Goal: Task Accomplishment & Management: Use online tool/utility

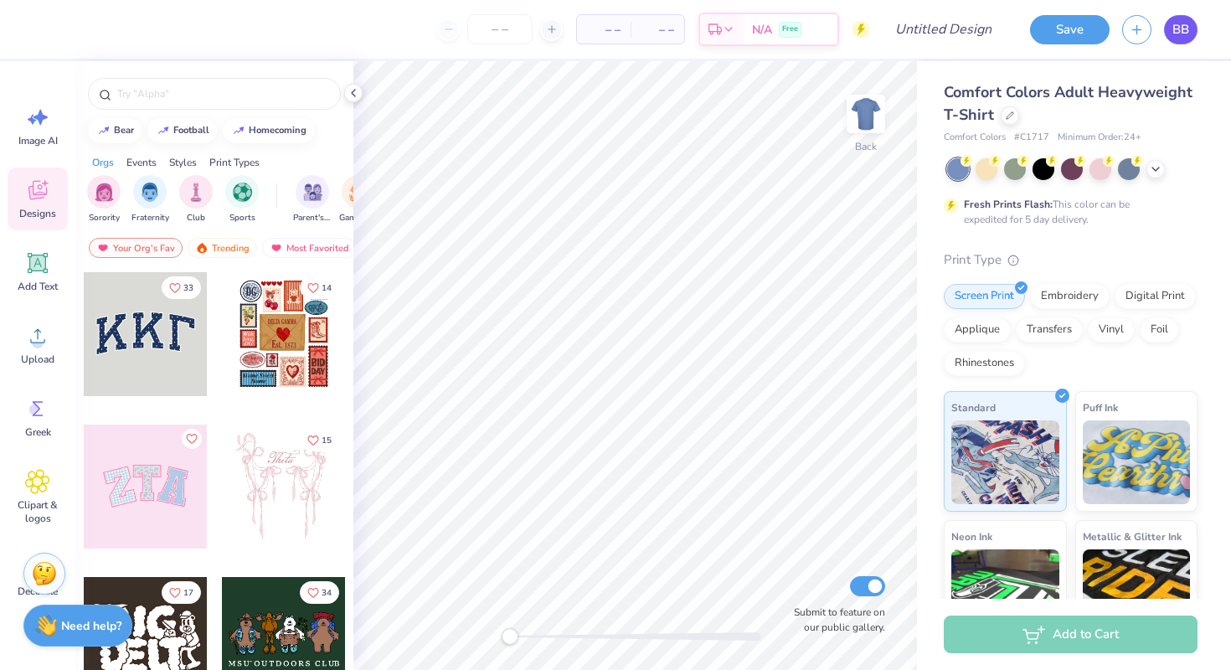
click at [1183, 39] on link "BB" at bounding box center [1180, 29] width 33 height 29
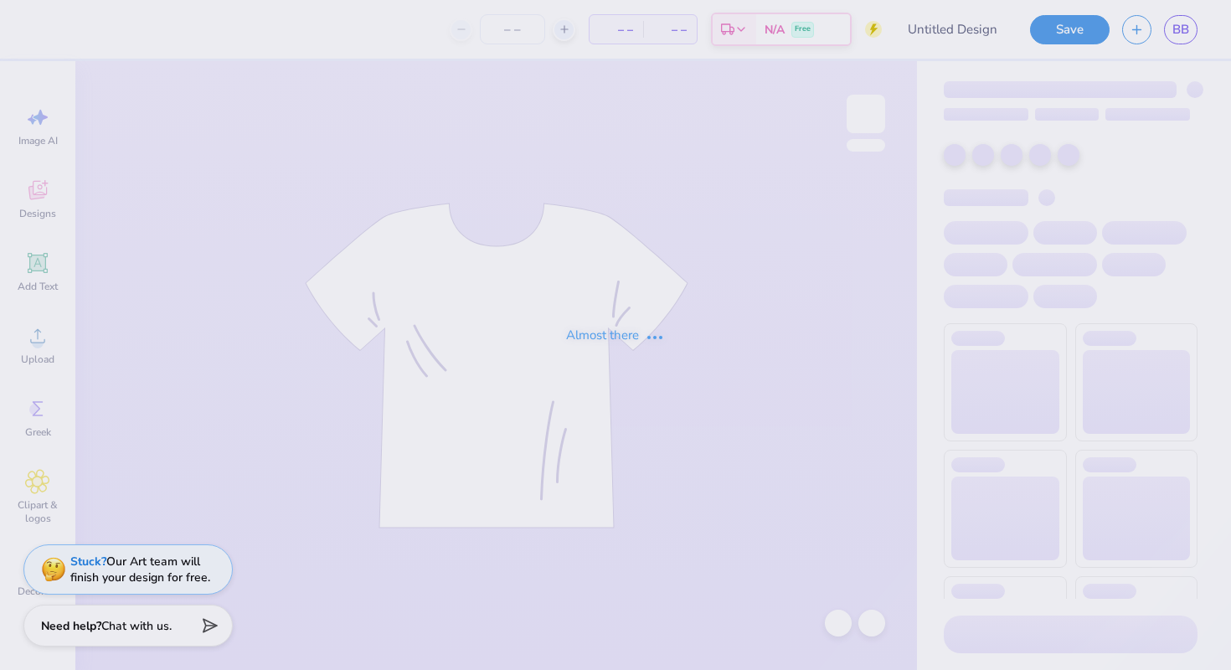
type input "Club Soccer Shirt"
type input "35"
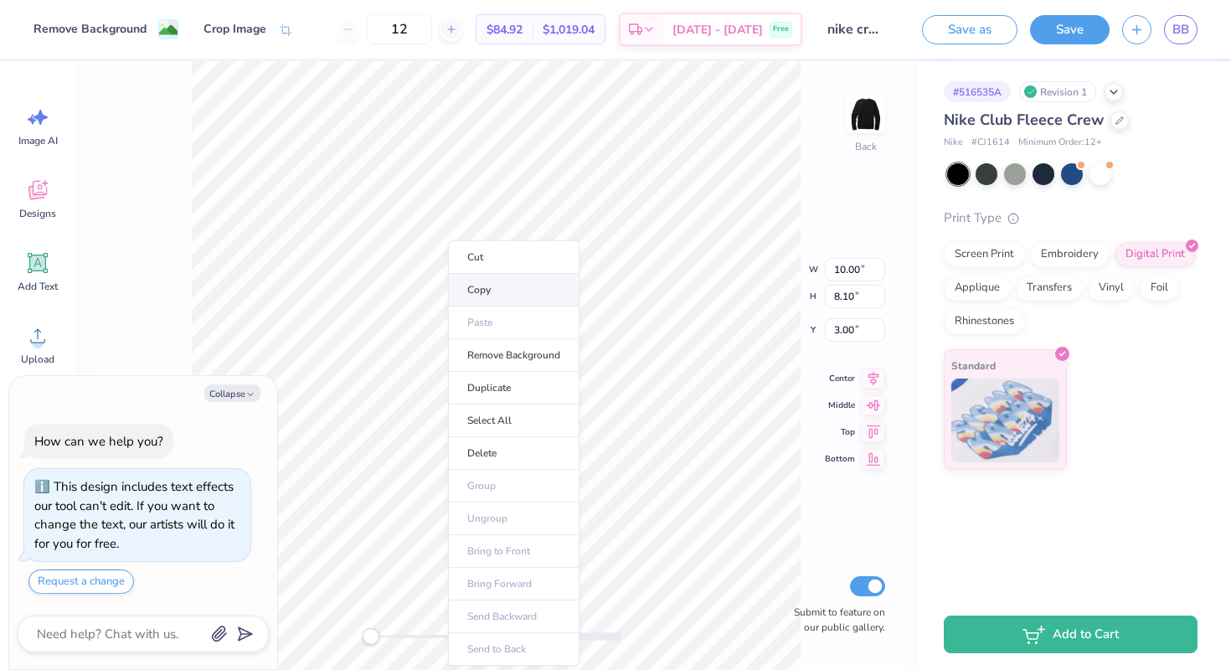
click at [496, 299] on li "Copy" at bounding box center [513, 290] width 131 height 33
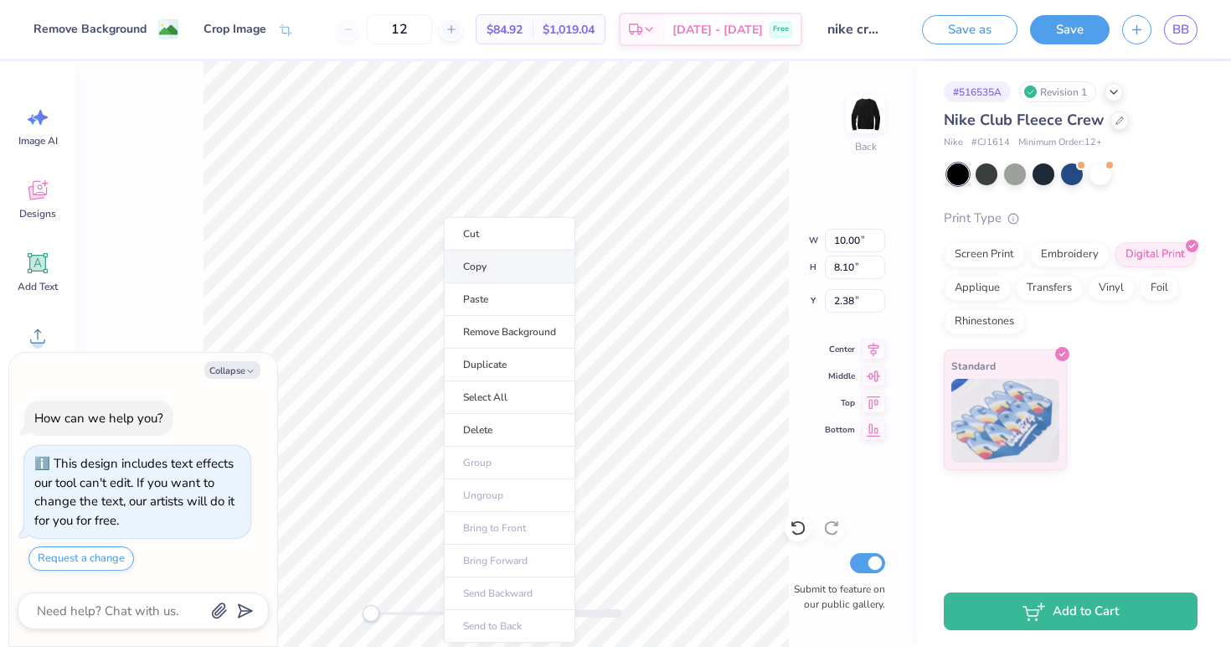
click at [502, 273] on li "Copy" at bounding box center [509, 266] width 131 height 33
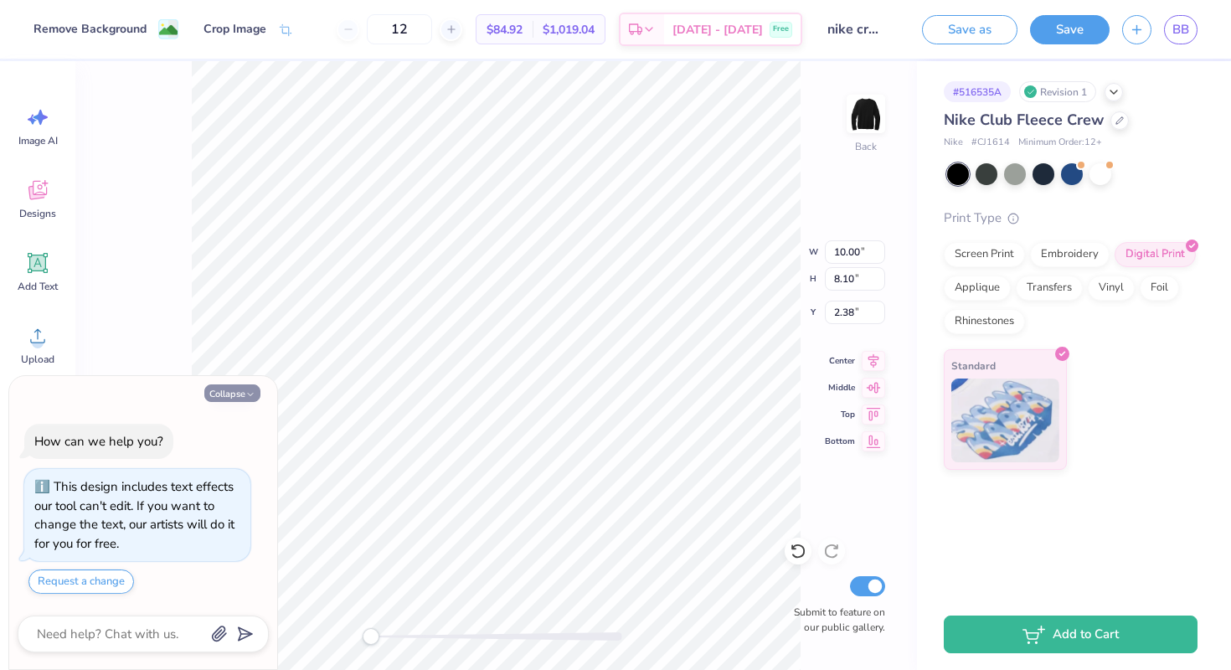
click at [240, 394] on button "Collapse" at bounding box center [232, 393] width 56 height 18
type textarea "x"
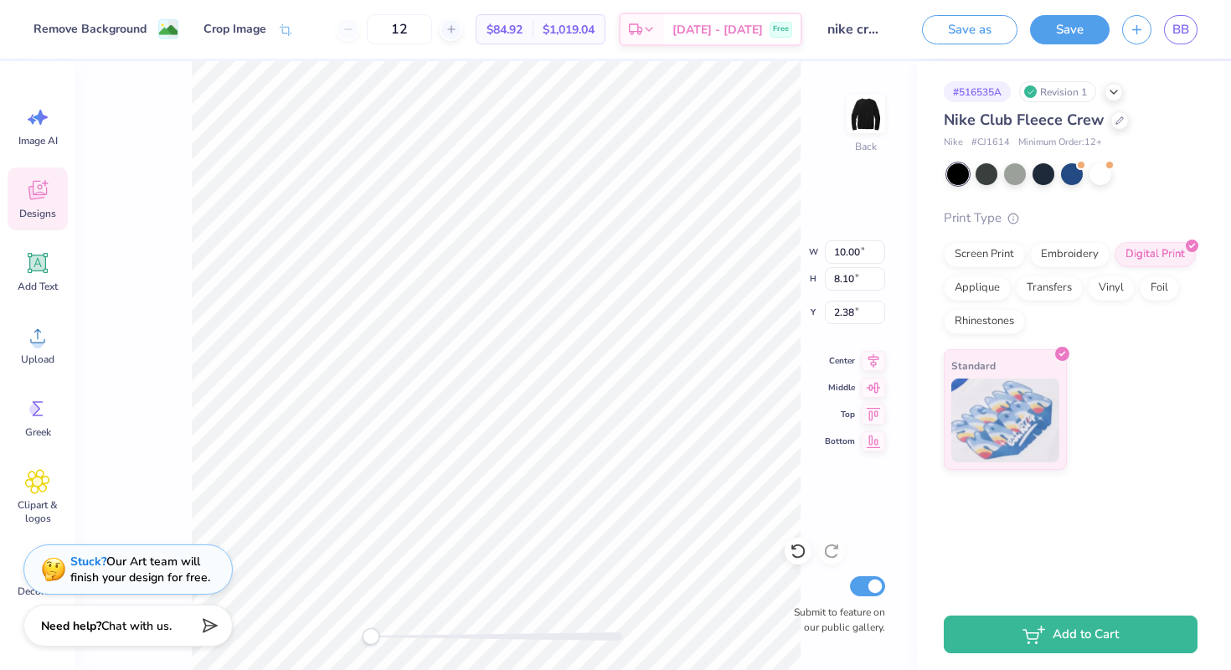
click at [44, 209] on span "Designs" at bounding box center [37, 213] width 37 height 13
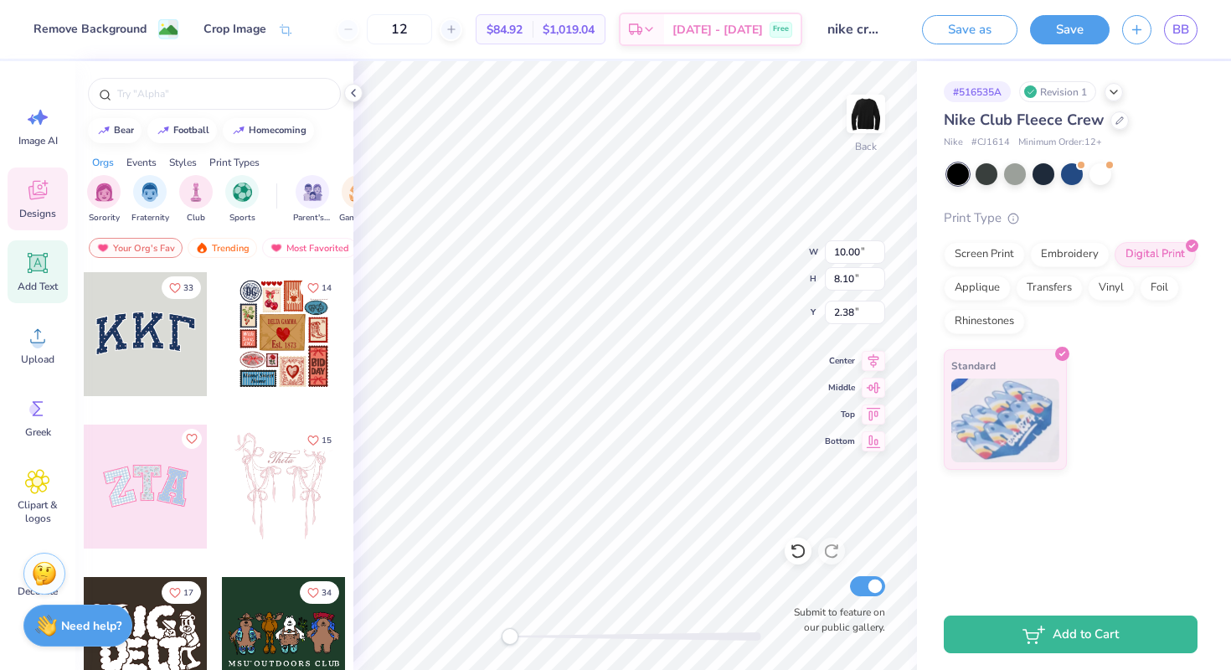
click at [30, 265] on icon at bounding box center [38, 263] width 20 height 20
type input "5.58"
type input "1.62"
type input "10.19"
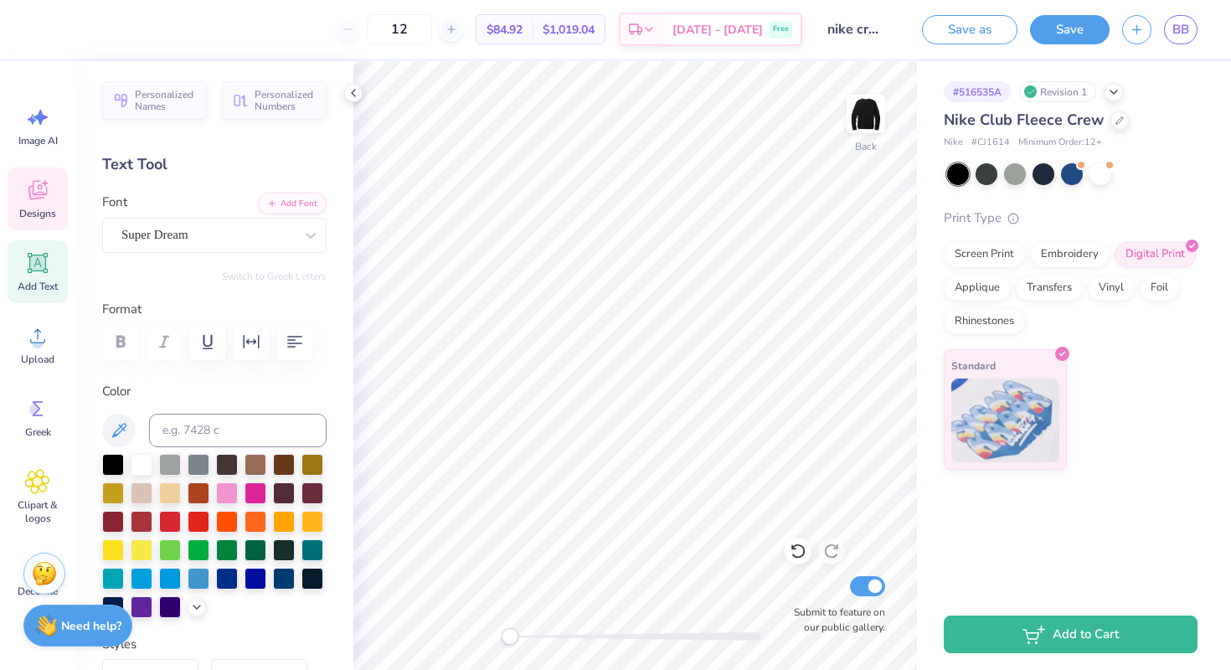
click at [34, 204] on div "Designs" at bounding box center [38, 198] width 60 height 63
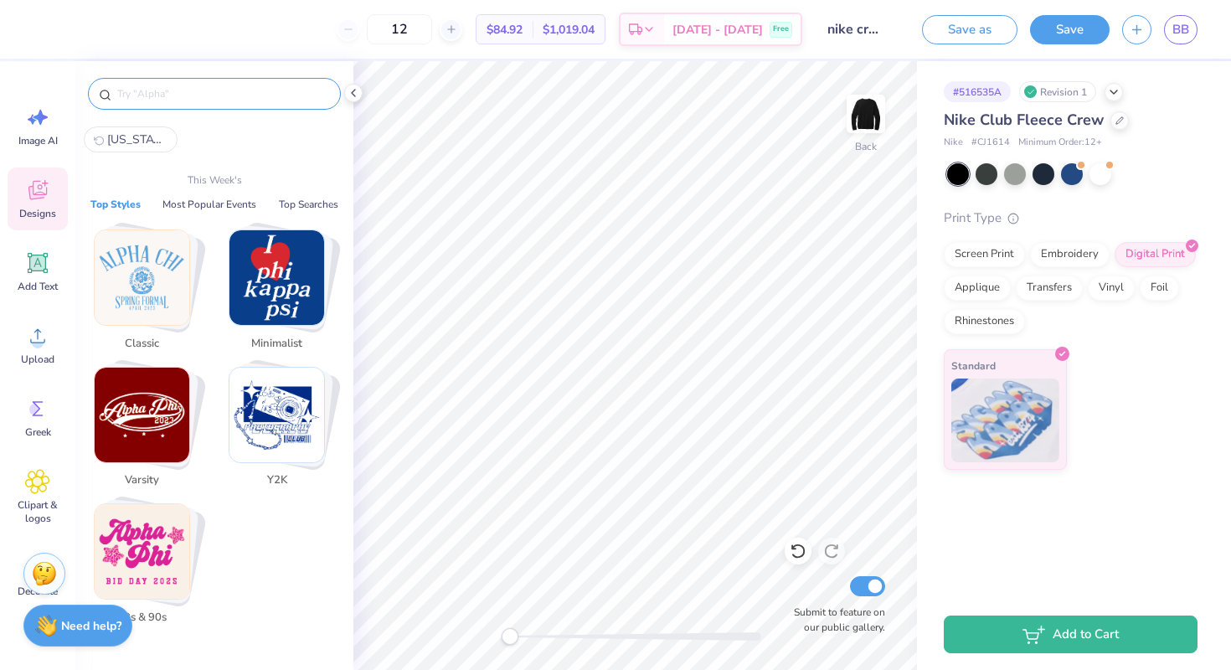
click at [209, 97] on input "text" at bounding box center [223, 93] width 214 height 17
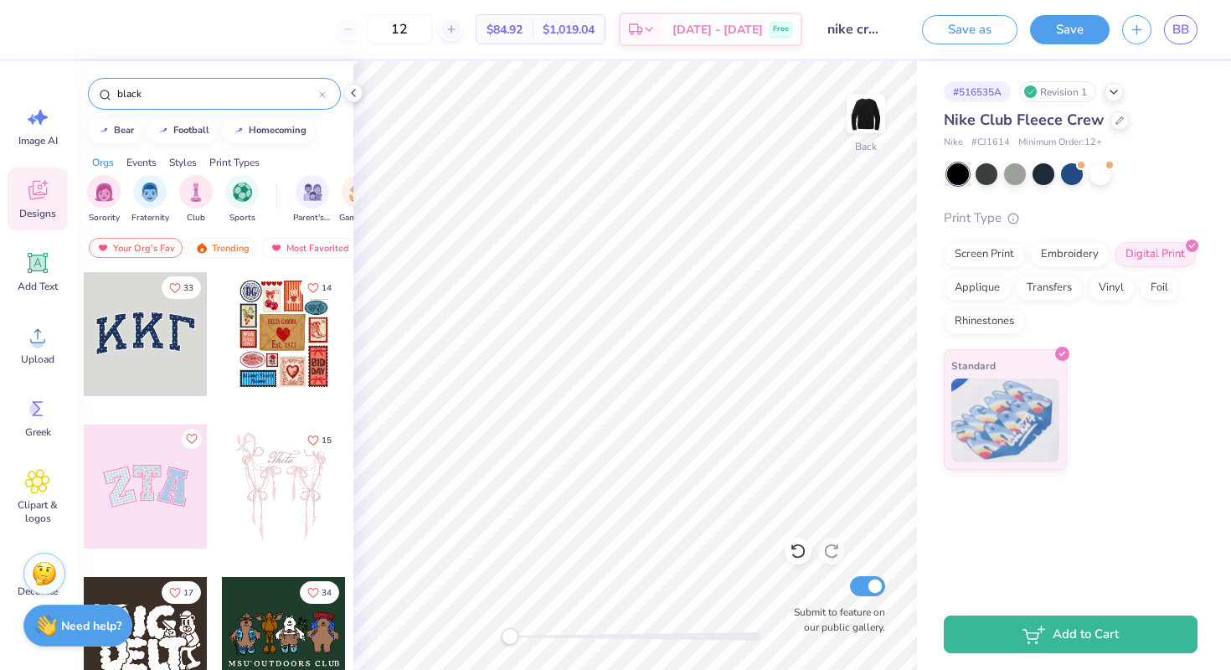
type input "black"
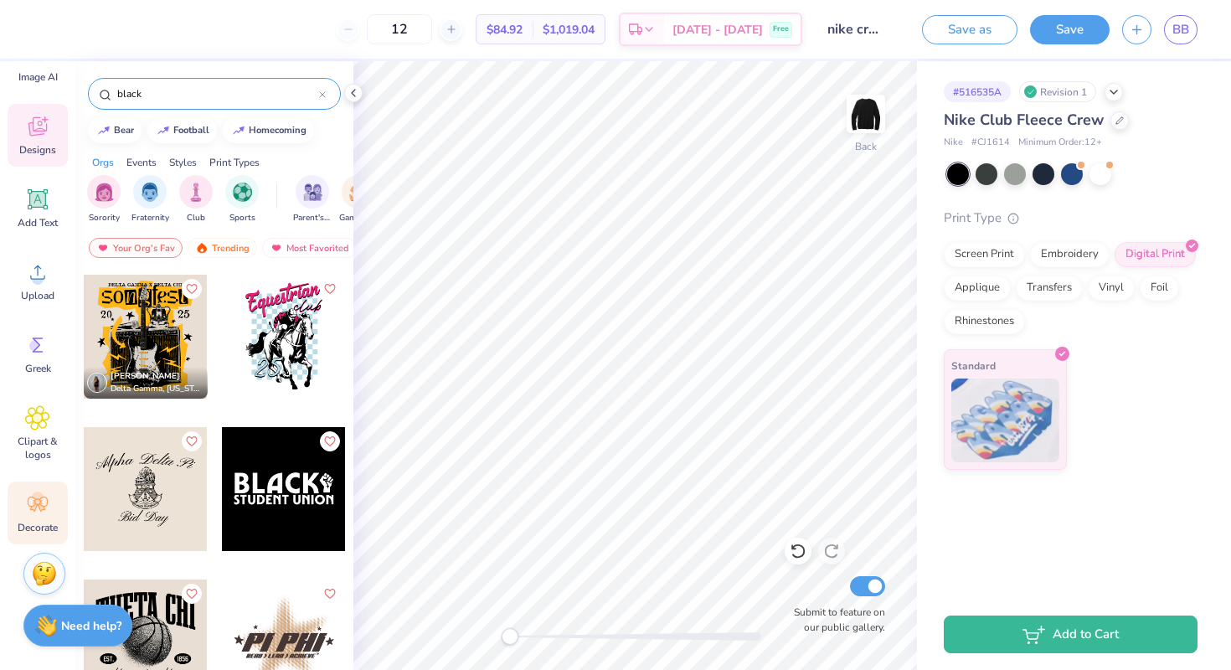
scroll to position [64, 0]
click at [47, 452] on span "Clipart & logos" at bounding box center [37, 448] width 55 height 27
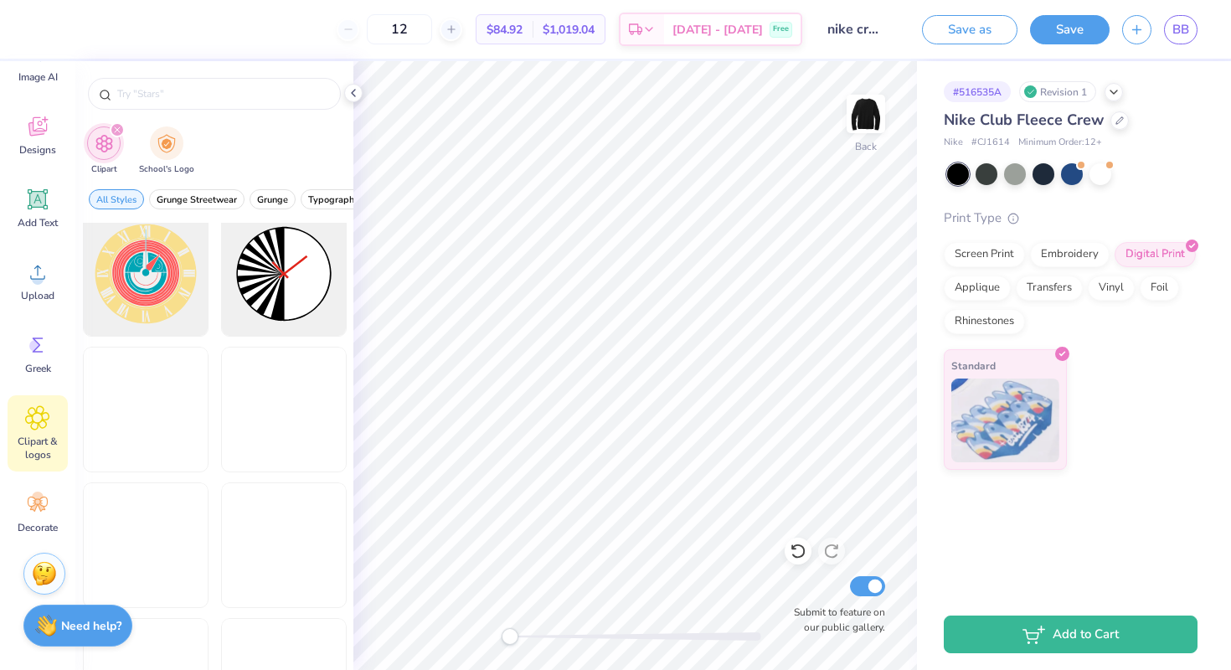
scroll to position [553, 0]
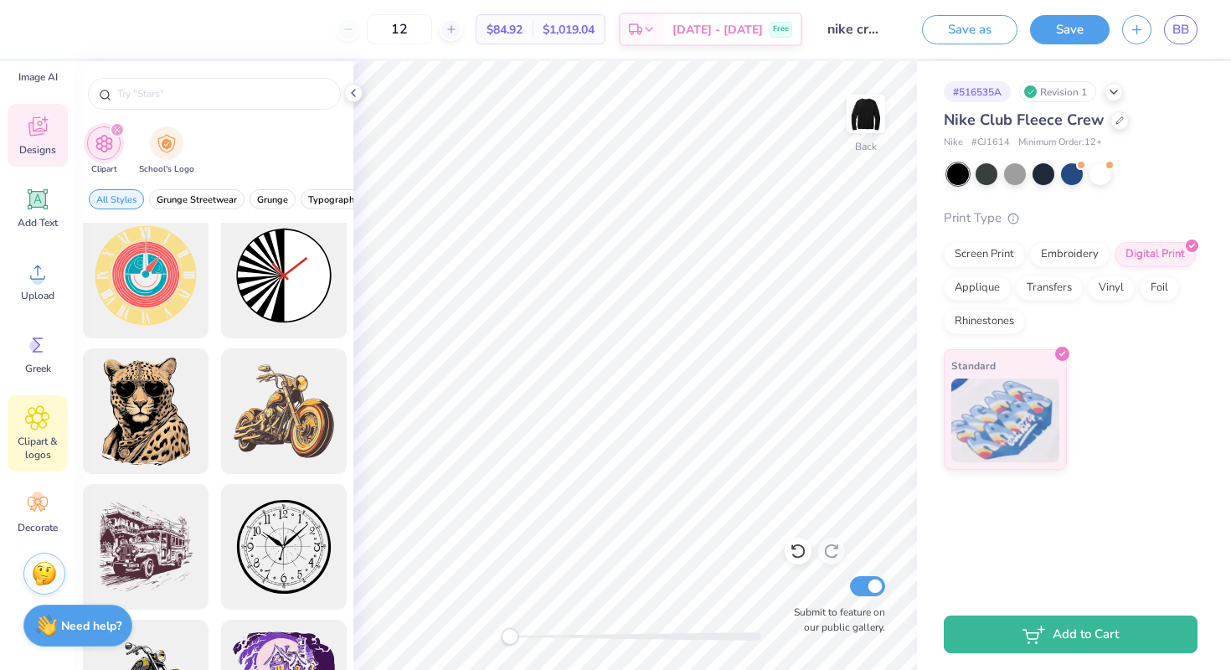
click at [40, 139] on div "Designs" at bounding box center [38, 135] width 60 height 63
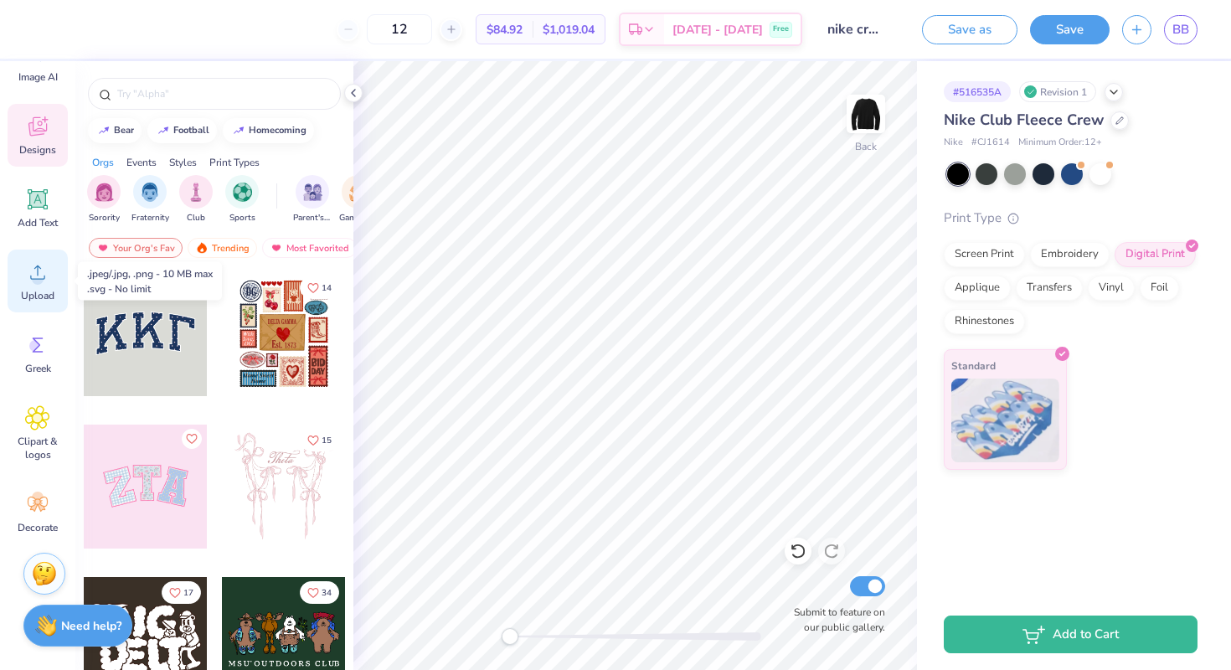
click at [38, 290] on span "Upload" at bounding box center [37, 295] width 33 height 13
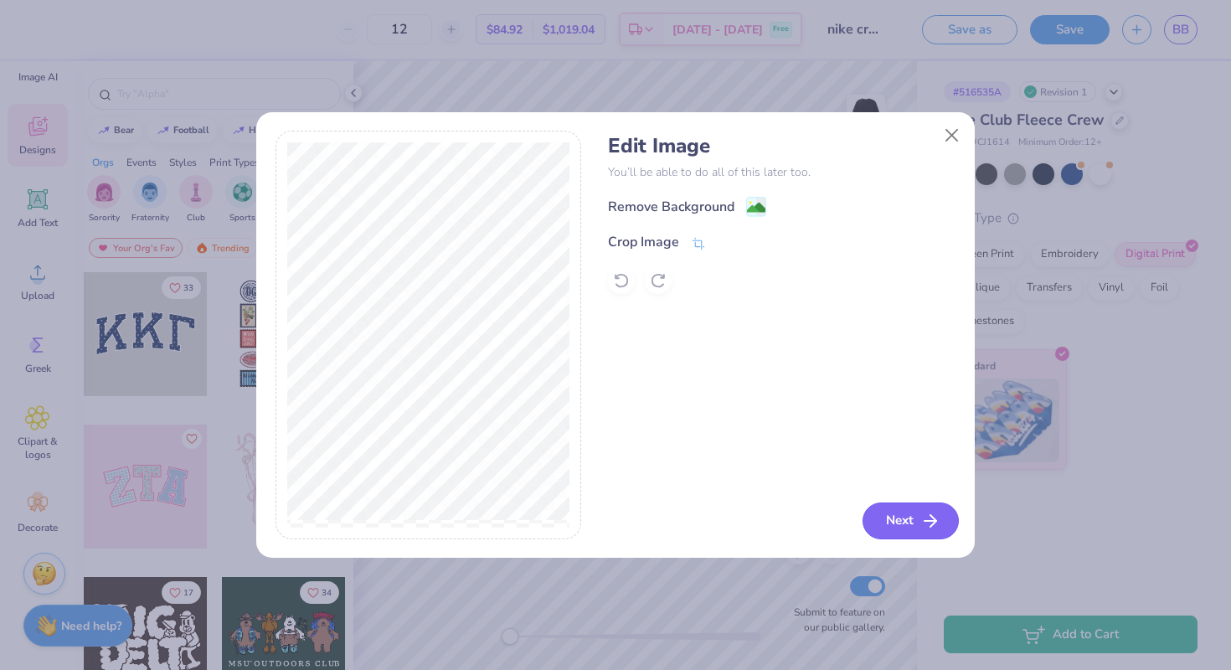
click at [904, 520] on button "Next" at bounding box center [911, 520] width 96 height 37
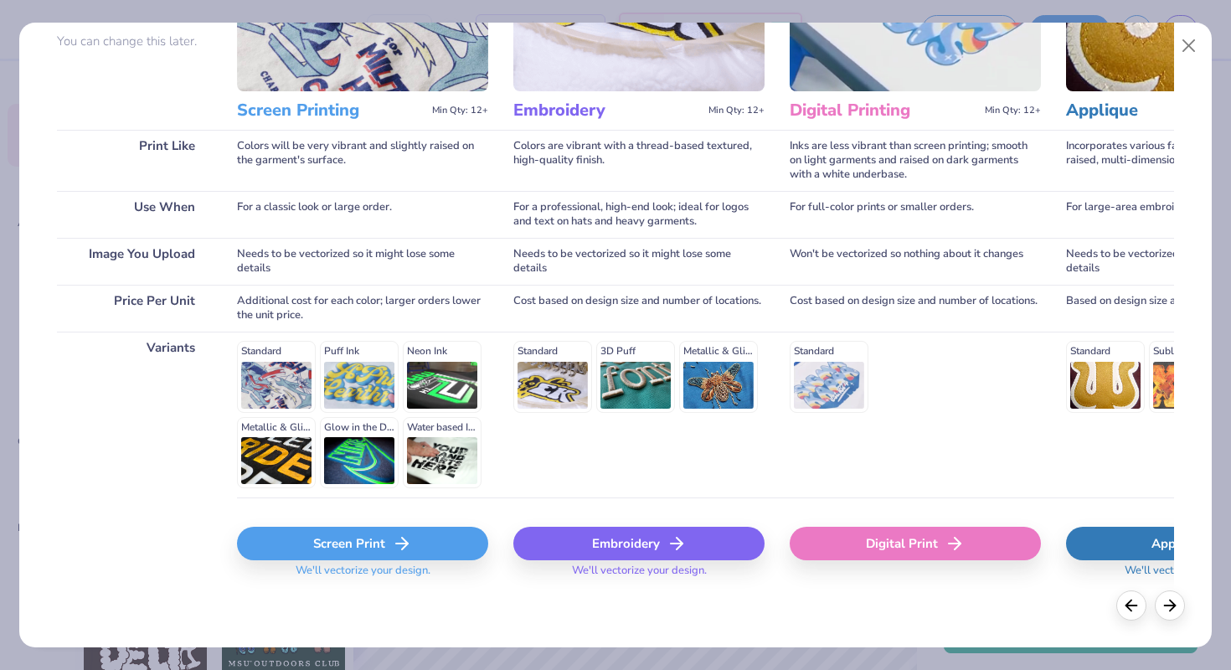
scroll to position [164, 0]
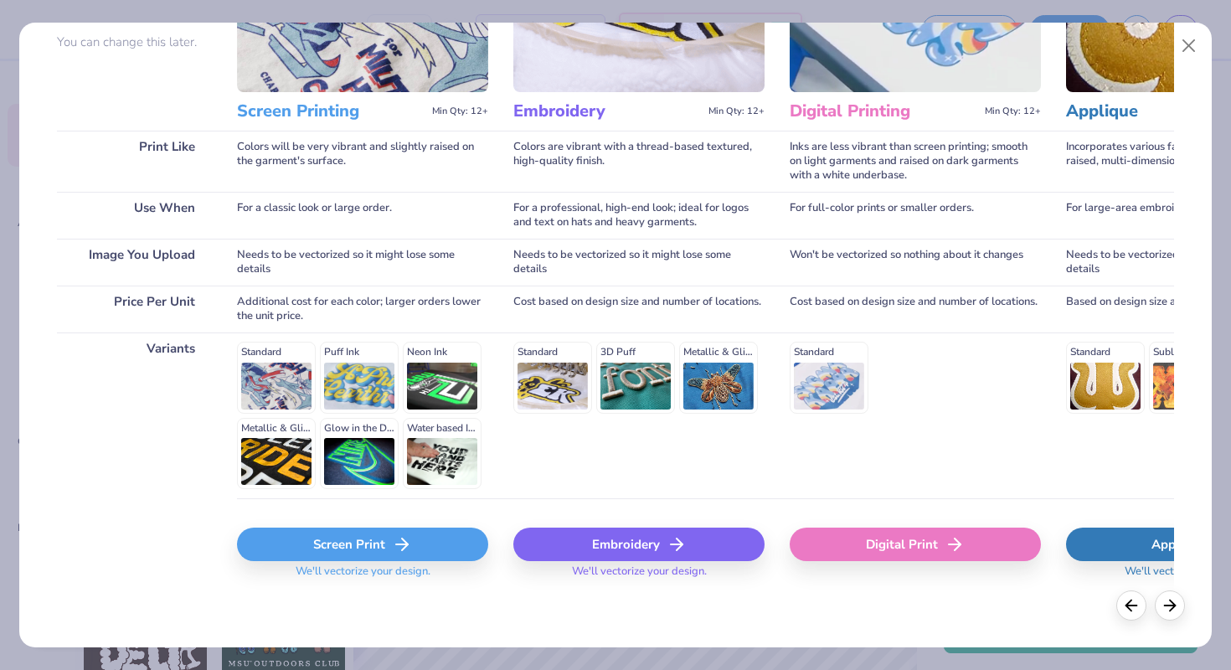
click at [382, 547] on div "Screen Print" at bounding box center [362, 544] width 251 height 33
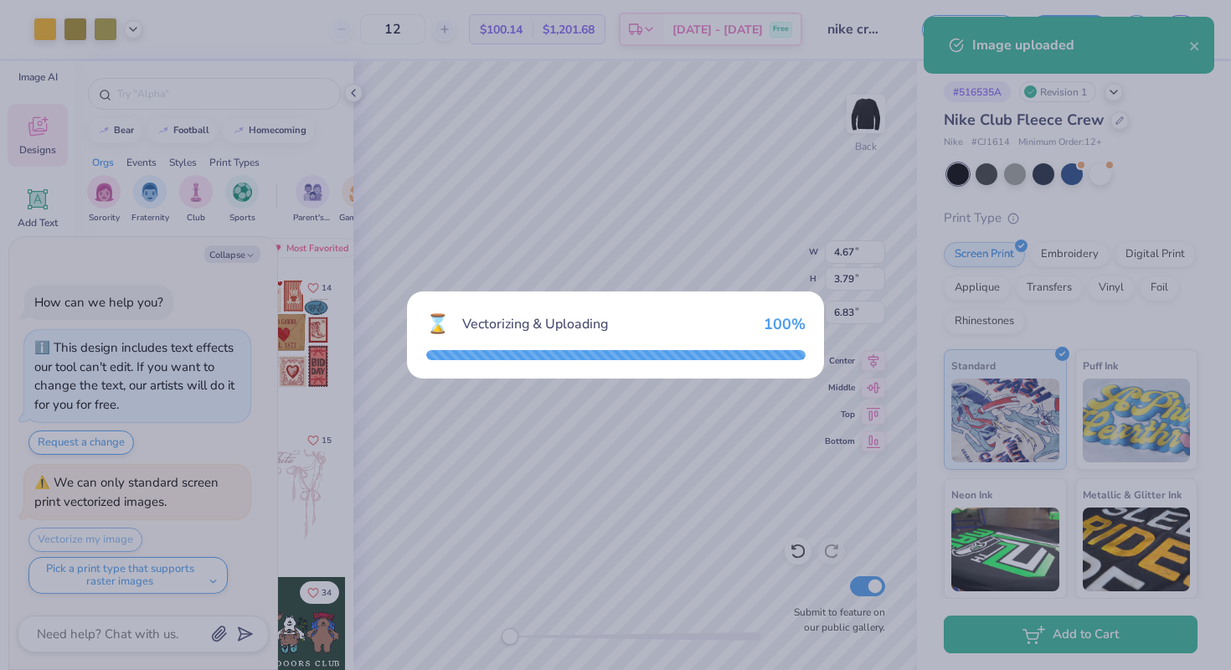
type textarea "x"
type input "14.01"
type input "18.00"
type input "2.00"
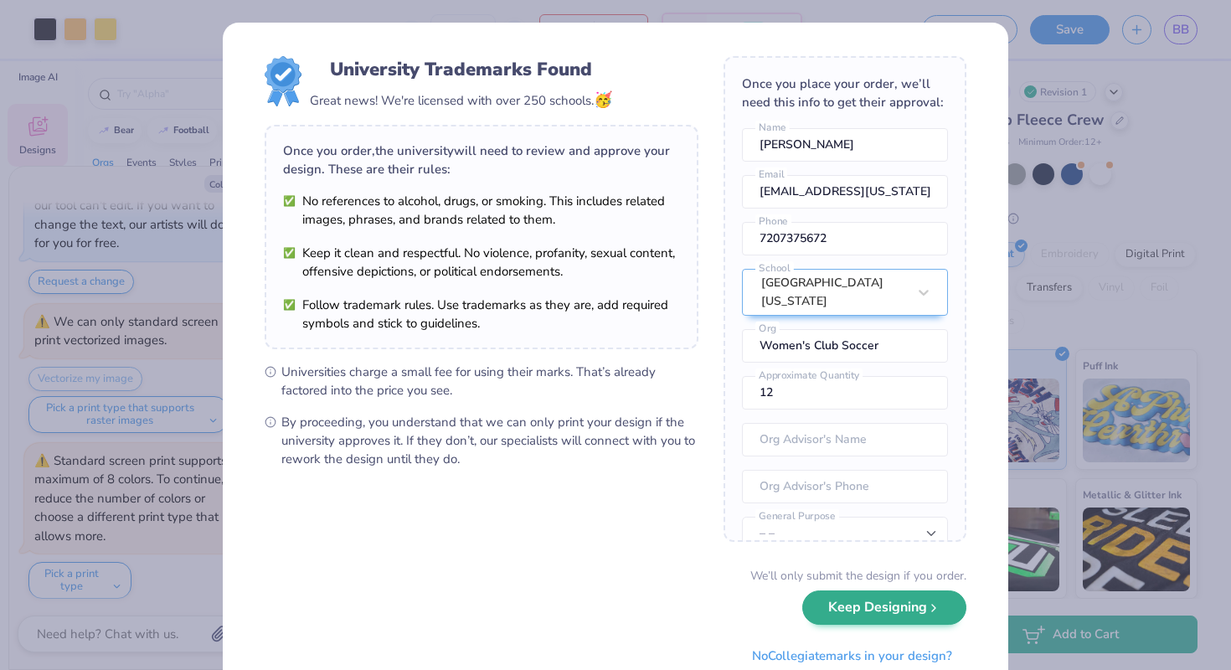
click at [849, 616] on button "Keep Designing" at bounding box center [884, 607] width 164 height 34
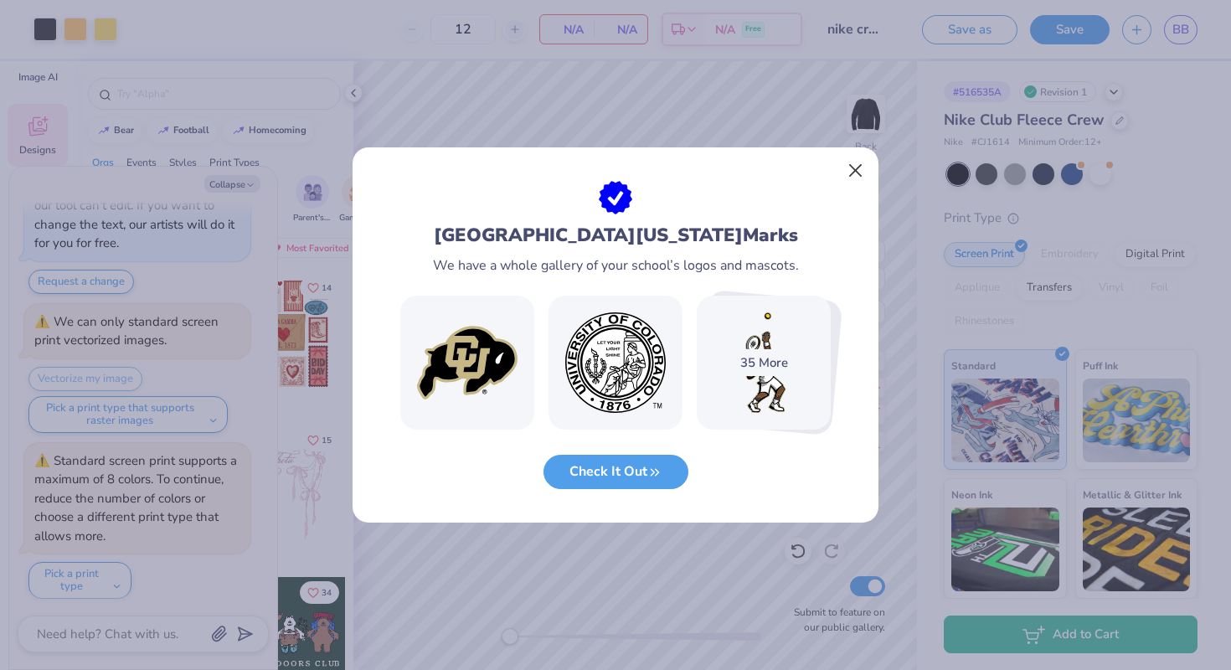
click at [860, 167] on button "Close" at bounding box center [856, 171] width 32 height 32
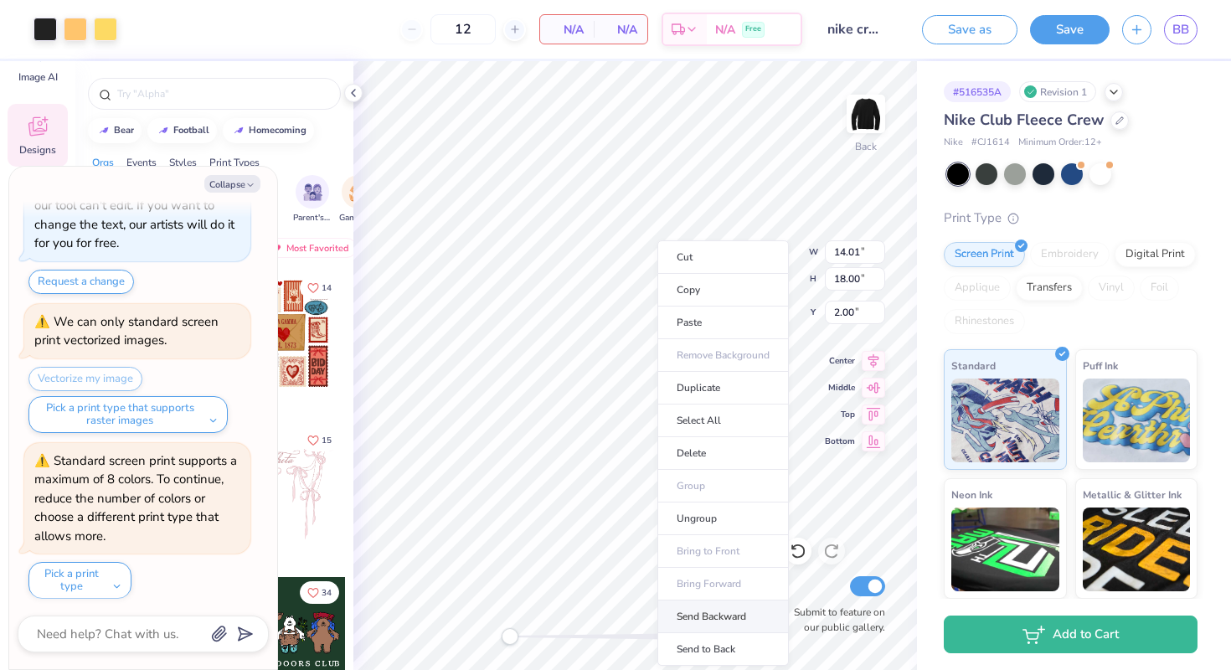
click at [678, 620] on li "Send Backward" at bounding box center [722, 616] width 131 height 33
type textarea "x"
type input "4.67"
type input "3.79"
type input "6.83"
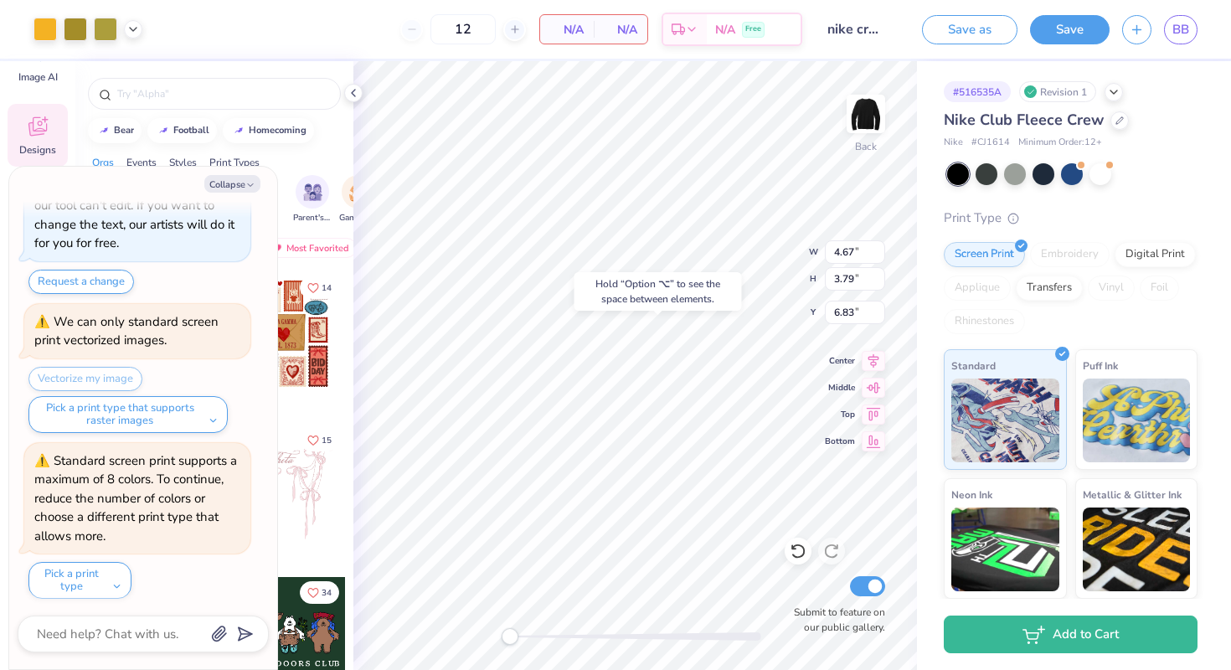
type textarea "x"
type input "14.01"
type input "18.00"
type input "2.00"
type textarea "x"
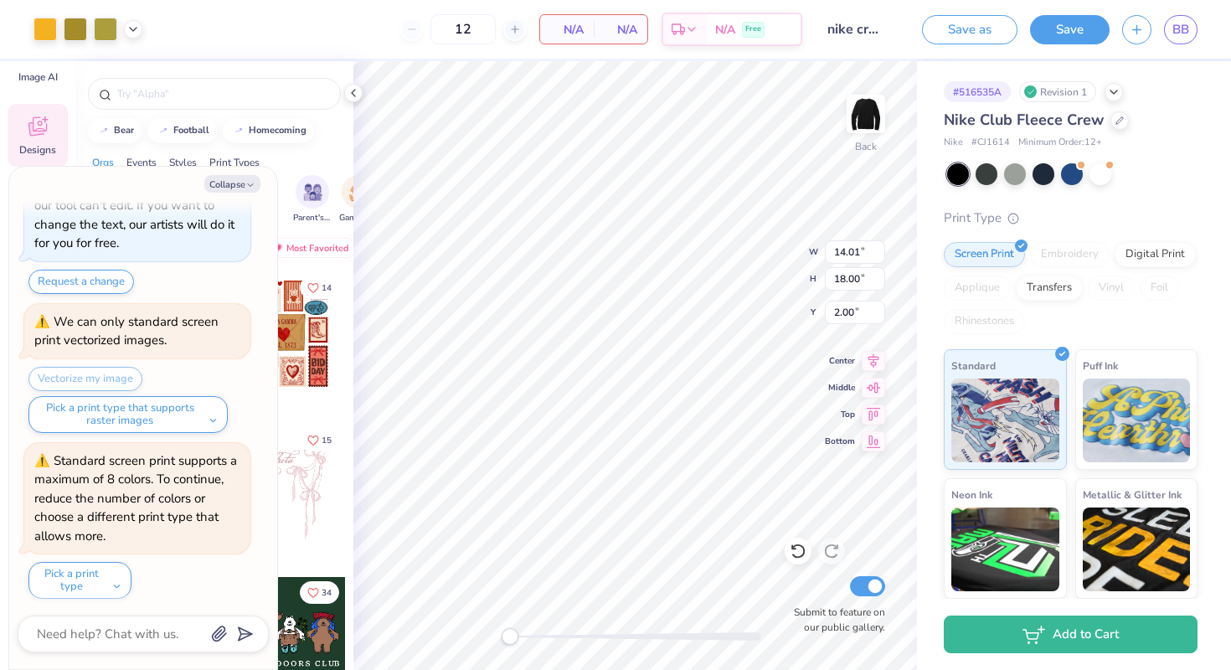
type input "4.67"
type input "3.79"
type input "8.12"
type textarea "x"
type input "7.41"
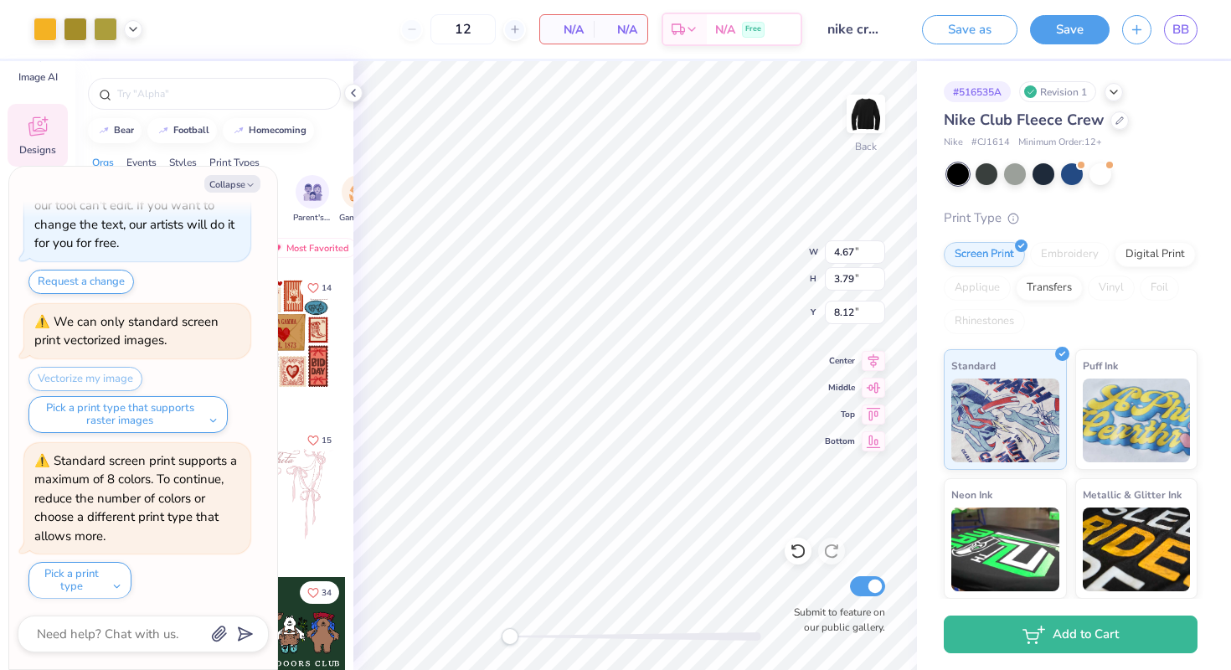
type input "6.00"
type input "10.87"
type textarea "x"
type input "11.06"
type input "8.96"
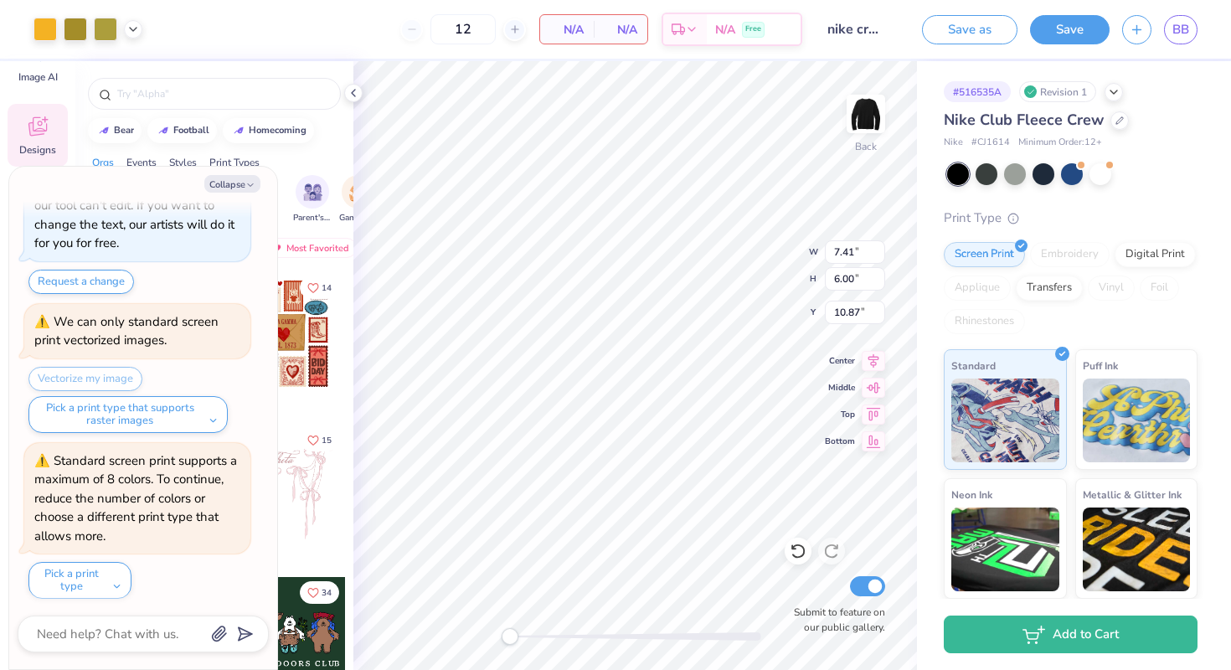
type input "8.05"
type textarea "x"
type input "13.30"
type input "10.77"
type input "8.78"
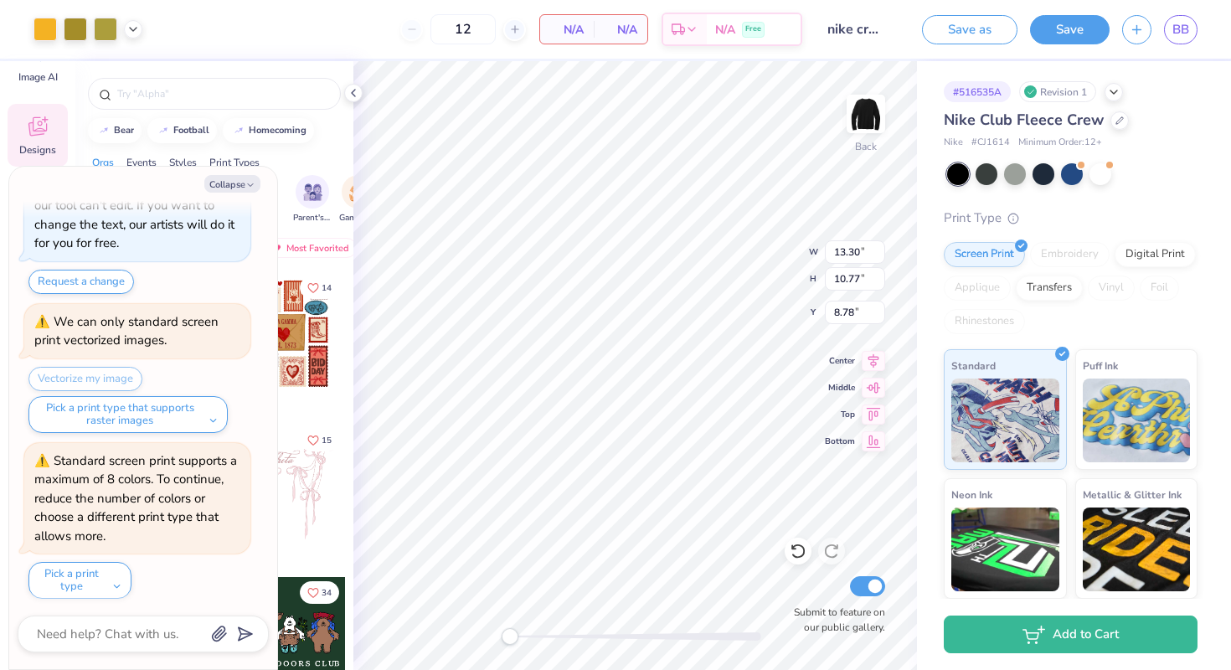
type textarea "x"
type input "14.01"
type input "18.00"
type input "2.00"
type textarea "x"
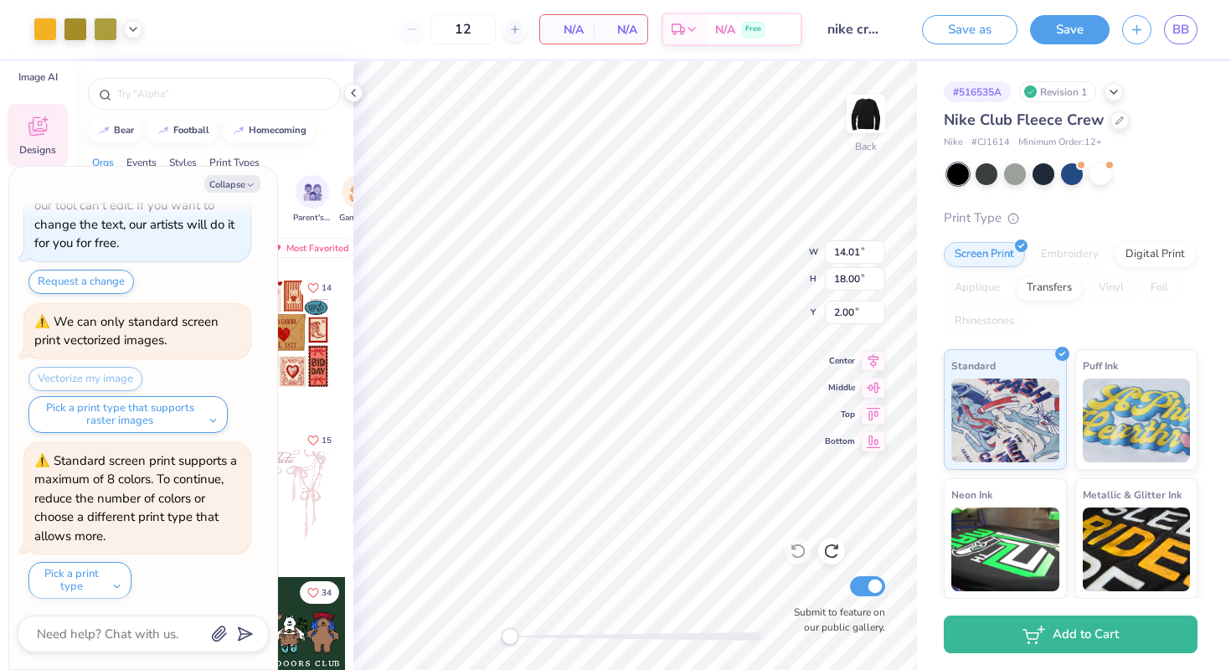
type input "4.67"
type input "3.79"
type input "6.83"
type textarea "x"
type input "9.44"
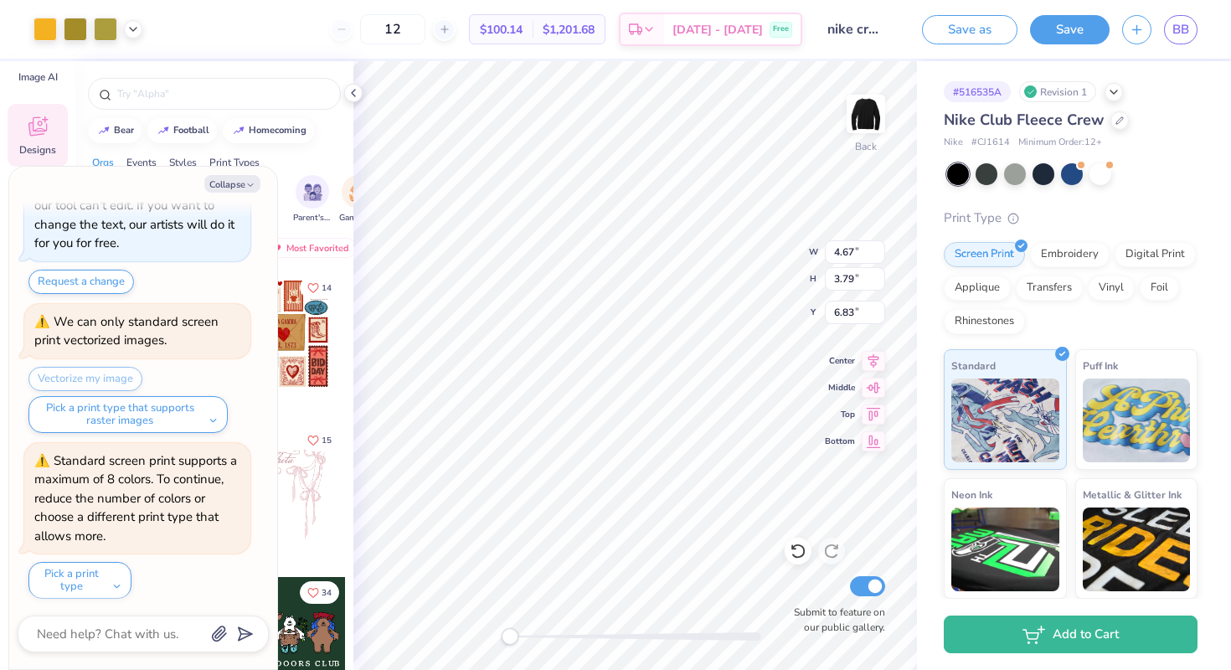
type input "7.65"
type input "4.63"
type textarea "x"
type input "7.18"
type textarea "x"
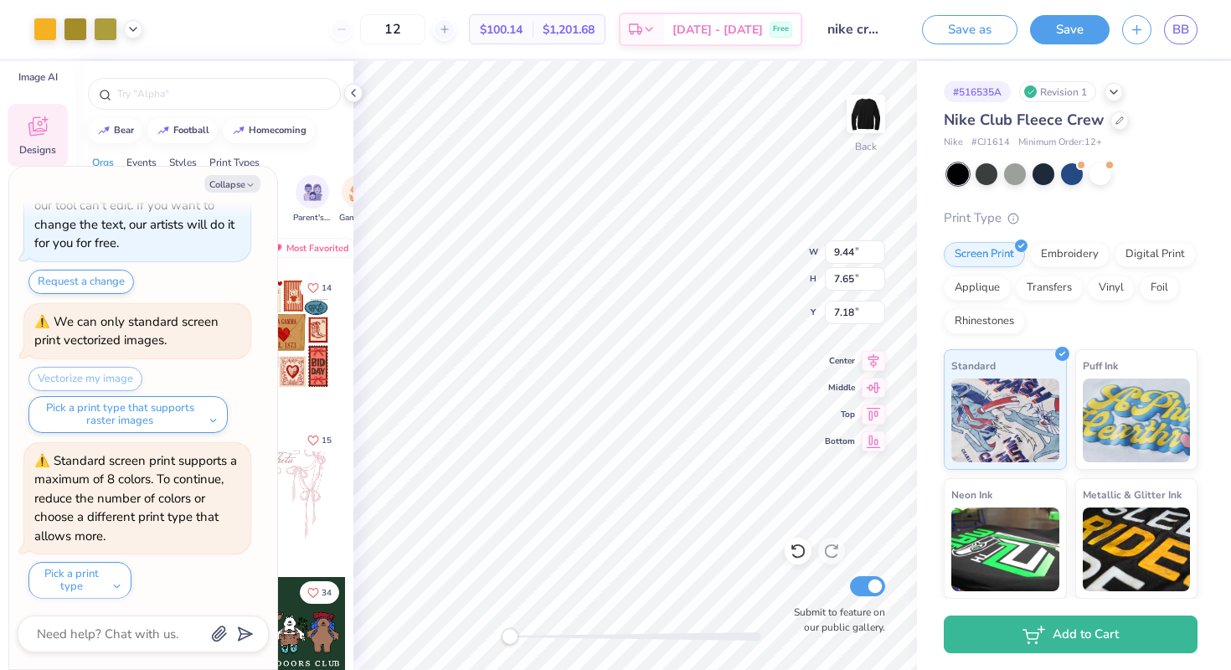
type input "12.85"
type input "10.41"
type input "3.58"
click at [1174, 36] on span "BB" at bounding box center [1180, 29] width 17 height 19
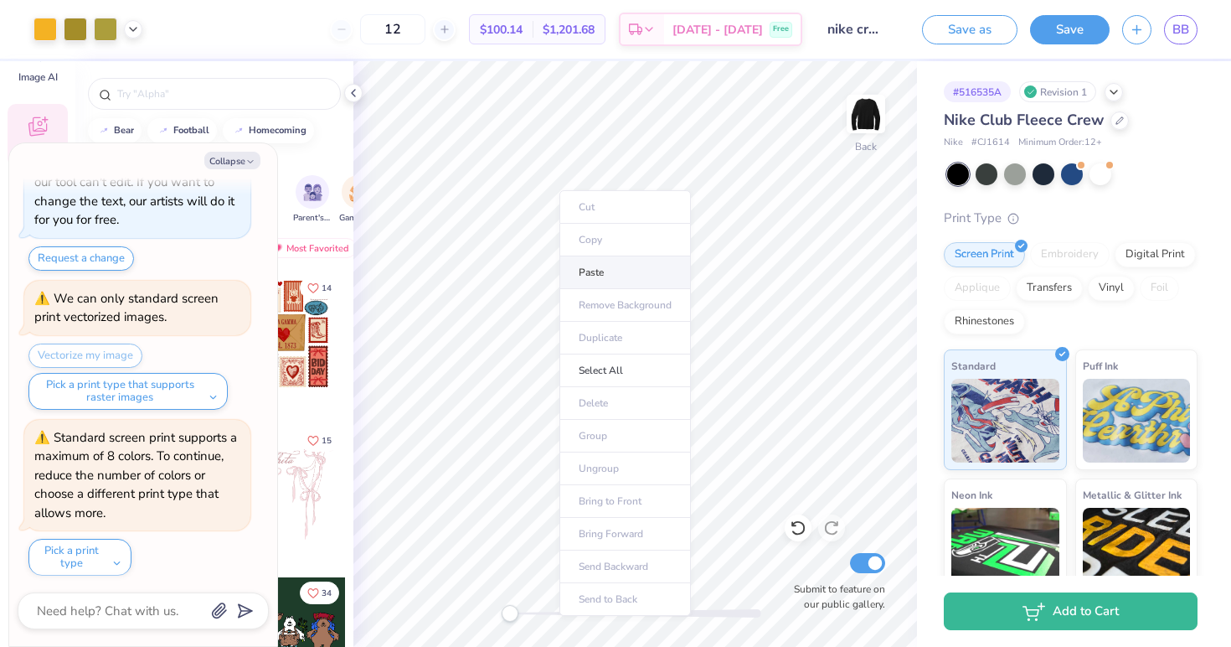
click at [583, 271] on li "Paste" at bounding box center [624, 272] width 131 height 33
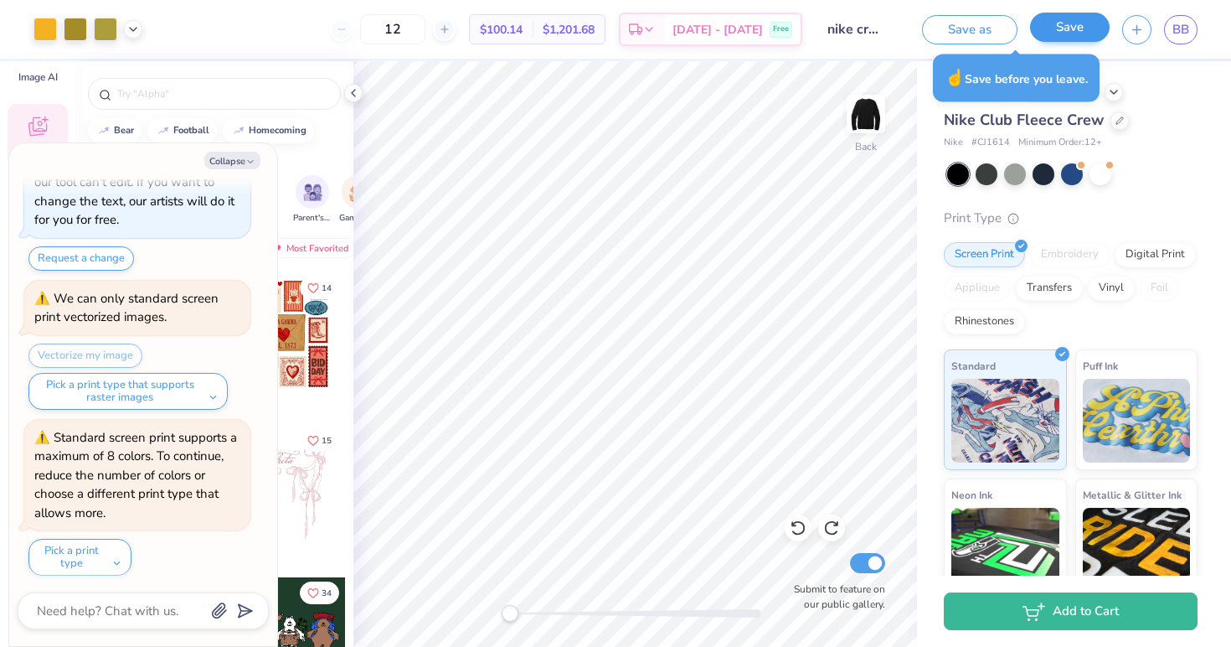
click at [1076, 28] on button "Save" at bounding box center [1070, 27] width 80 height 29
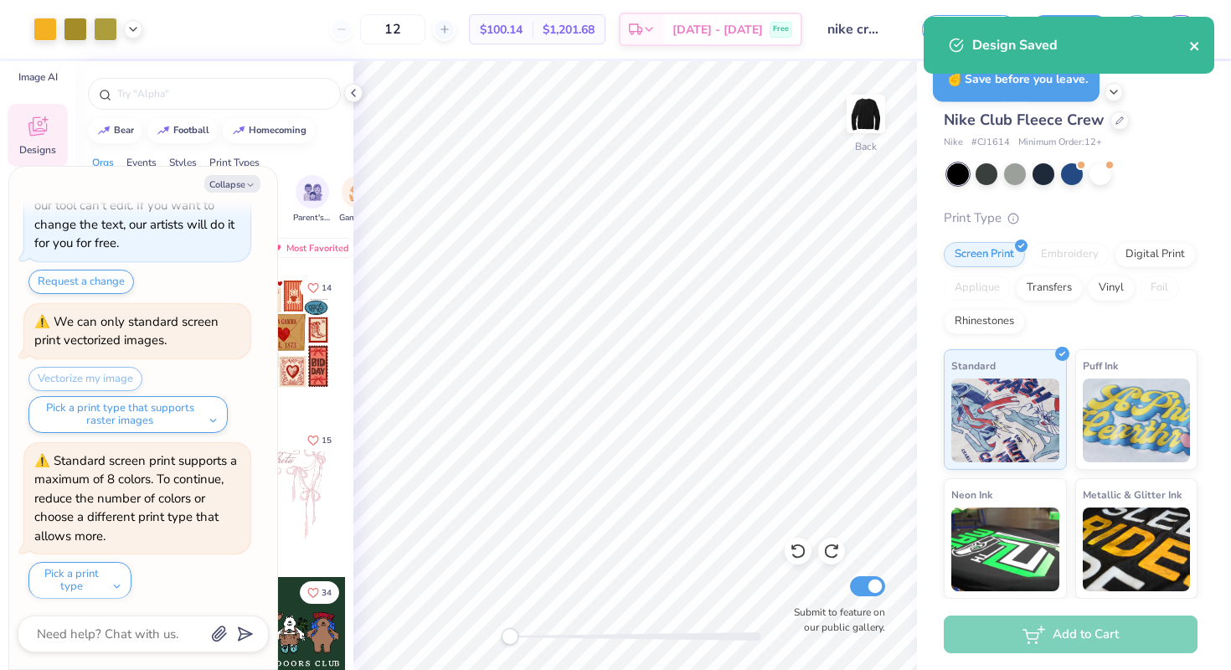
type textarea "x"
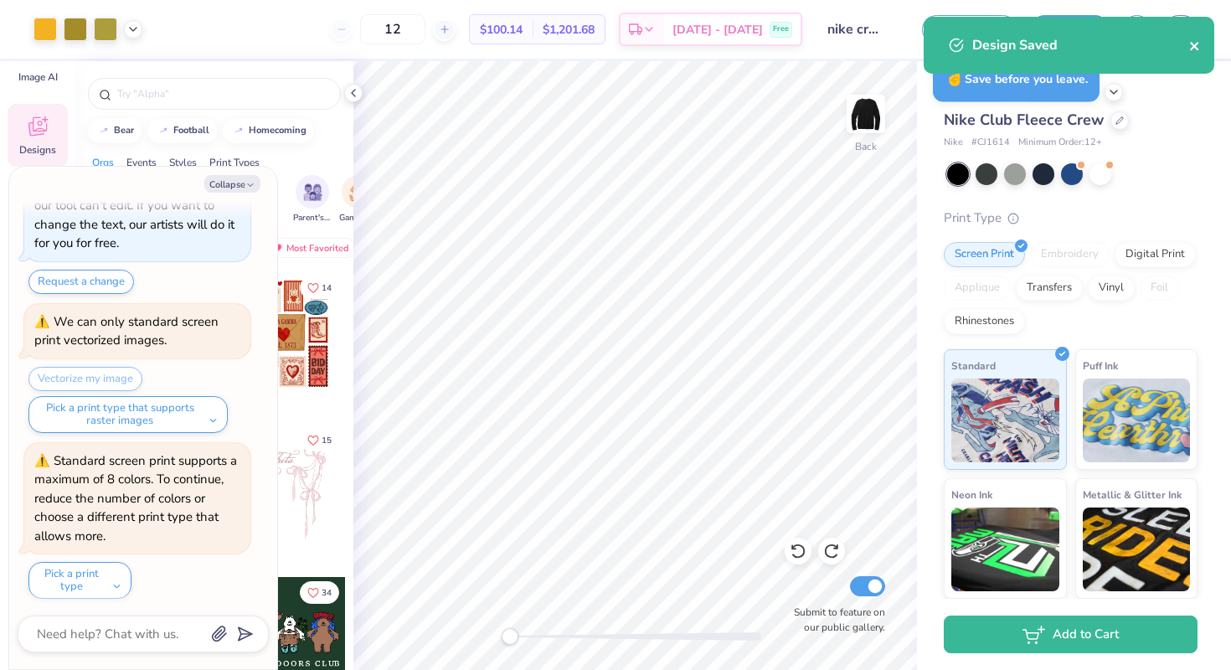
click at [1193, 51] on icon "close" at bounding box center [1195, 45] width 12 height 13
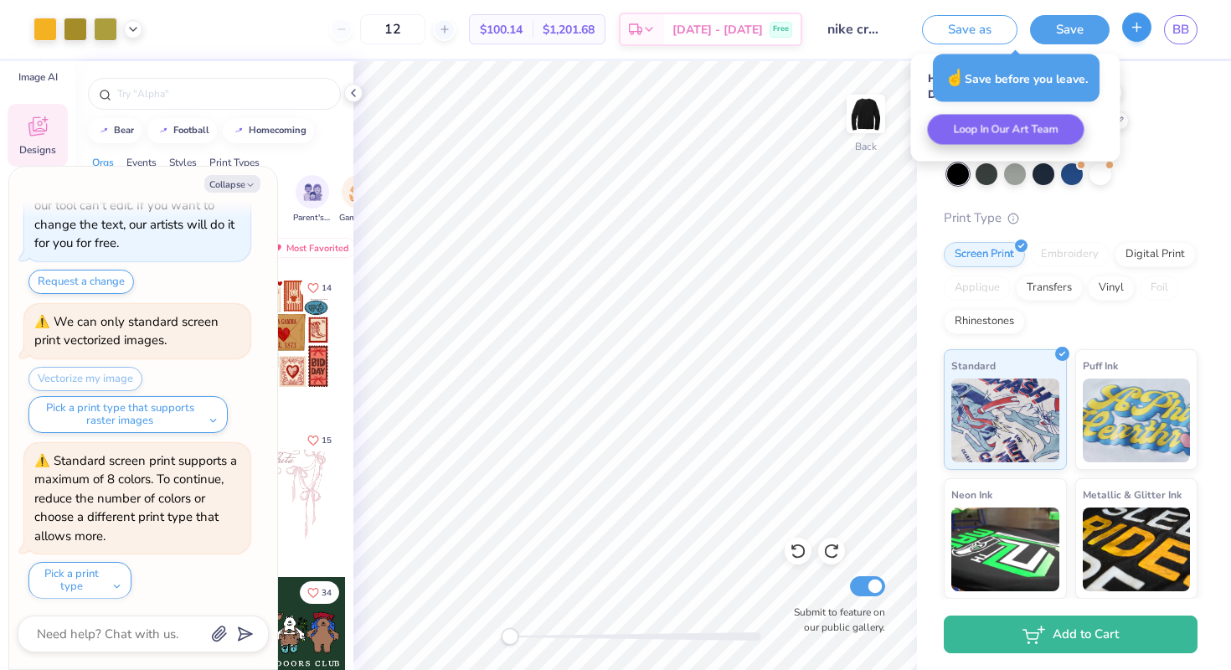
click at [1147, 37] on button "button" at bounding box center [1136, 27] width 29 height 29
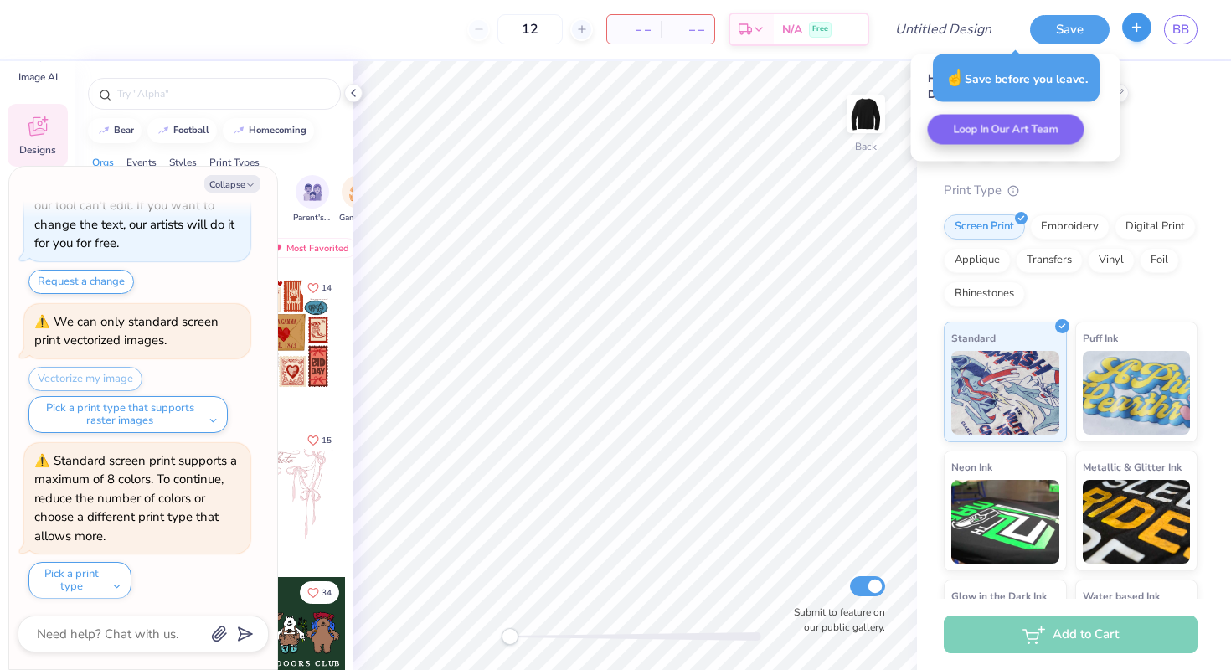
type textarea "x"
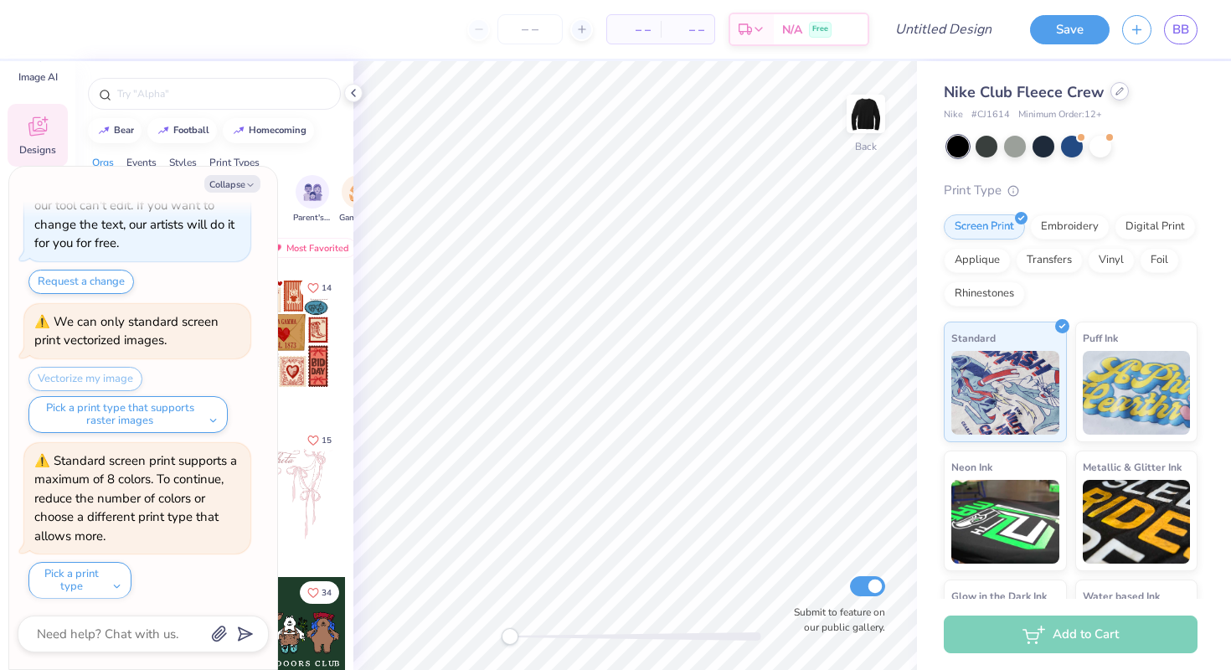
click at [1117, 95] on icon at bounding box center [1120, 91] width 8 height 8
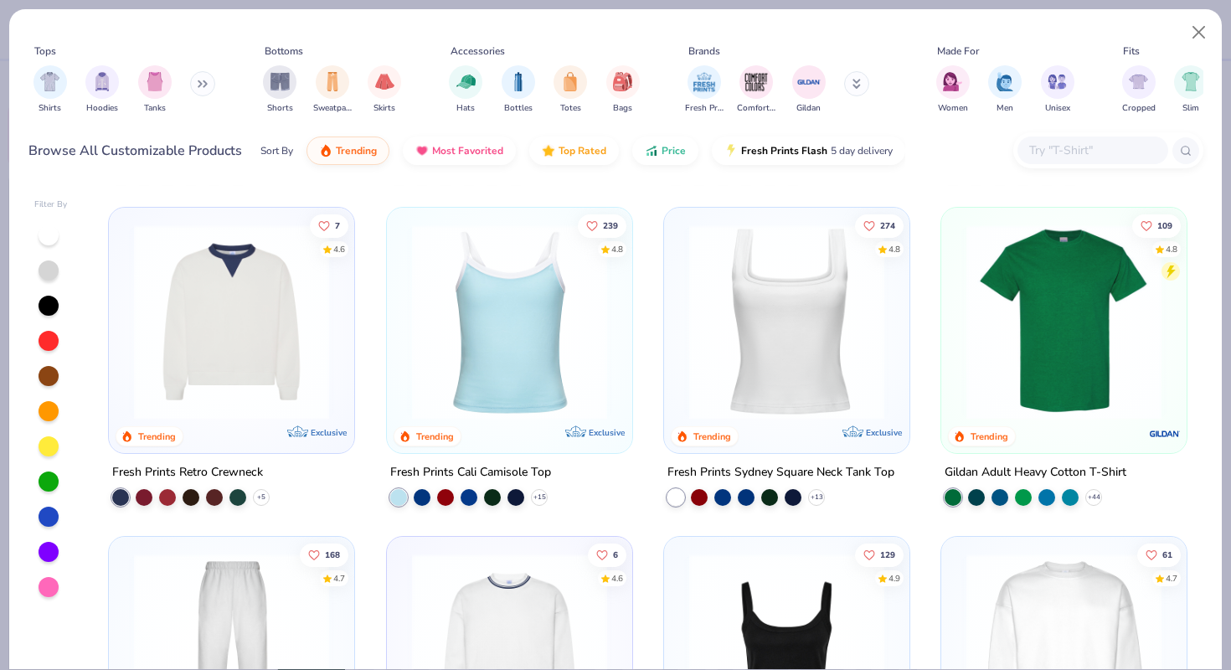
scroll to position [324, 0]
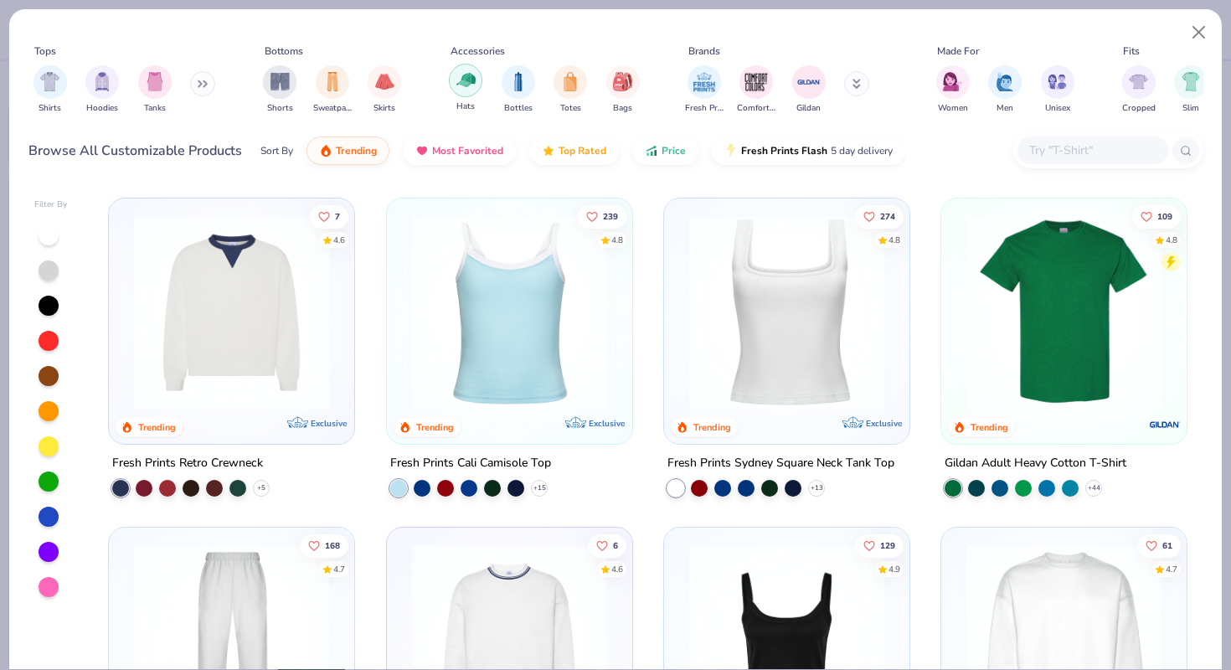
click at [467, 83] on img "filter for Hats" at bounding box center [465, 79] width 19 height 19
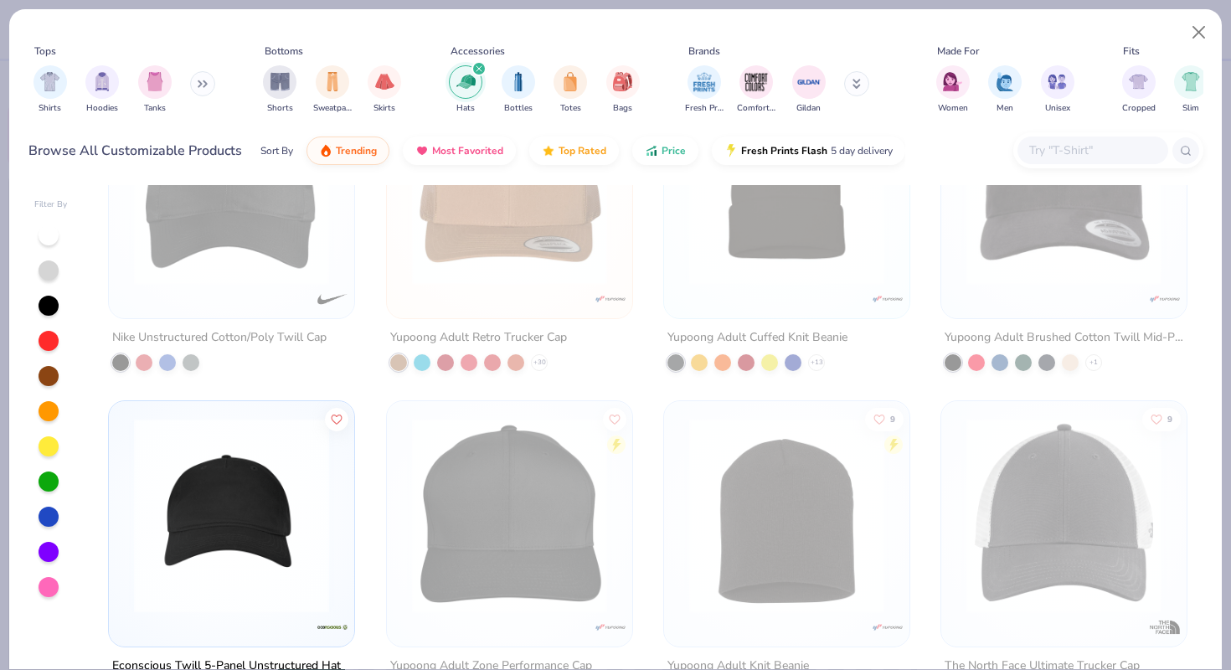
scroll to position [927, 0]
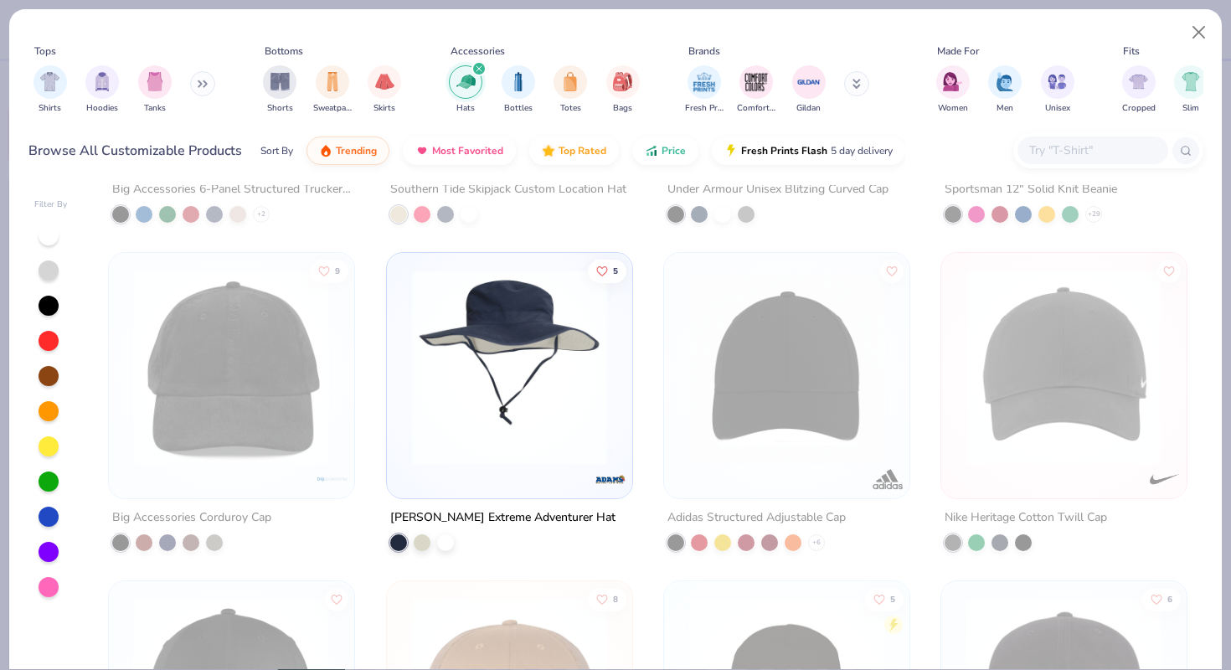
click at [477, 73] on div "filter for Hats" at bounding box center [478, 68] width 15 height 15
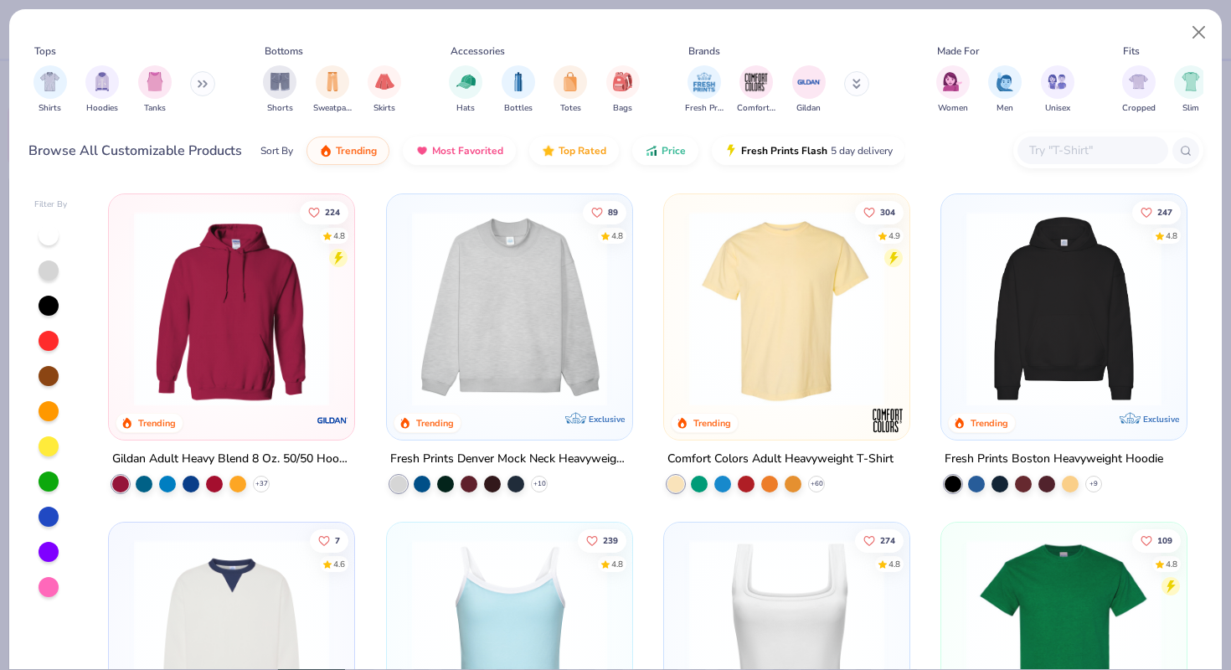
click at [204, 89] on button at bounding box center [202, 83] width 25 height 25
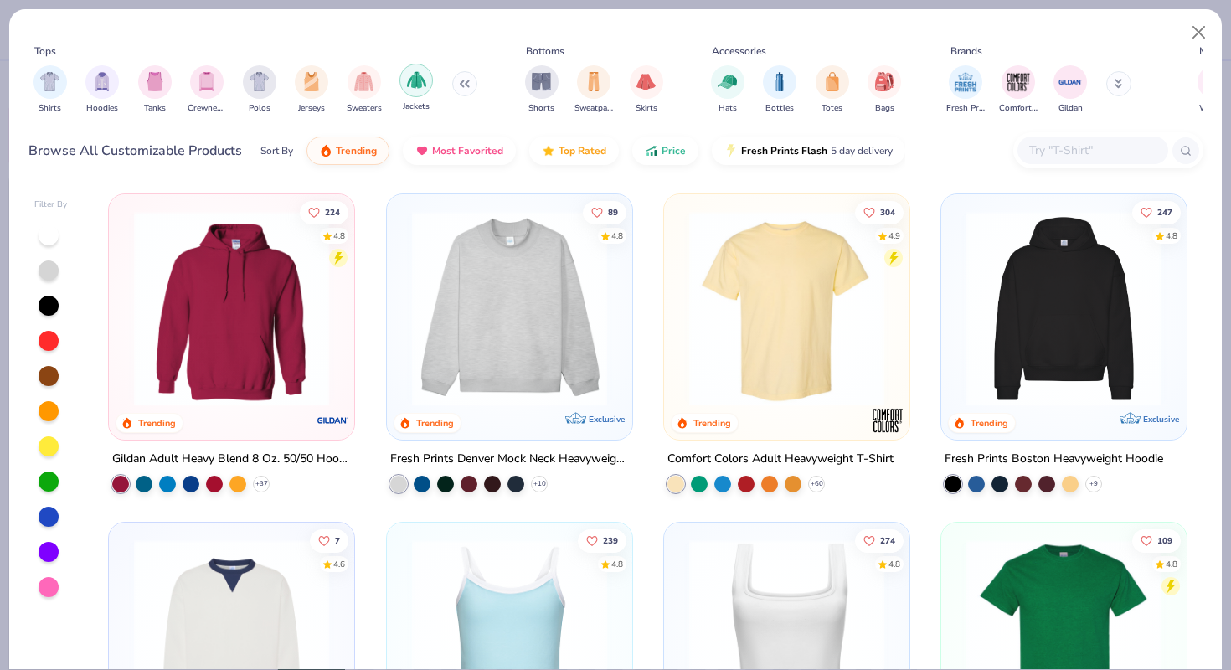
click at [422, 84] on img "filter for Jackets" at bounding box center [416, 79] width 19 height 19
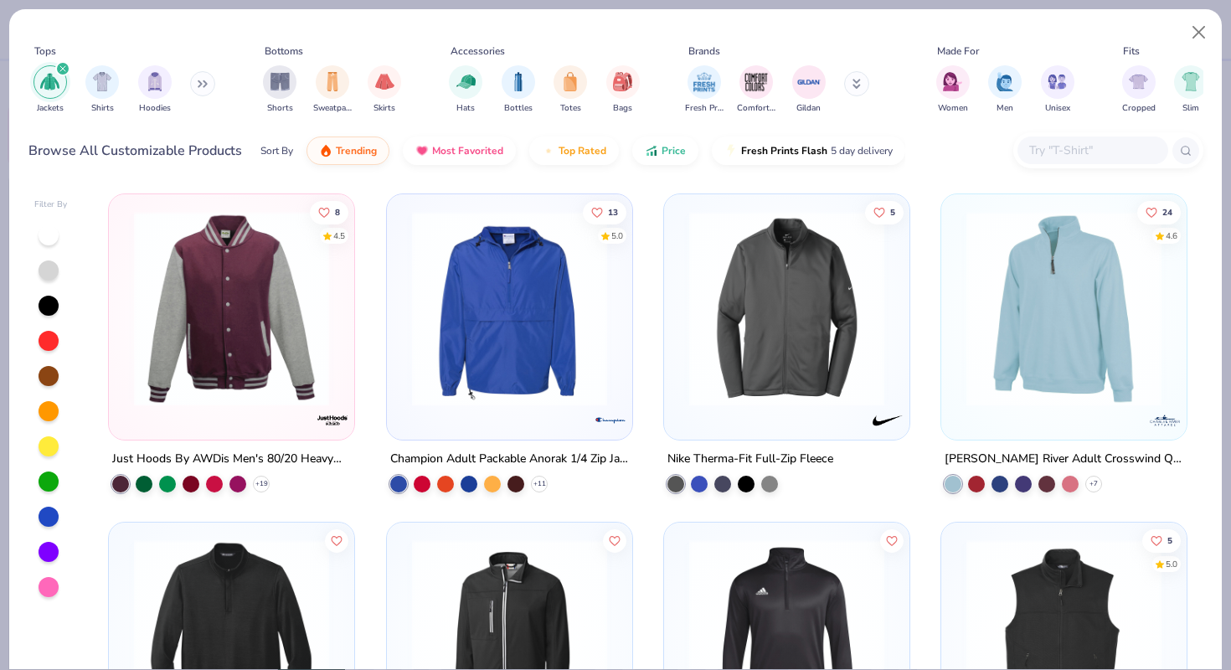
click at [64, 67] on icon "filter for Jackets" at bounding box center [62, 68] width 5 height 5
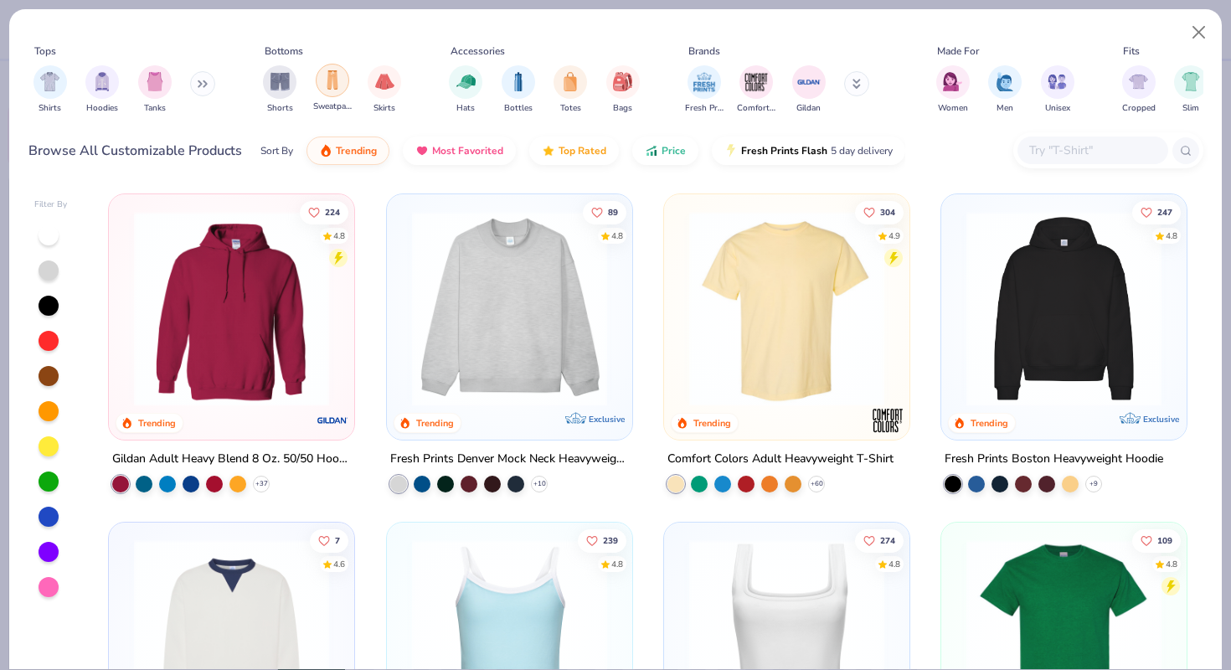
click at [333, 83] on img "filter for Sweatpants" at bounding box center [332, 79] width 18 height 19
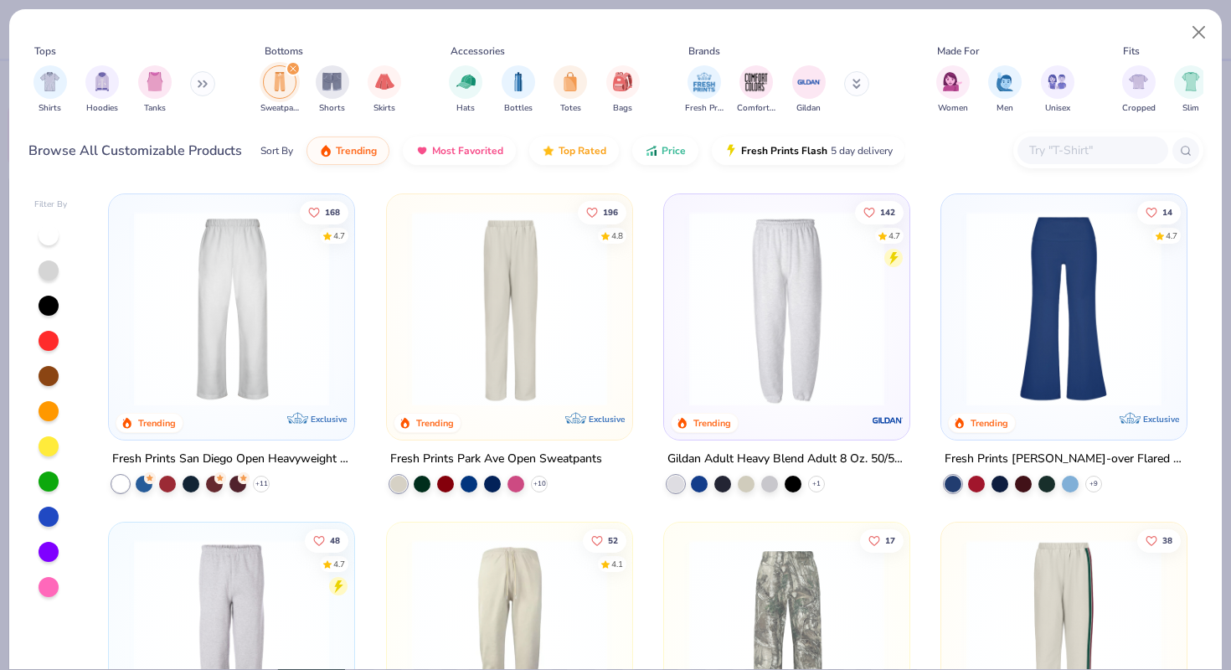
click at [254, 351] on img at bounding box center [232, 308] width 212 height 195
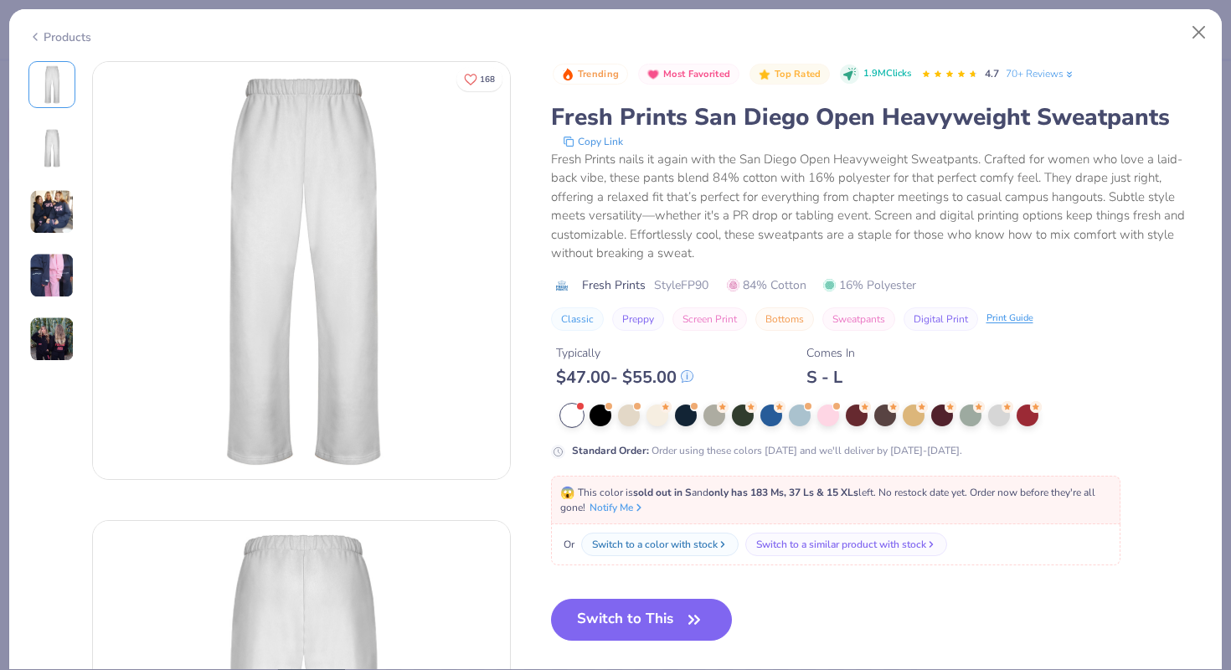
click at [48, 149] on img at bounding box center [52, 148] width 40 height 40
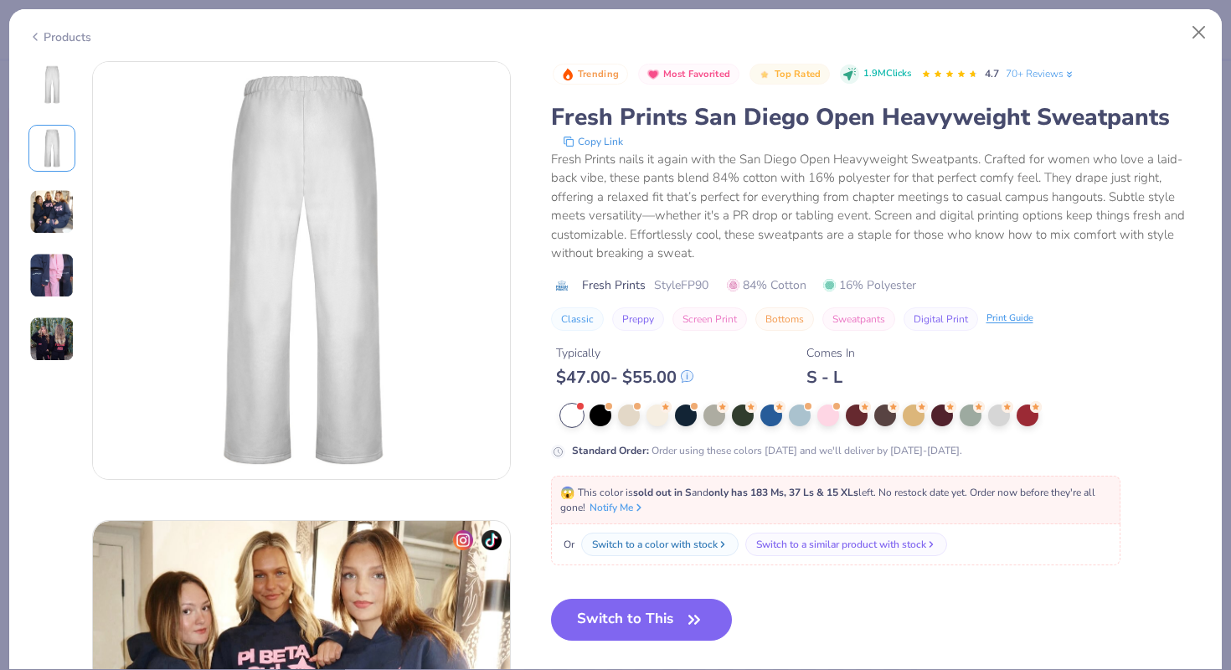
click at [59, 191] on img at bounding box center [51, 211] width 45 height 45
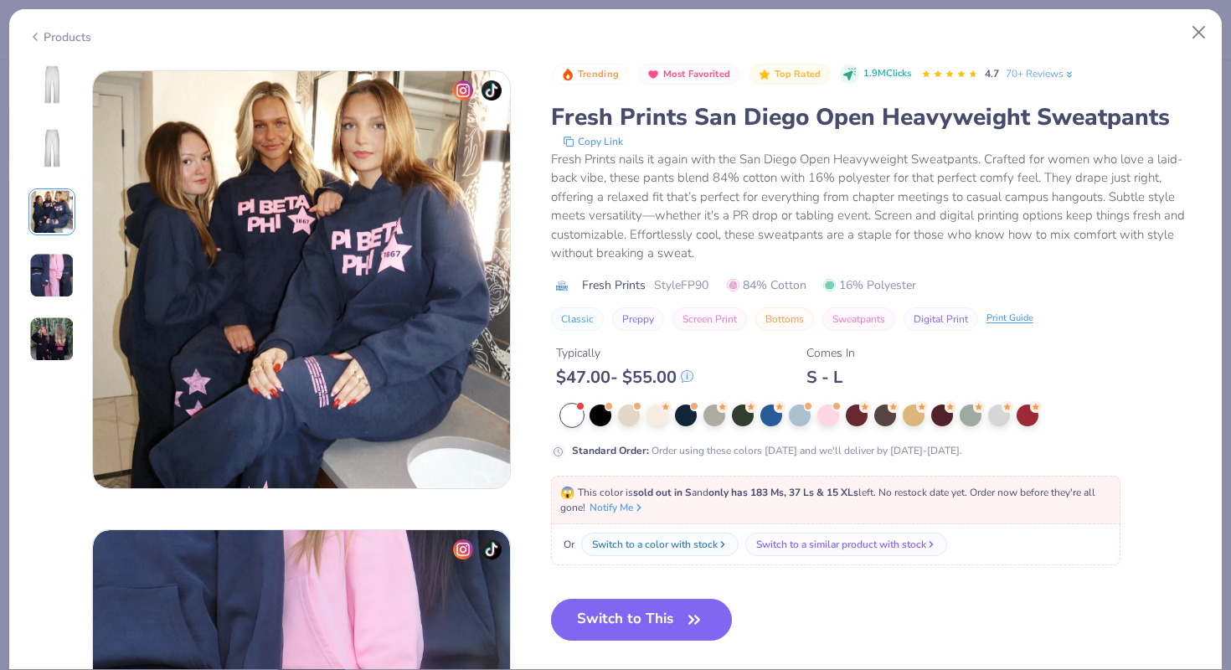
scroll to position [918, 0]
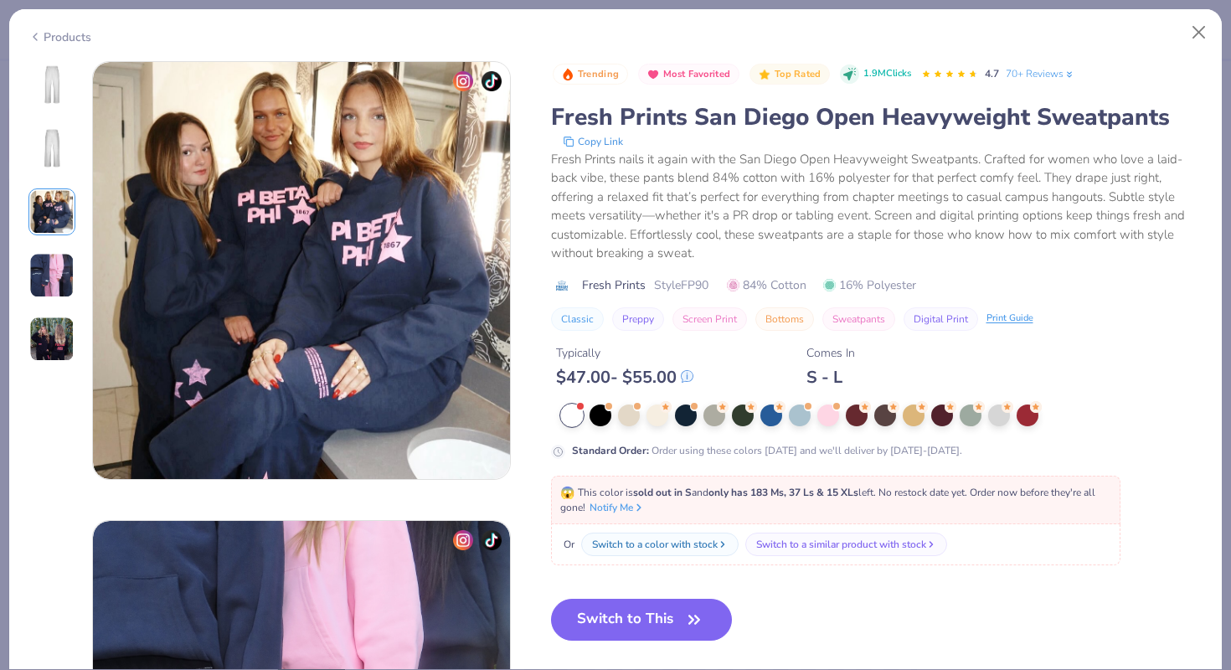
click at [66, 268] on img at bounding box center [51, 275] width 45 height 45
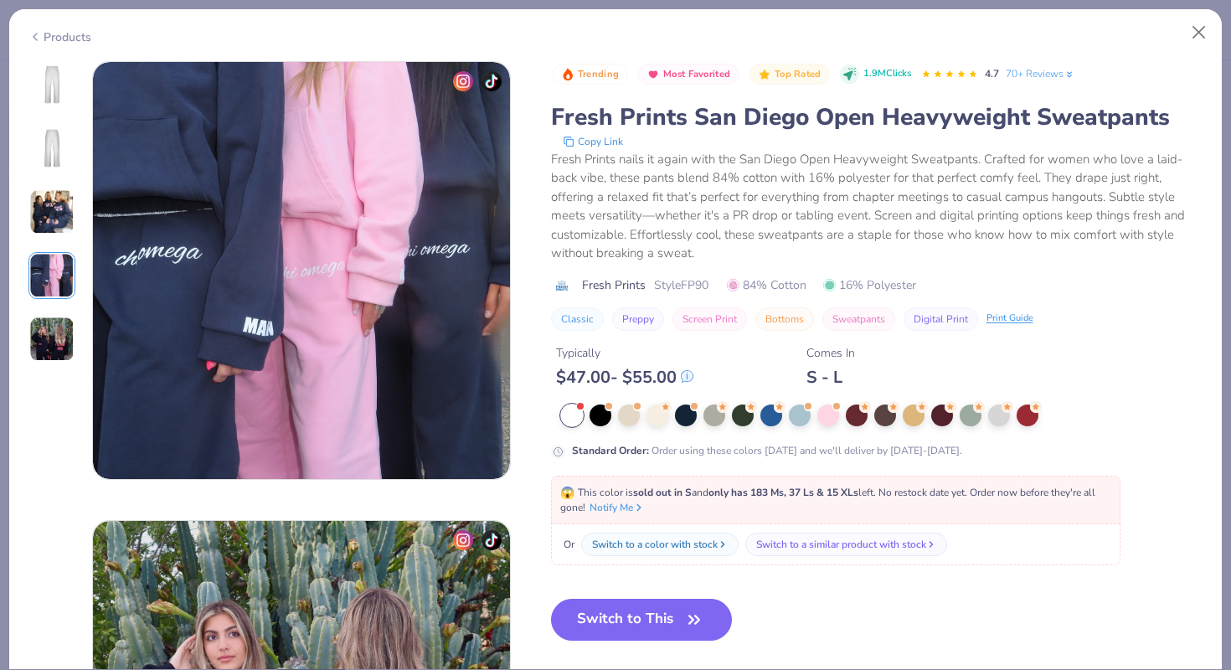
click at [39, 357] on img at bounding box center [51, 339] width 45 height 45
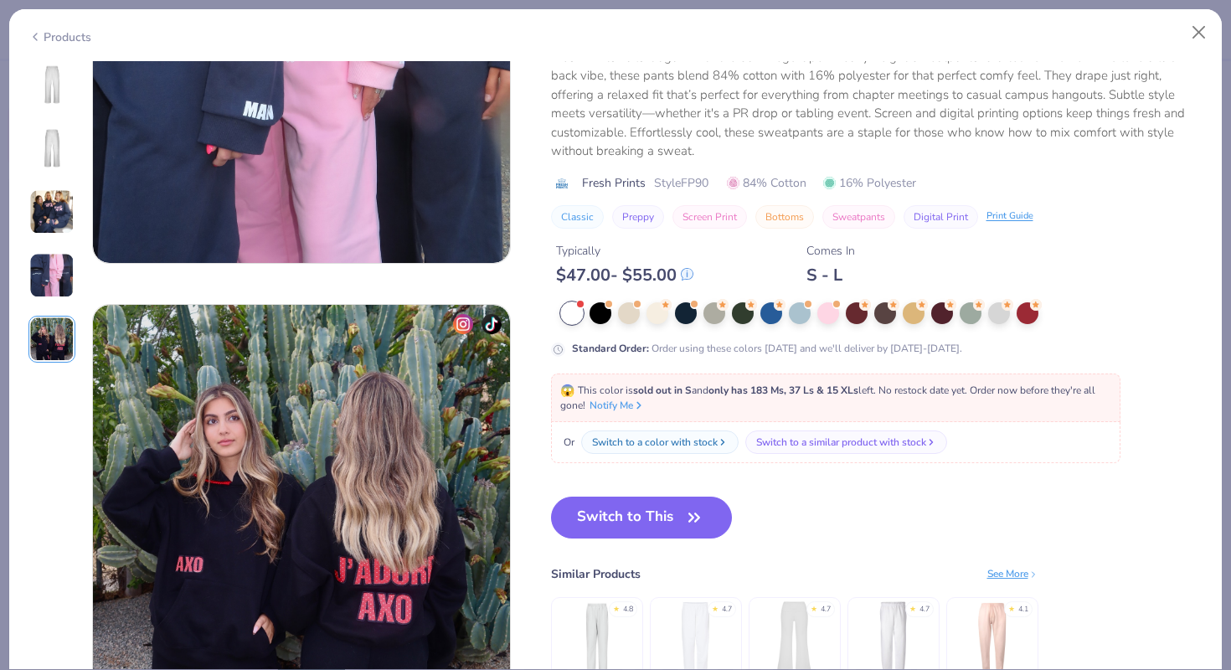
scroll to position [1576, 0]
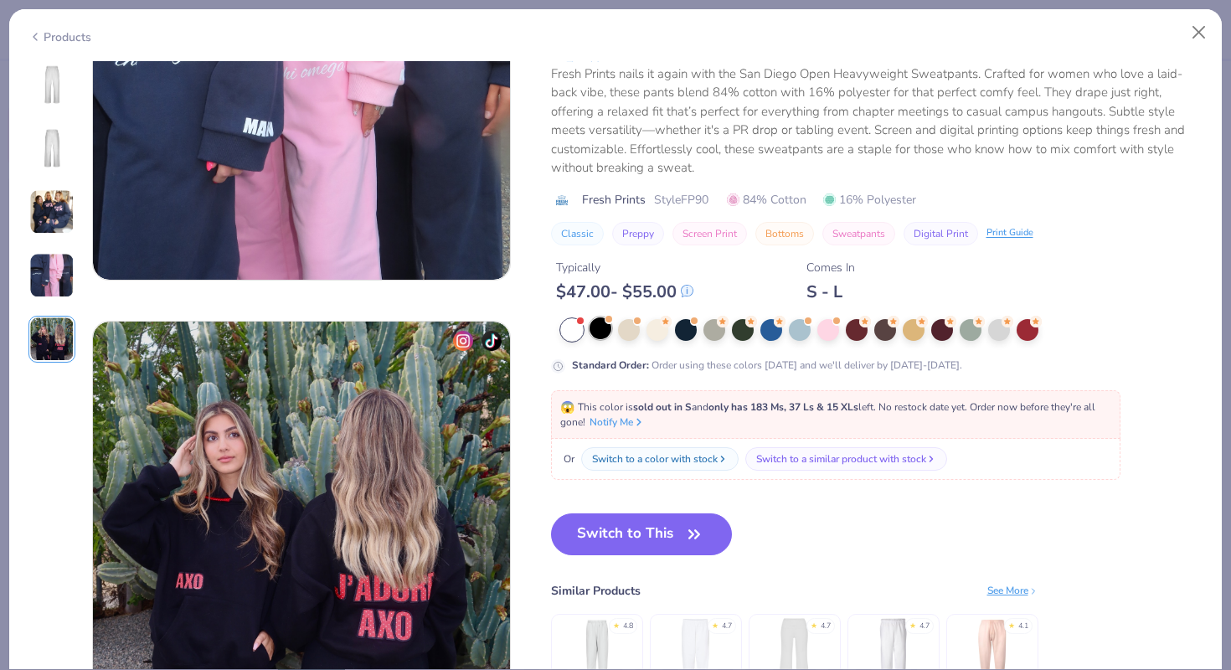
click at [601, 328] on div at bounding box center [601, 328] width 22 height 22
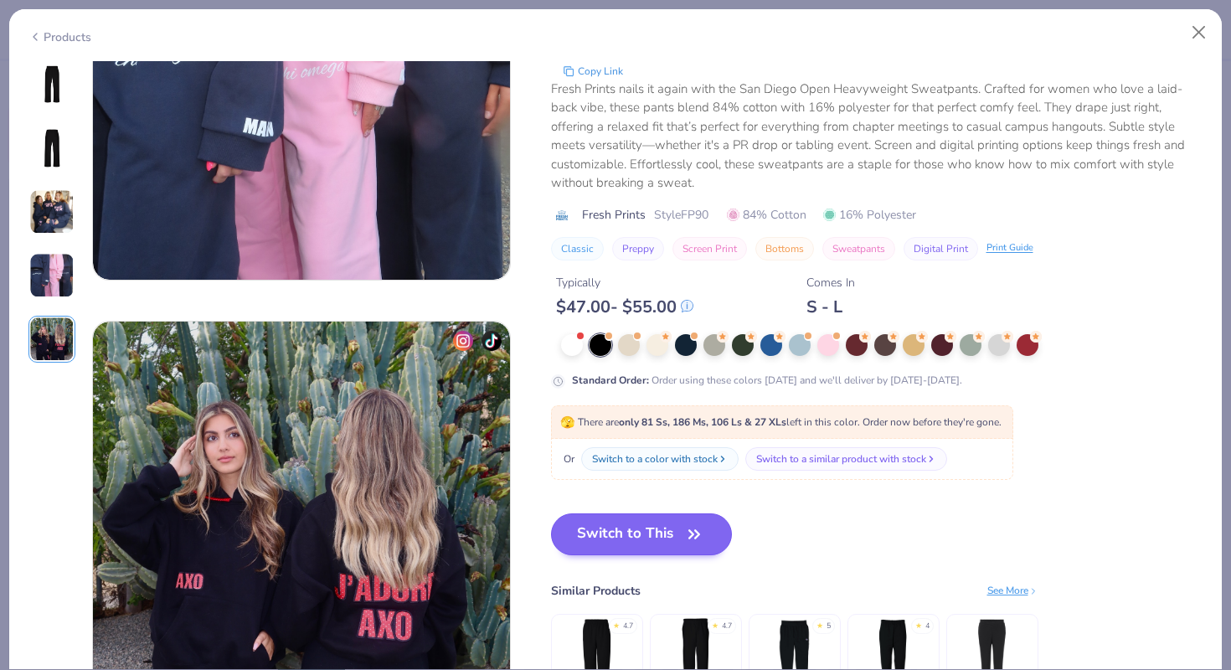
click at [661, 539] on button "Switch to This" at bounding box center [642, 534] width 182 height 42
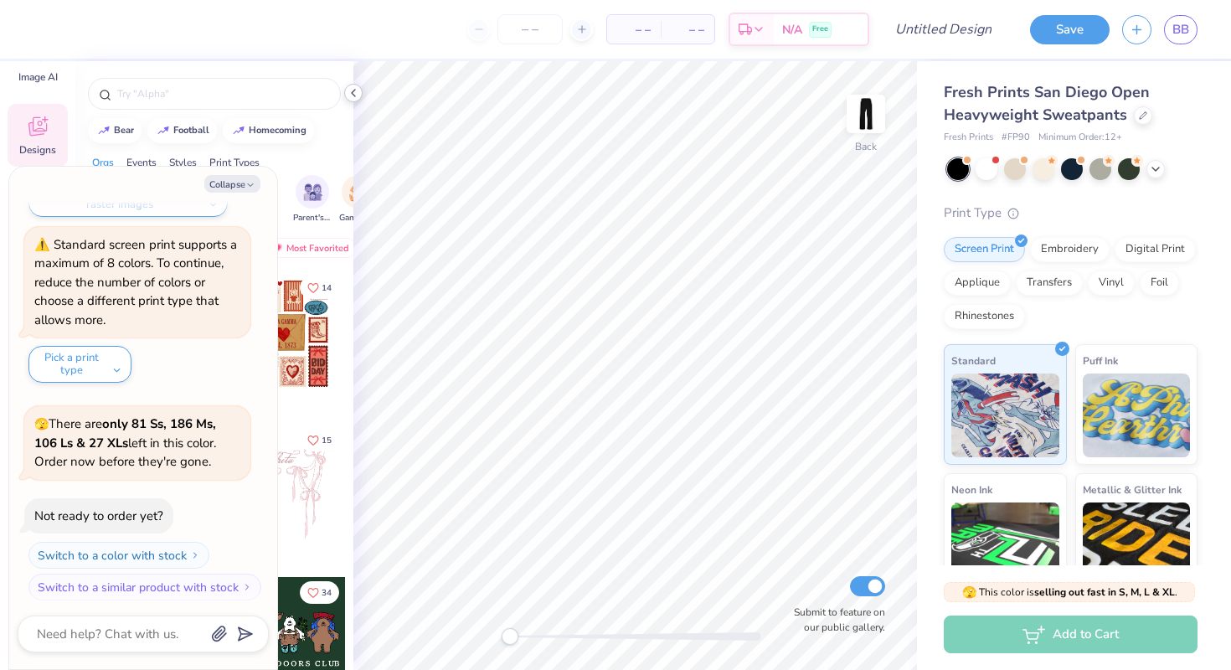
click at [353, 93] on icon at bounding box center [353, 92] width 13 height 13
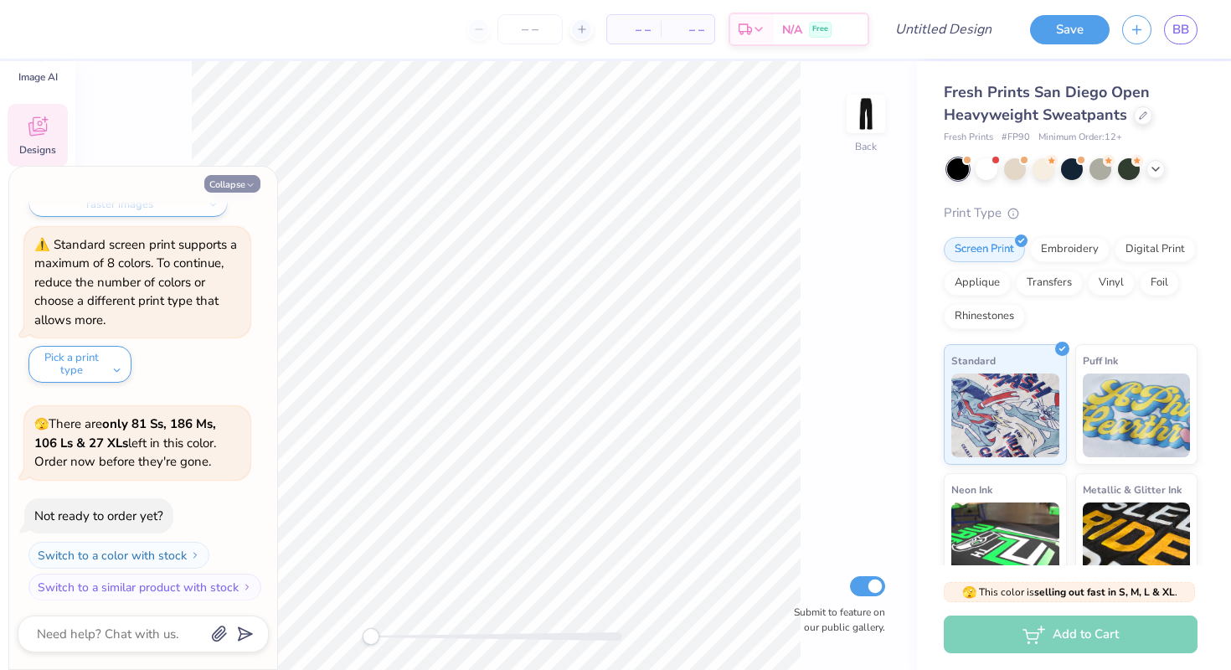
click at [224, 180] on button "Collapse" at bounding box center [232, 184] width 56 height 18
type textarea "x"
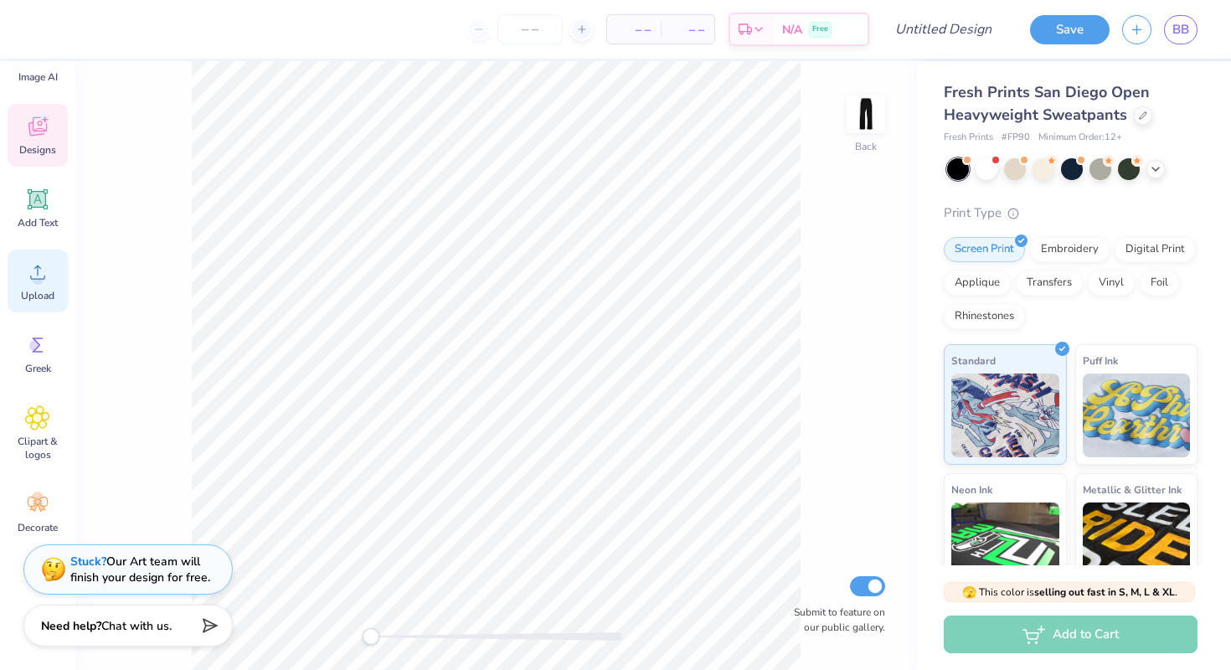
click at [34, 265] on icon at bounding box center [37, 272] width 25 height 25
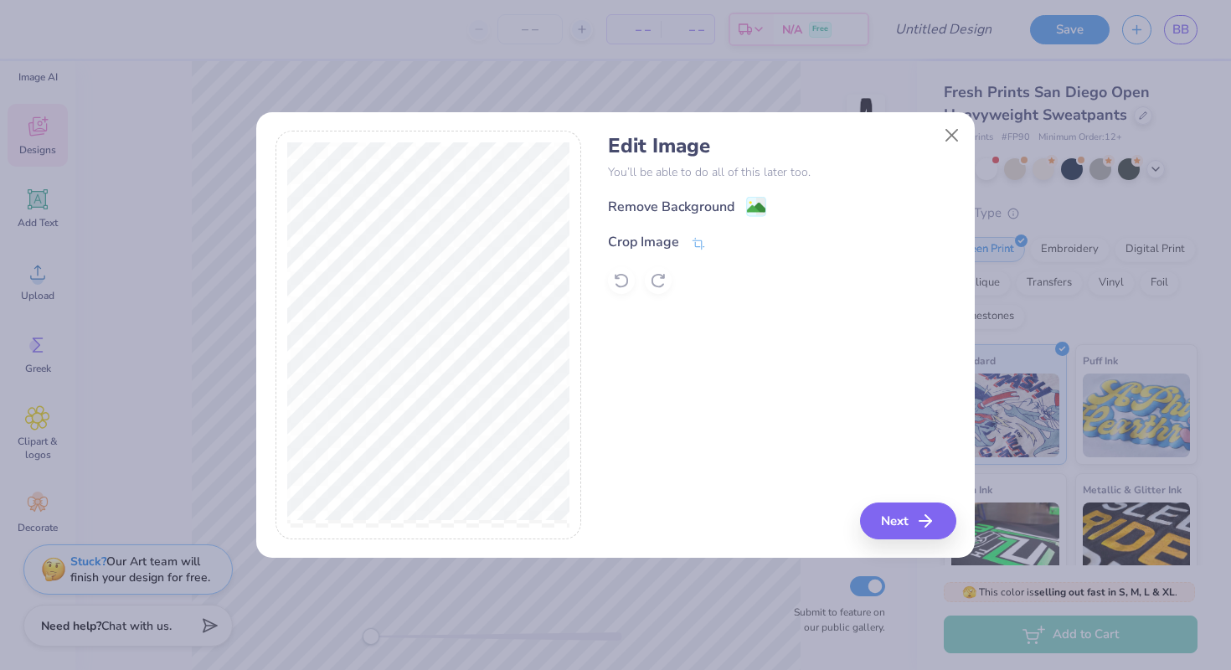
click at [748, 195] on div "Edit Image You’ll be able to do all of this later too. Remove Background Crop I…" at bounding box center [782, 214] width 348 height 160
click at [754, 204] on image at bounding box center [756, 209] width 18 height 18
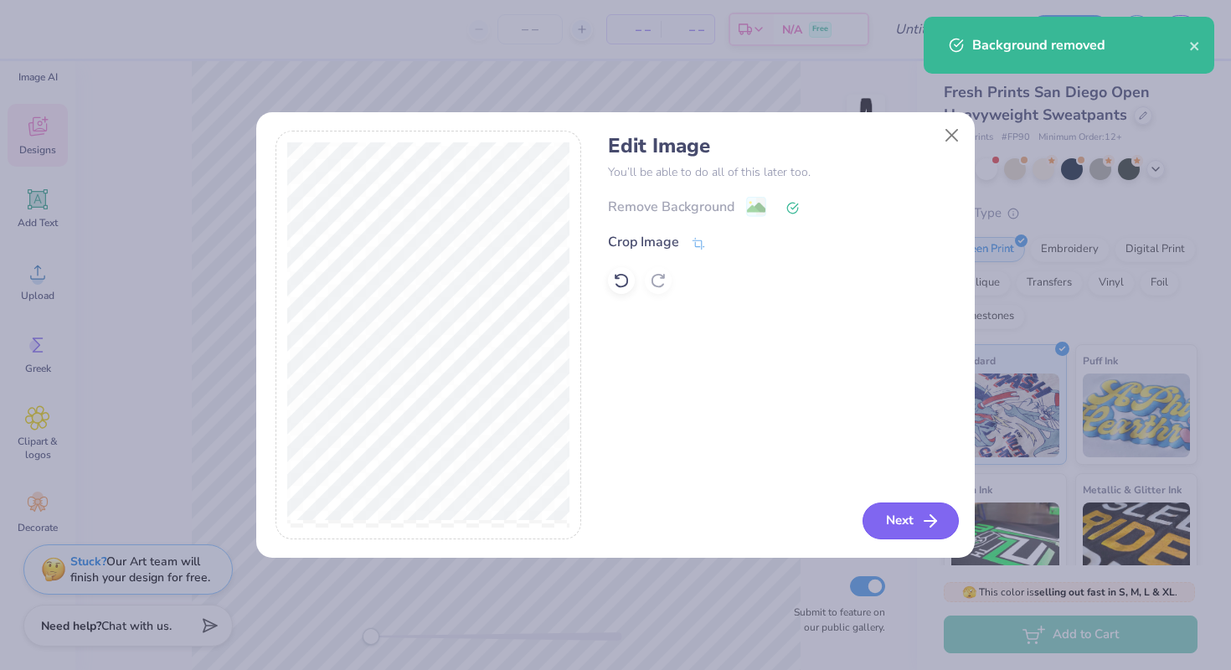
click at [909, 529] on button "Next" at bounding box center [911, 520] width 96 height 37
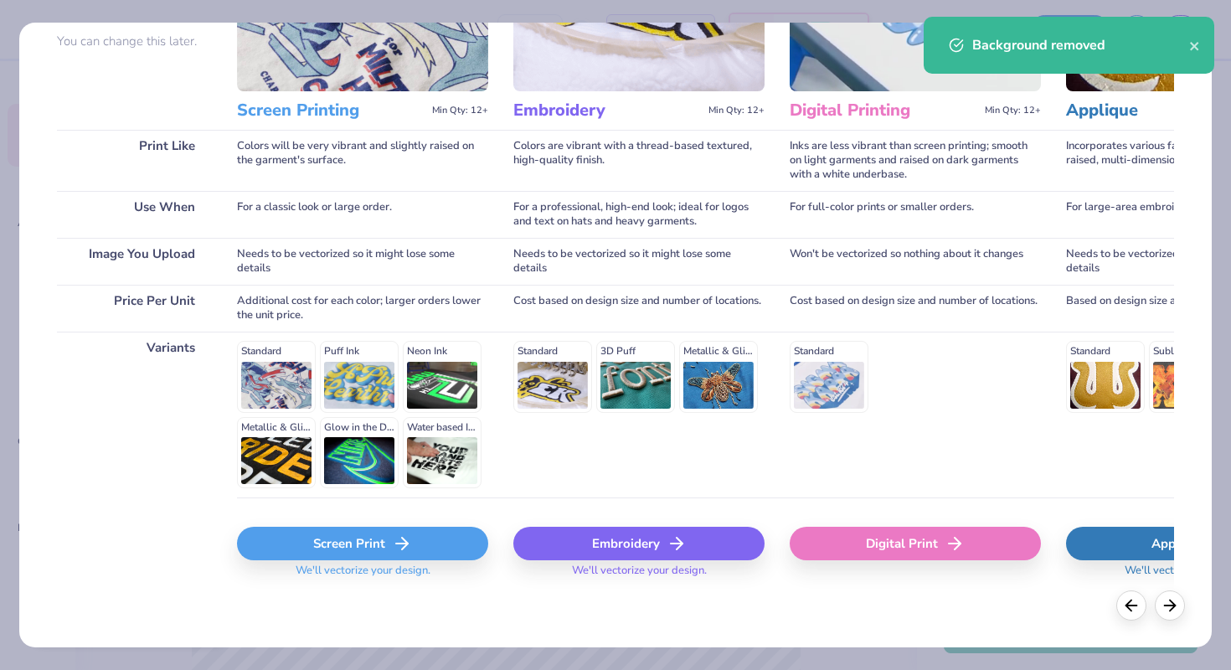
click at [404, 537] on icon at bounding box center [402, 543] width 20 height 20
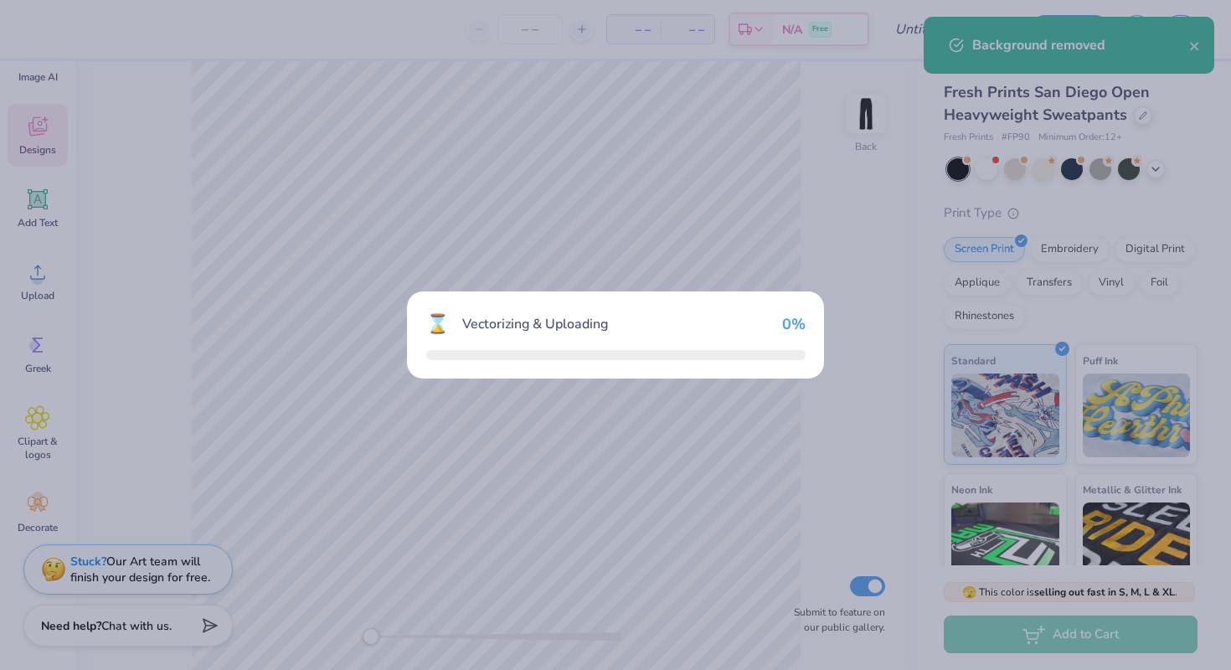
scroll to position [164, 0]
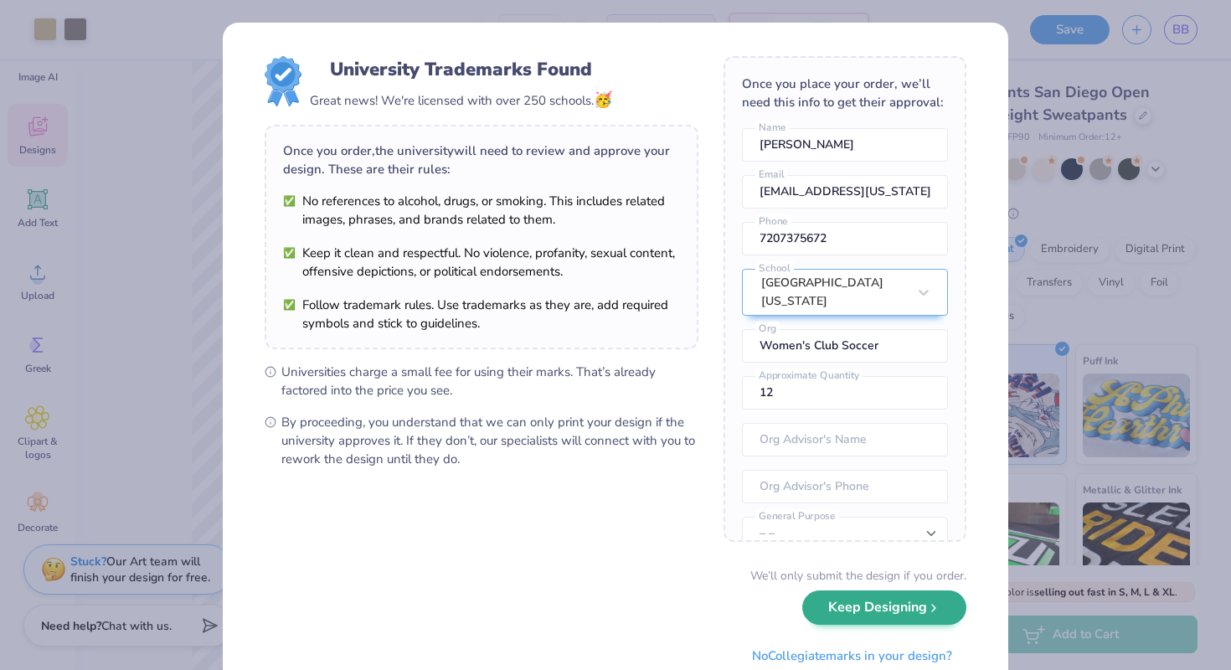
click at [894, 614] on button "Keep Designing" at bounding box center [884, 607] width 164 height 34
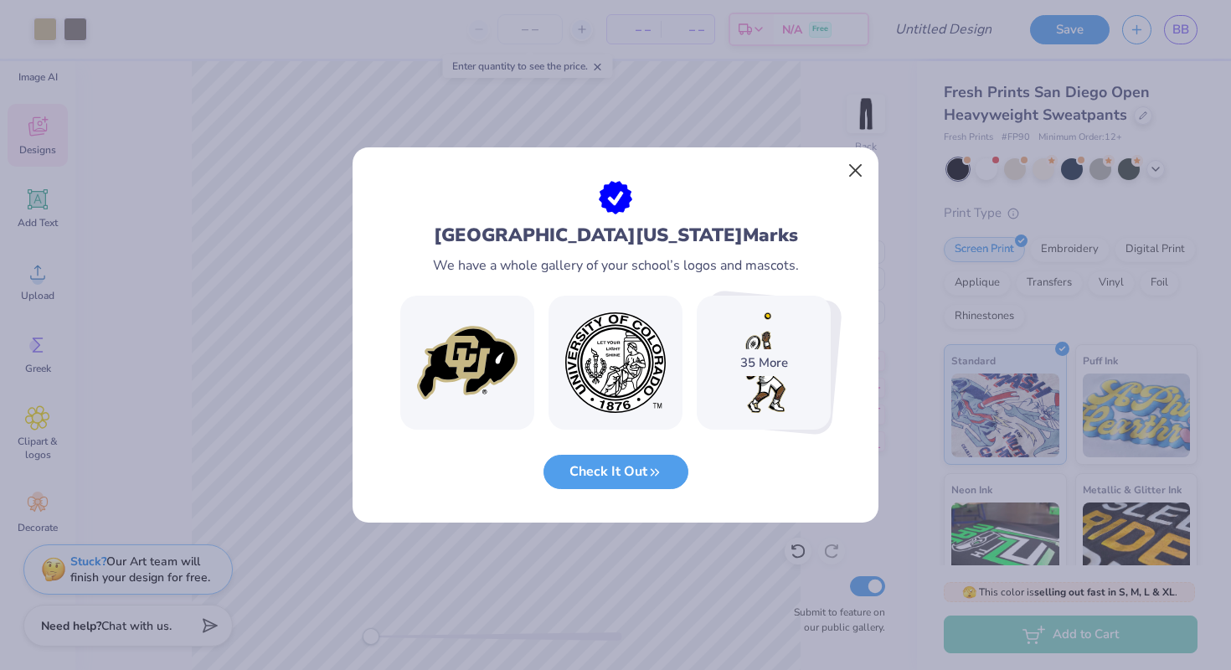
click at [858, 166] on button "Close" at bounding box center [856, 171] width 32 height 32
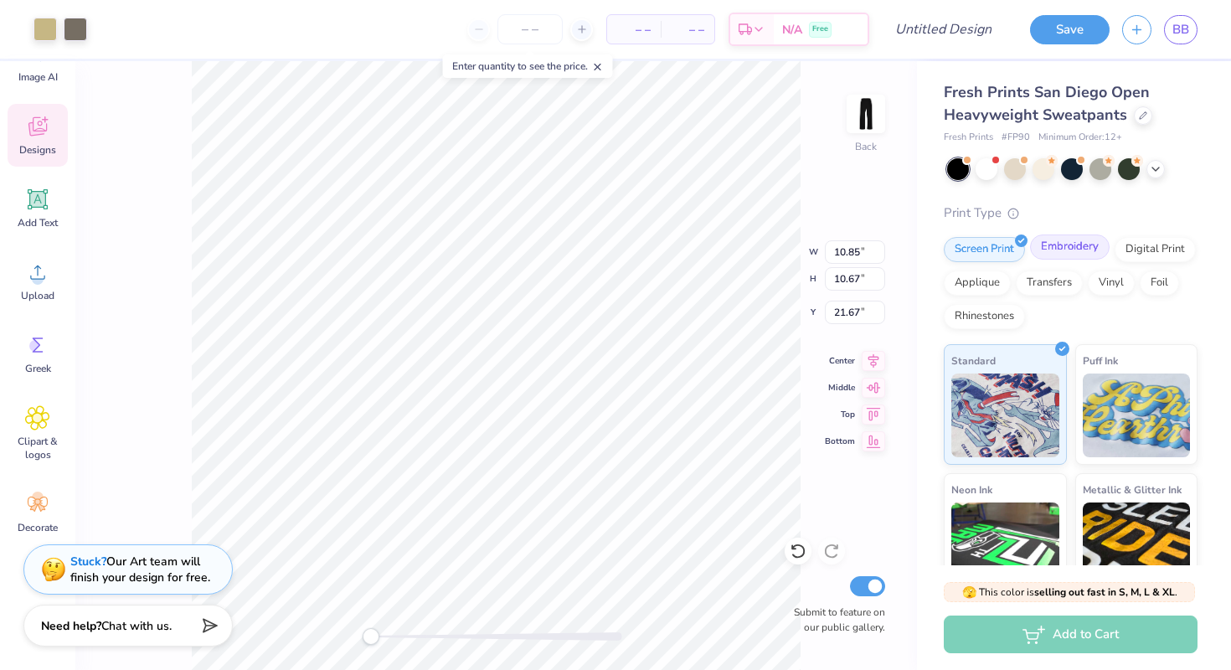
click at [1073, 248] on div "Embroidery" at bounding box center [1070, 246] width 80 height 25
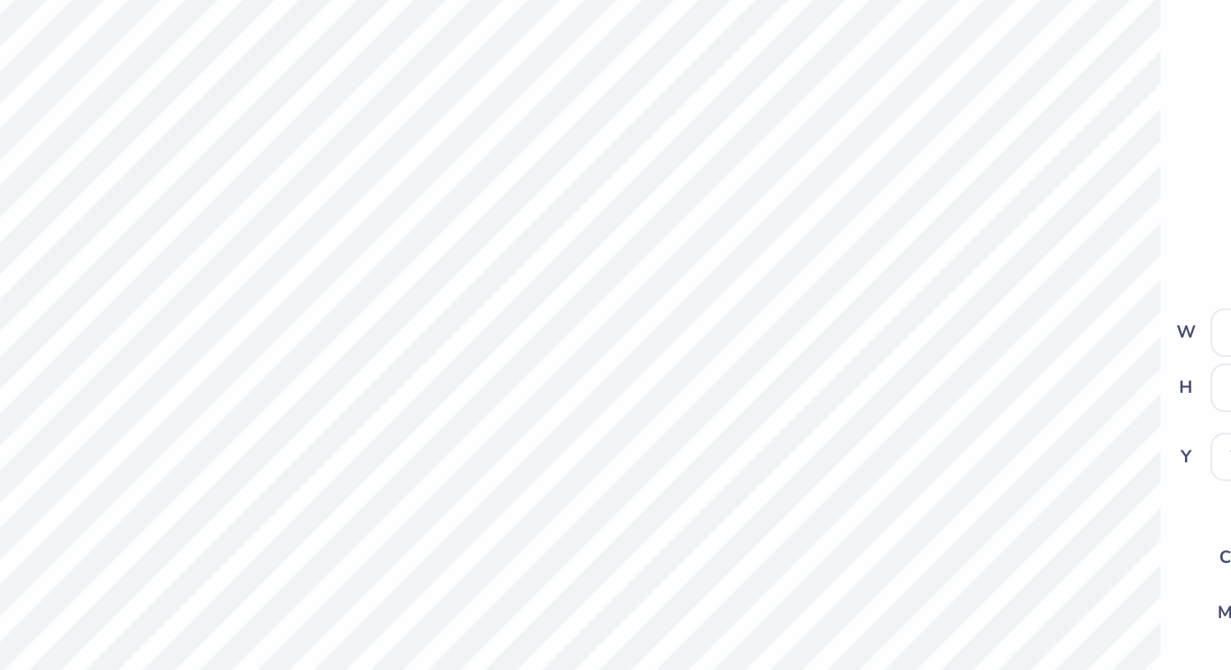
type input "3.93"
type input "5.91"
type input "5.82"
type input "8.78"
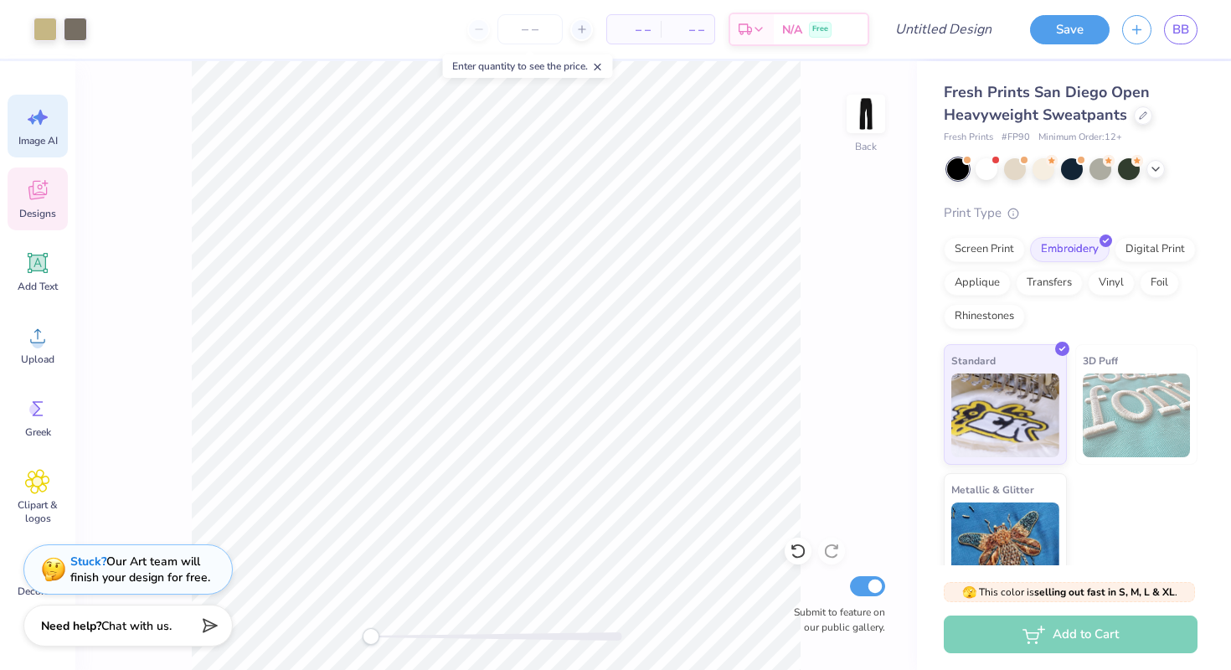
scroll to position [0, 0]
click at [39, 126] on icon at bounding box center [37, 117] width 25 height 25
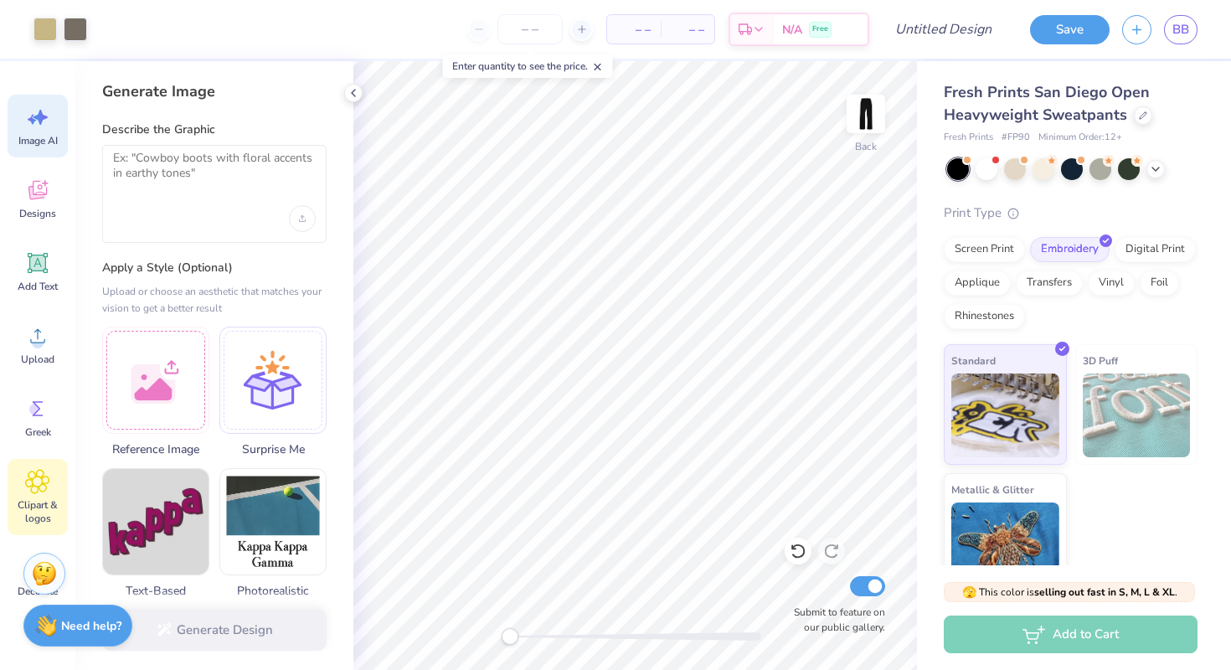
click at [38, 487] on icon at bounding box center [37, 481] width 23 height 23
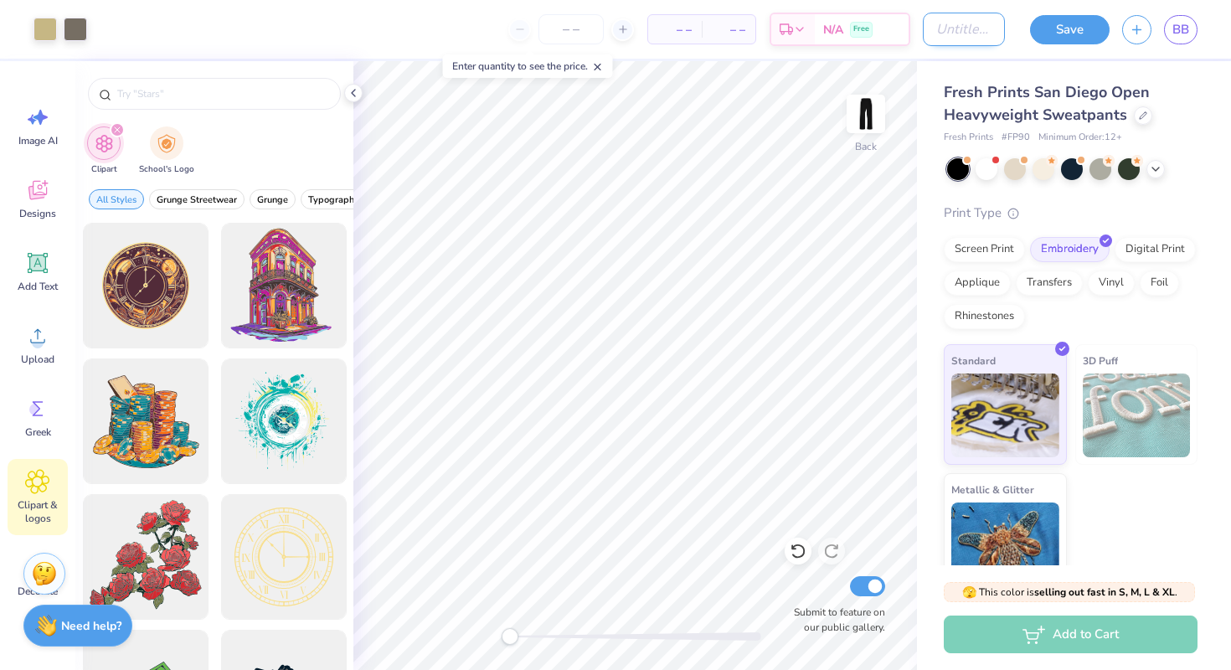
click at [948, 27] on input "Design Title" at bounding box center [964, 29] width 82 height 33
type input "embroider sweatpants"
click at [1064, 24] on button "Save" at bounding box center [1070, 27] width 80 height 29
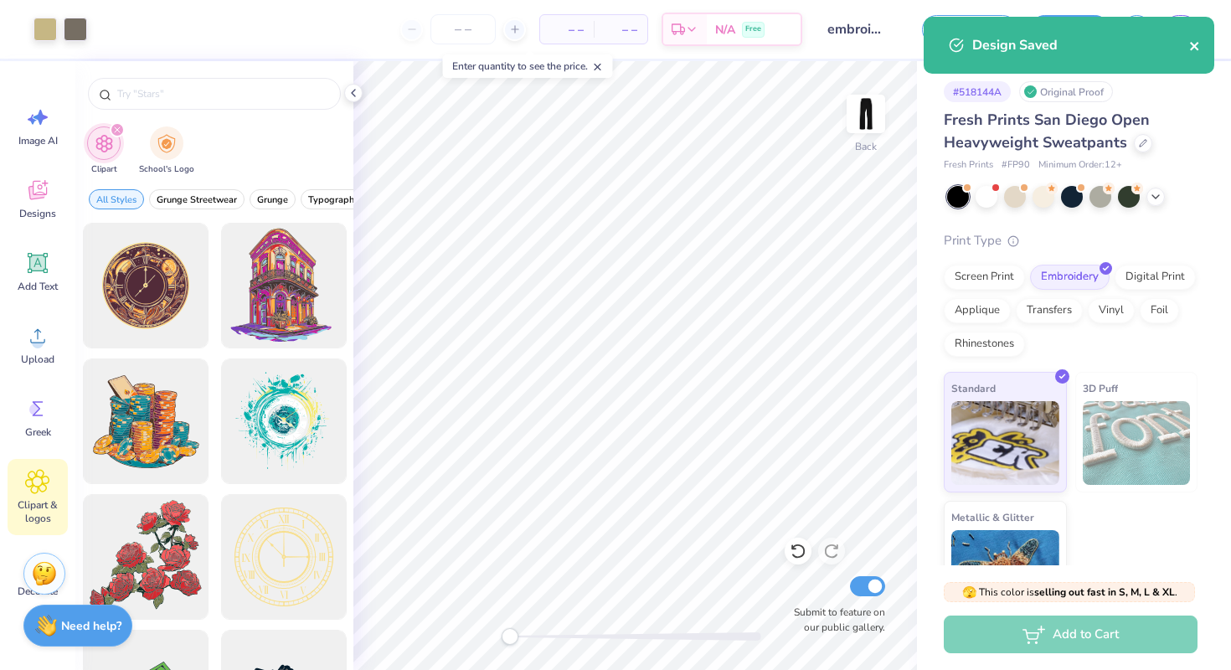
click at [1196, 47] on icon "close" at bounding box center [1194, 46] width 8 height 8
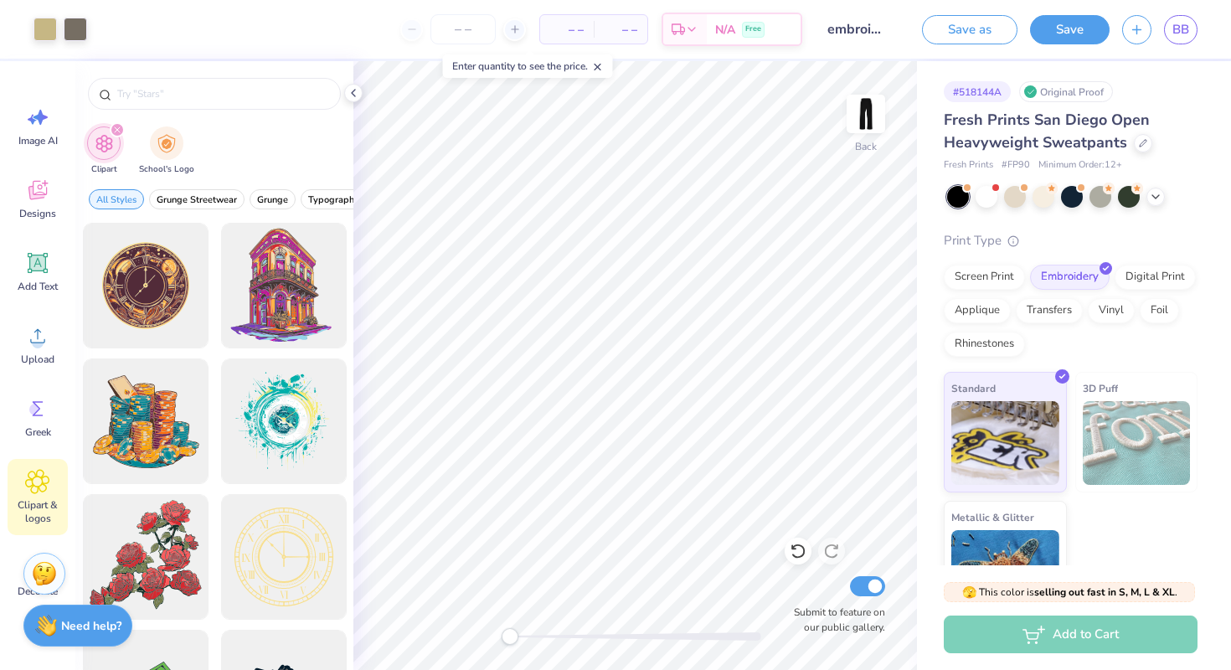
click at [1189, 20] on div "Design Saved" at bounding box center [1068, 16] width 297 height 7
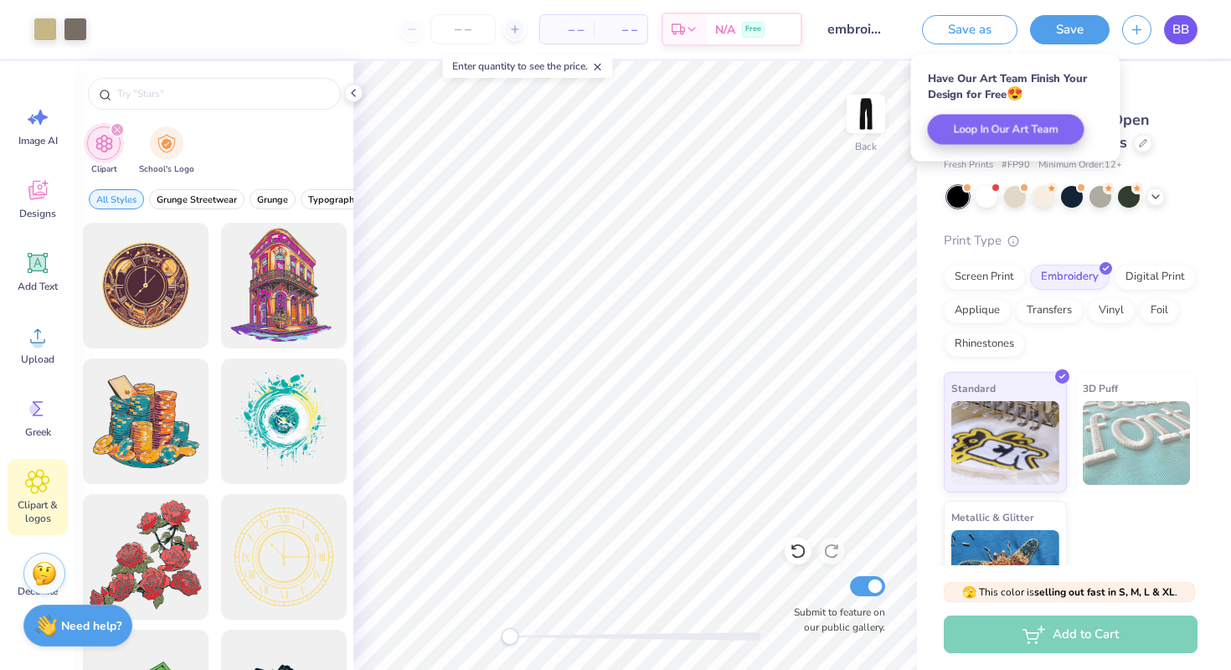
click at [1181, 28] on span "BB" at bounding box center [1180, 29] width 17 height 19
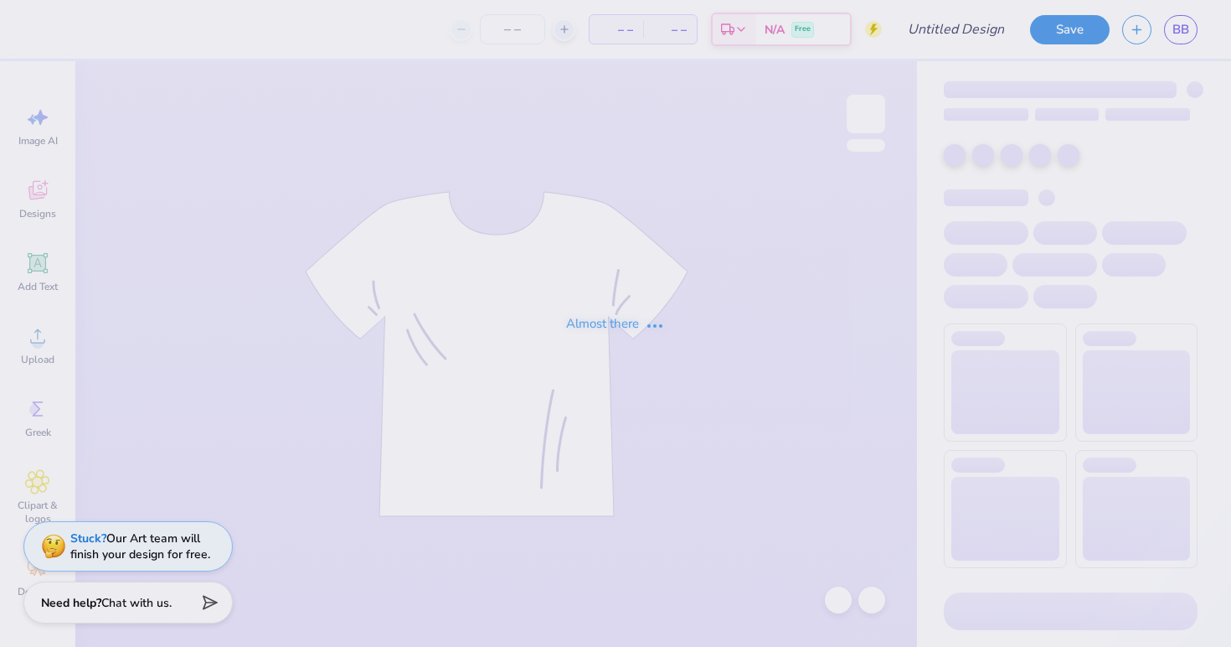
type input "embroidered shorts"
type input "12"
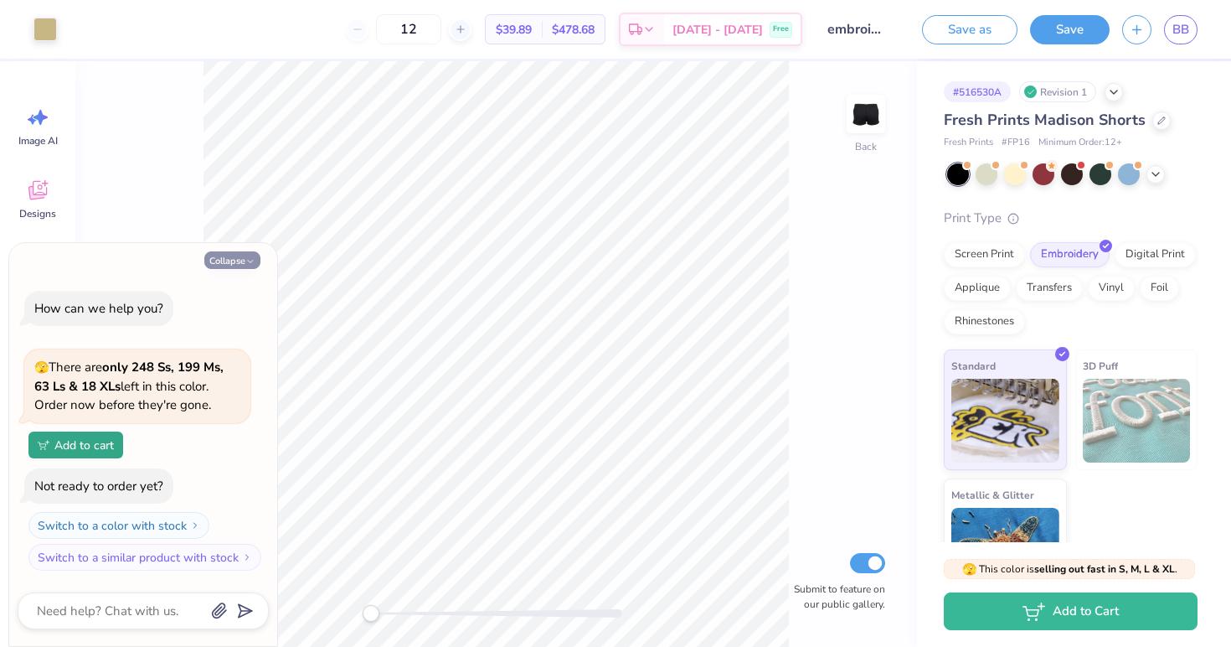
click at [231, 265] on button "Collapse" at bounding box center [232, 260] width 56 height 18
type textarea "x"
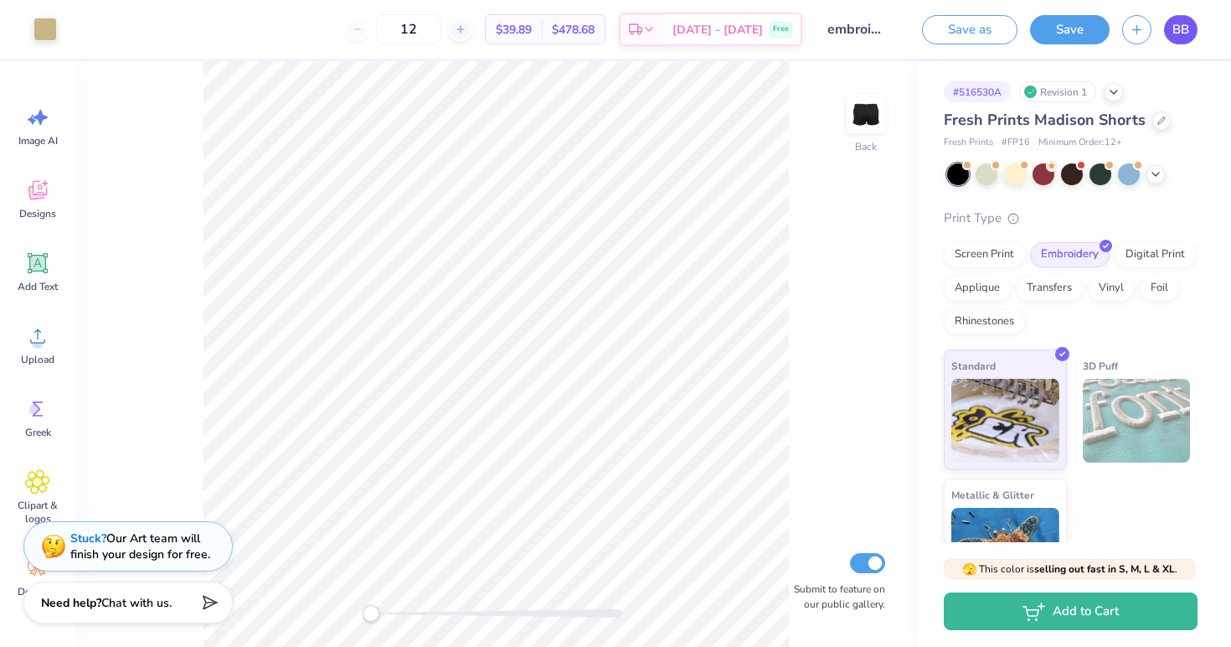
click at [1176, 28] on span "BB" at bounding box center [1180, 29] width 17 height 19
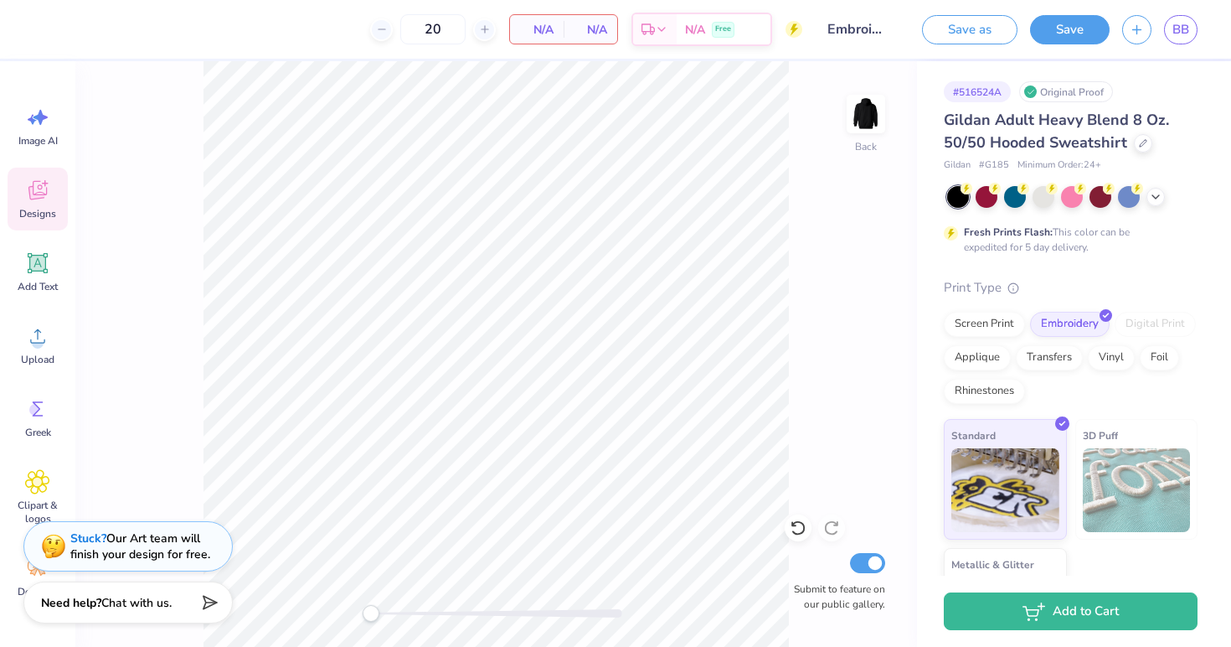
click at [28, 202] on icon at bounding box center [37, 190] width 25 height 25
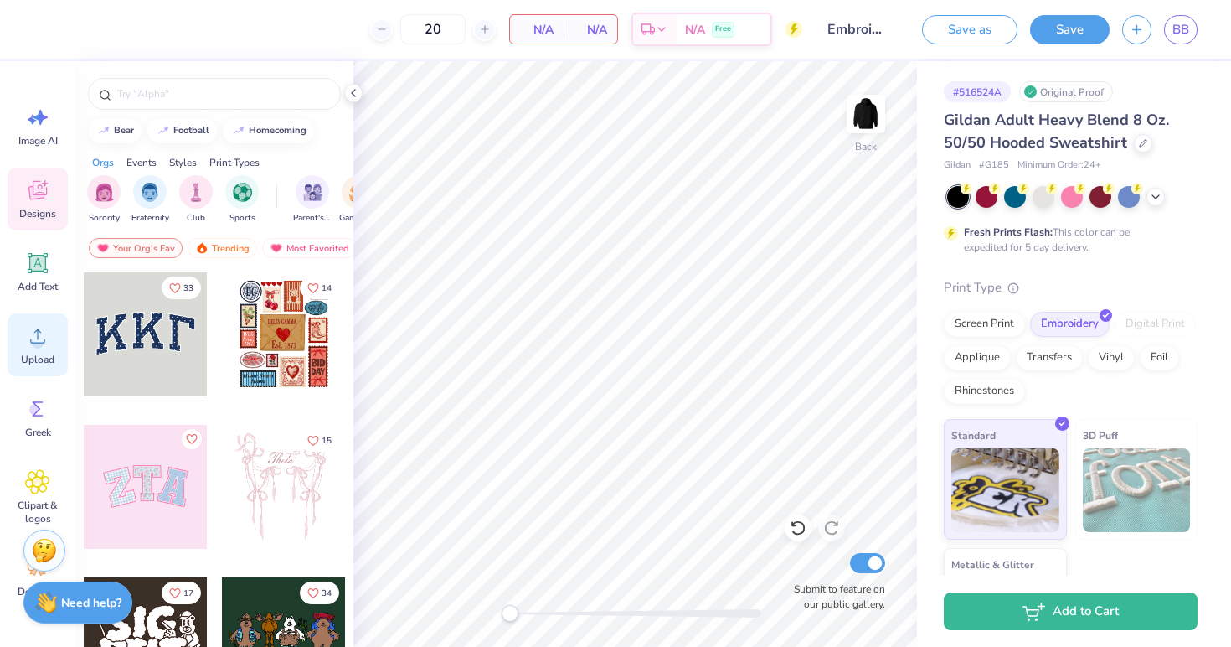
click at [38, 342] on circle at bounding box center [38, 343] width 12 height 12
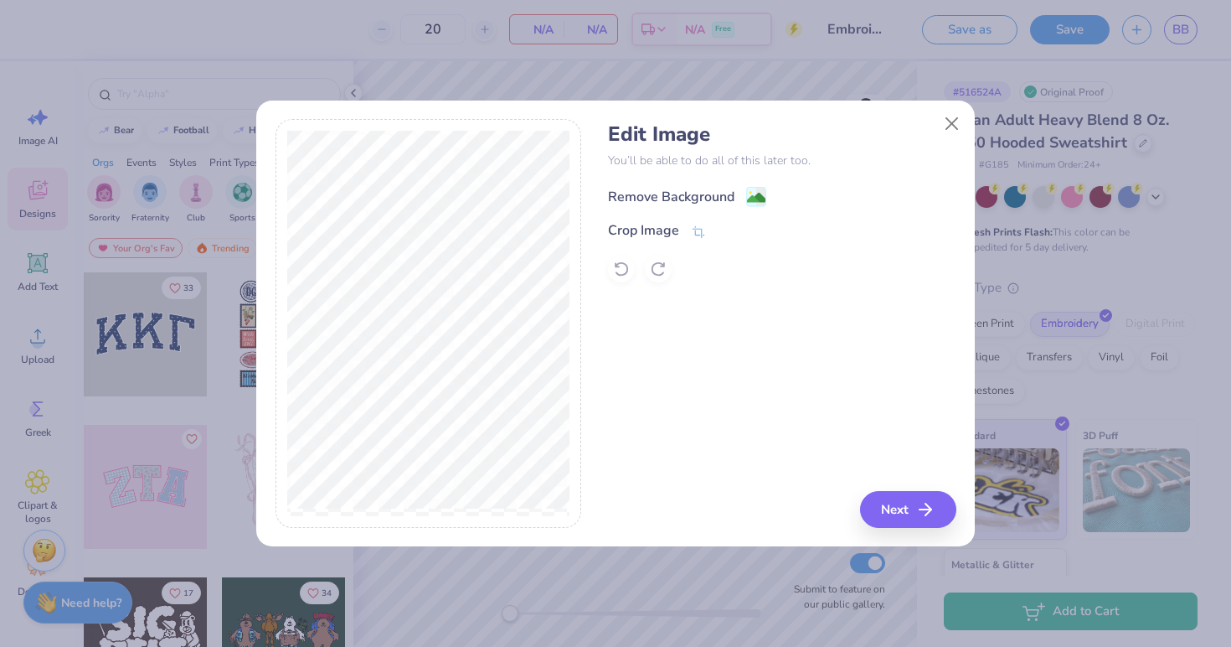
click at [744, 193] on div "Remove Background" at bounding box center [687, 196] width 158 height 21
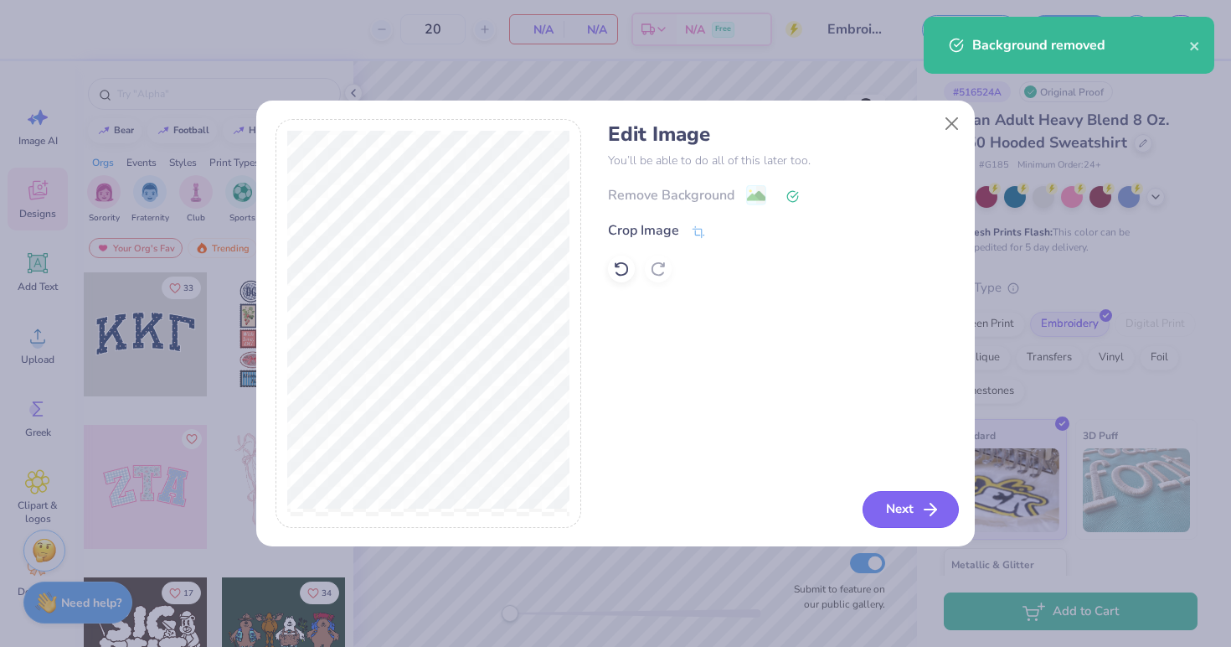
click at [909, 507] on button "Next" at bounding box center [911, 509] width 96 height 37
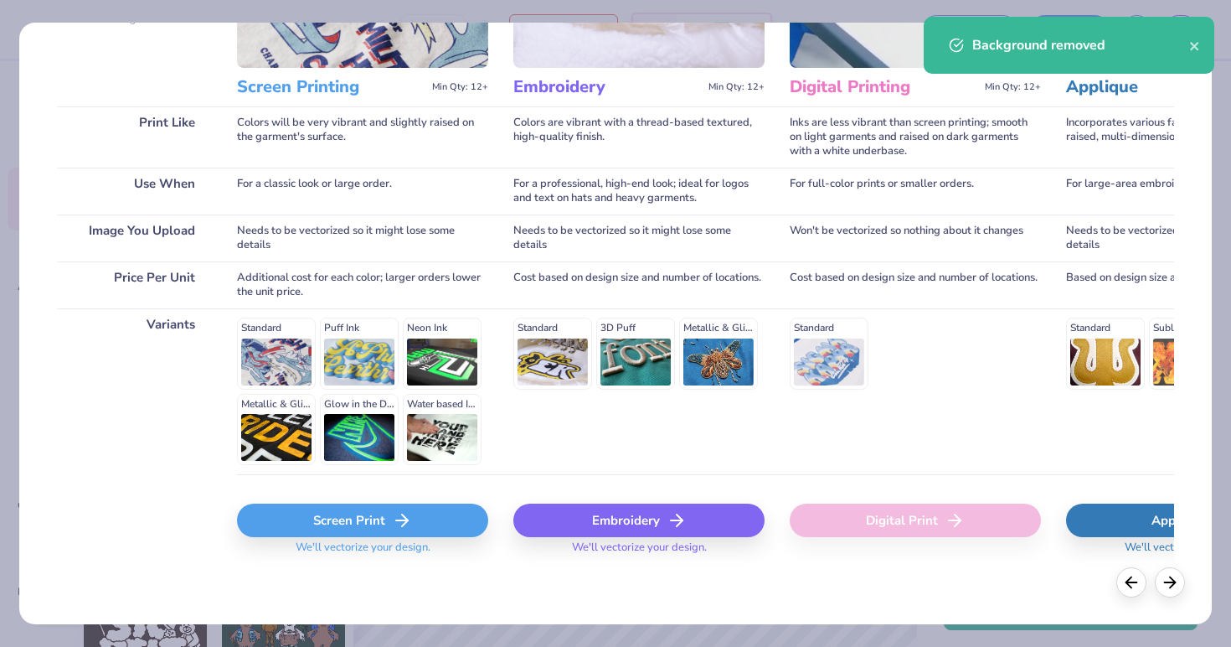
scroll to position [188, 0]
click at [660, 521] on div "Embroidery" at bounding box center [638, 520] width 251 height 33
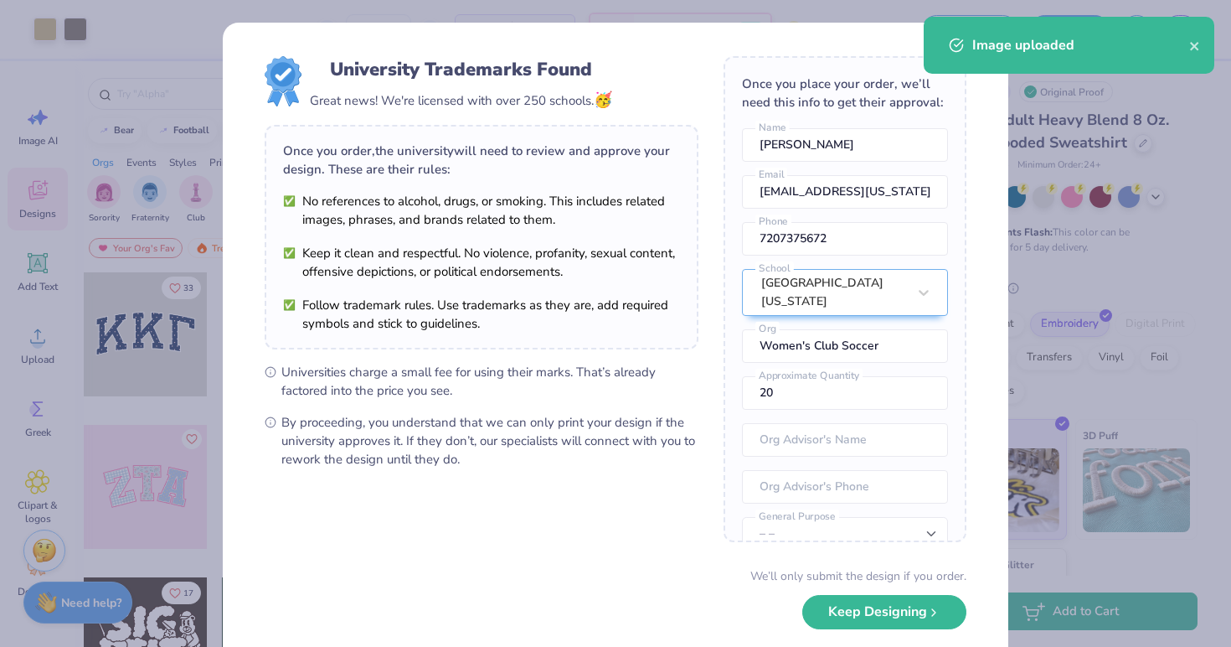
click at [702, 385] on form "University Trademarks Found Great news! We're licensed with over 250 schools. 🥳…" at bounding box center [616, 364] width 702 height 616
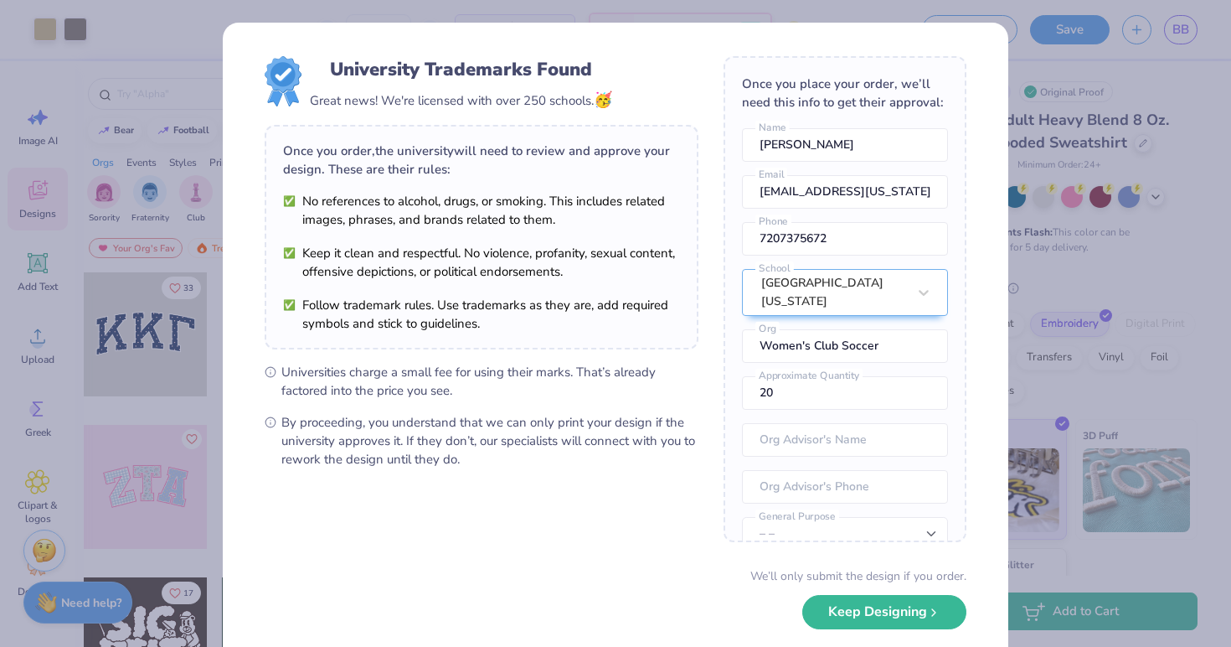
scroll to position [0, 0]
click at [843, 612] on button "Keep Designing" at bounding box center [884, 607] width 164 height 34
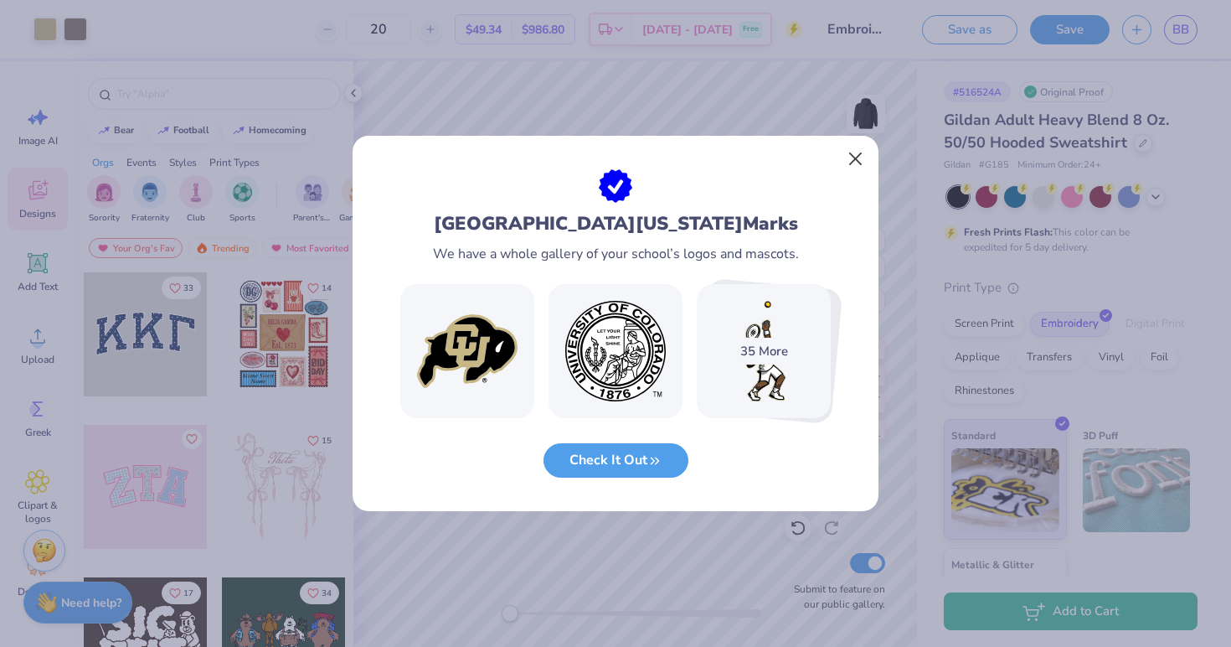
click at [853, 158] on button "Close" at bounding box center [856, 159] width 32 height 32
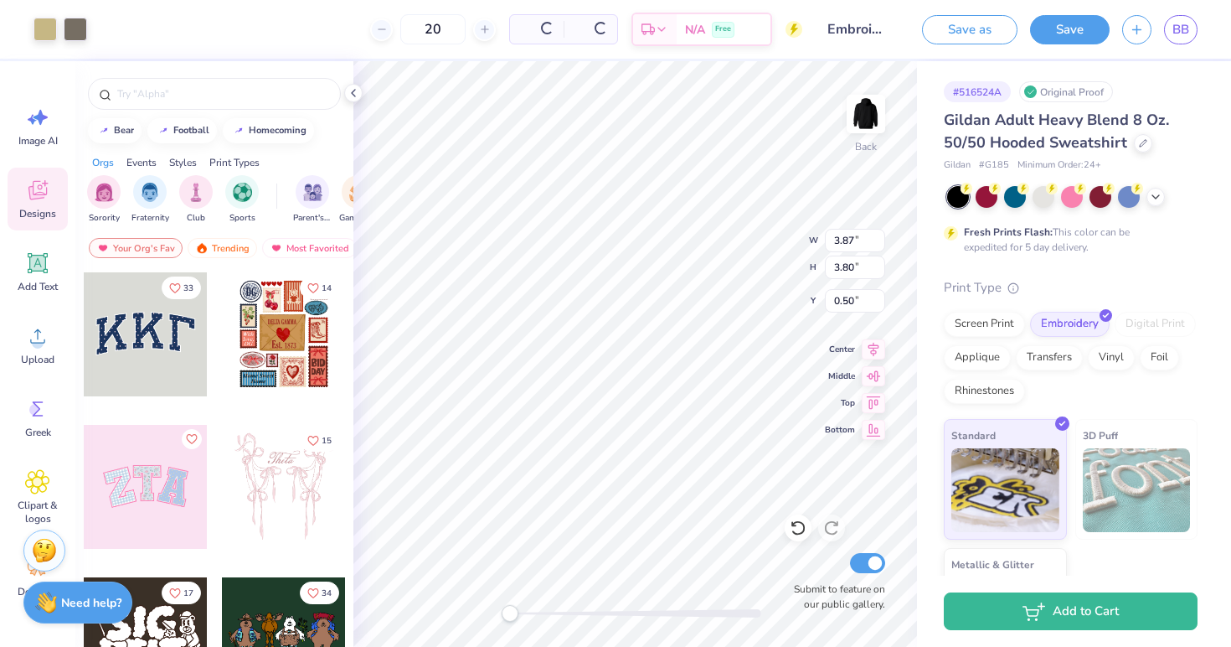
type input "3.87"
type input "3.80"
type input "0.50"
click at [873, 27] on input "Embroider club soccer hoodie" at bounding box center [856, 29] width 82 height 33
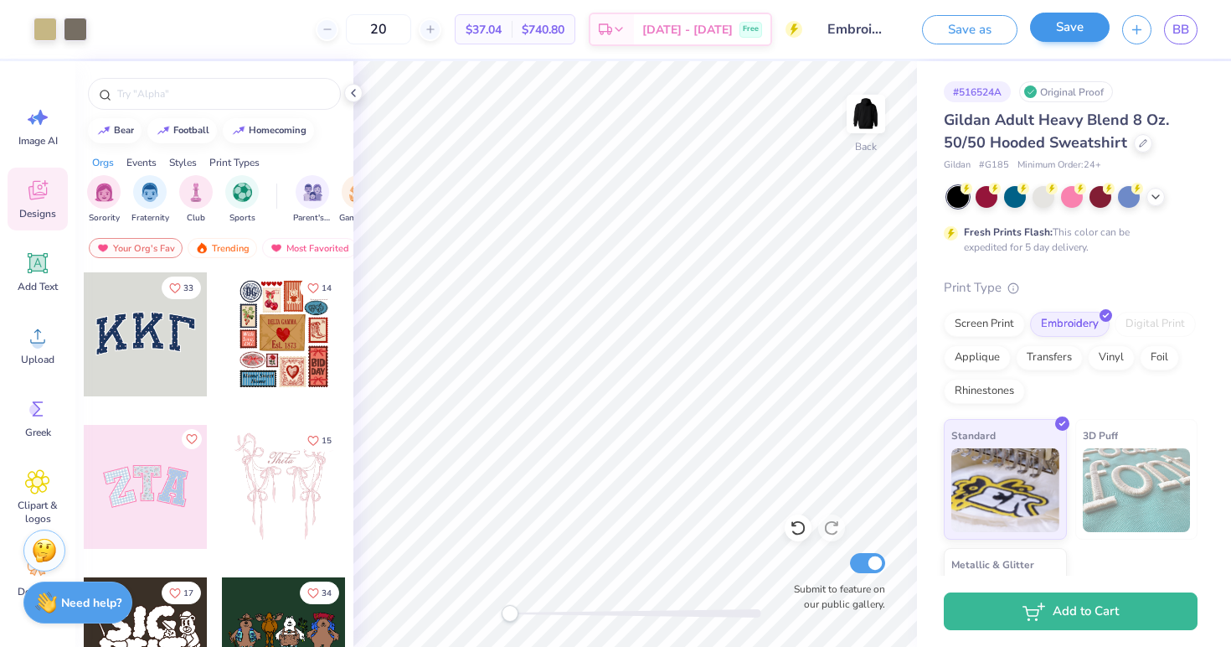
click at [1088, 40] on button "Save" at bounding box center [1070, 27] width 80 height 29
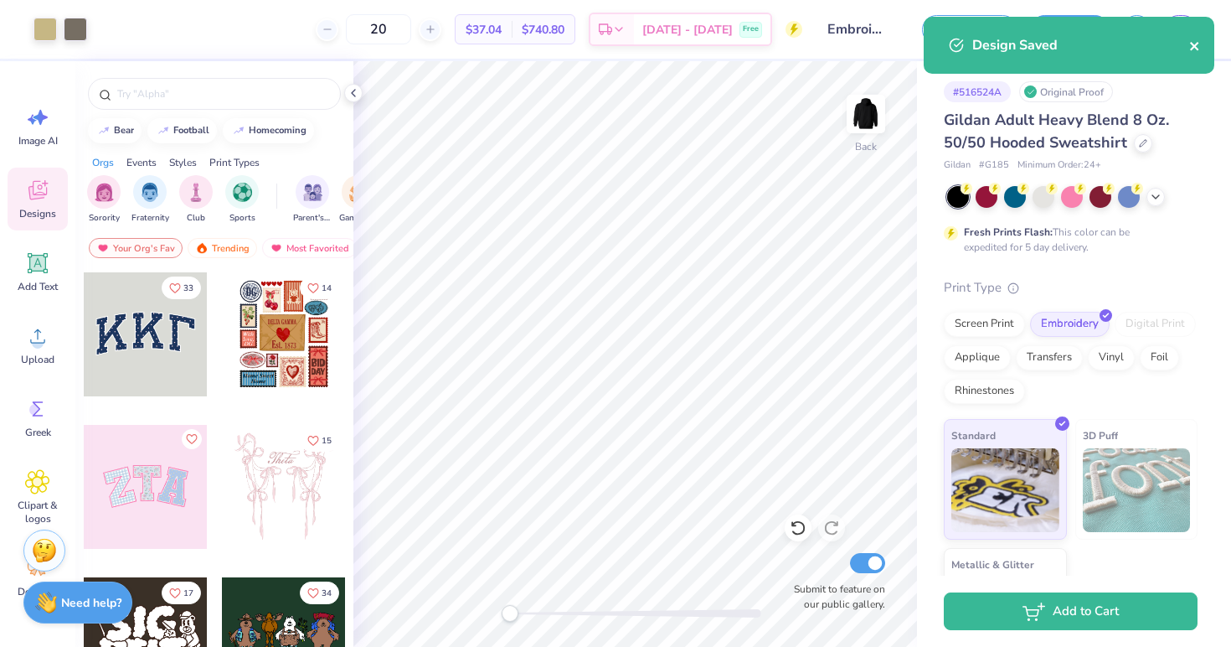
click at [1193, 45] on icon "close" at bounding box center [1194, 46] width 8 height 8
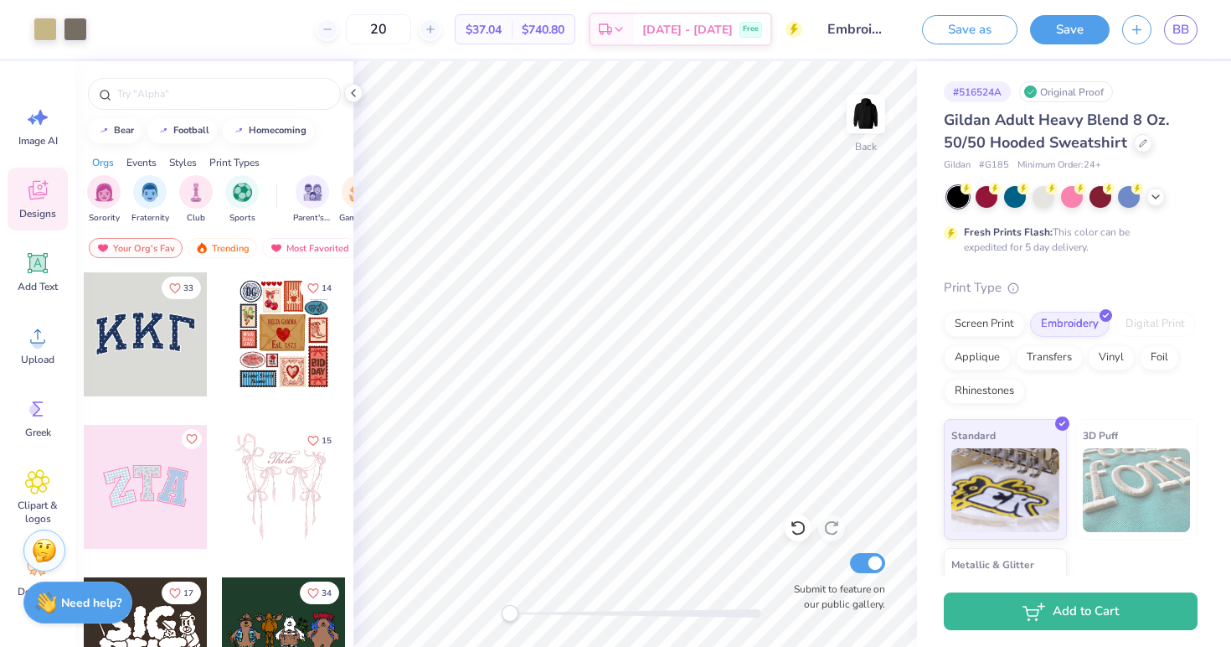
click at [1191, 28] on div "Art colors 20 $37.04 Per Item $740.80 Total Est. Delivery Sep 22 - 25 Free Desi…" at bounding box center [615, 323] width 1231 height 647
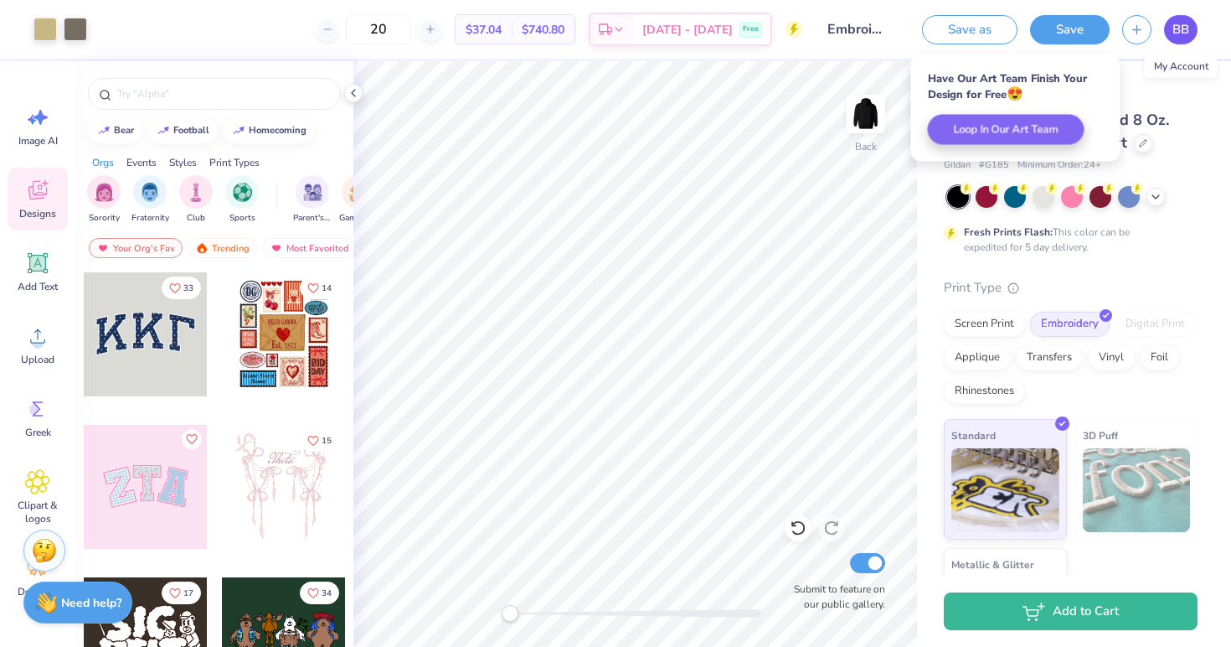
click at [1175, 27] on span "BB" at bounding box center [1180, 29] width 17 height 19
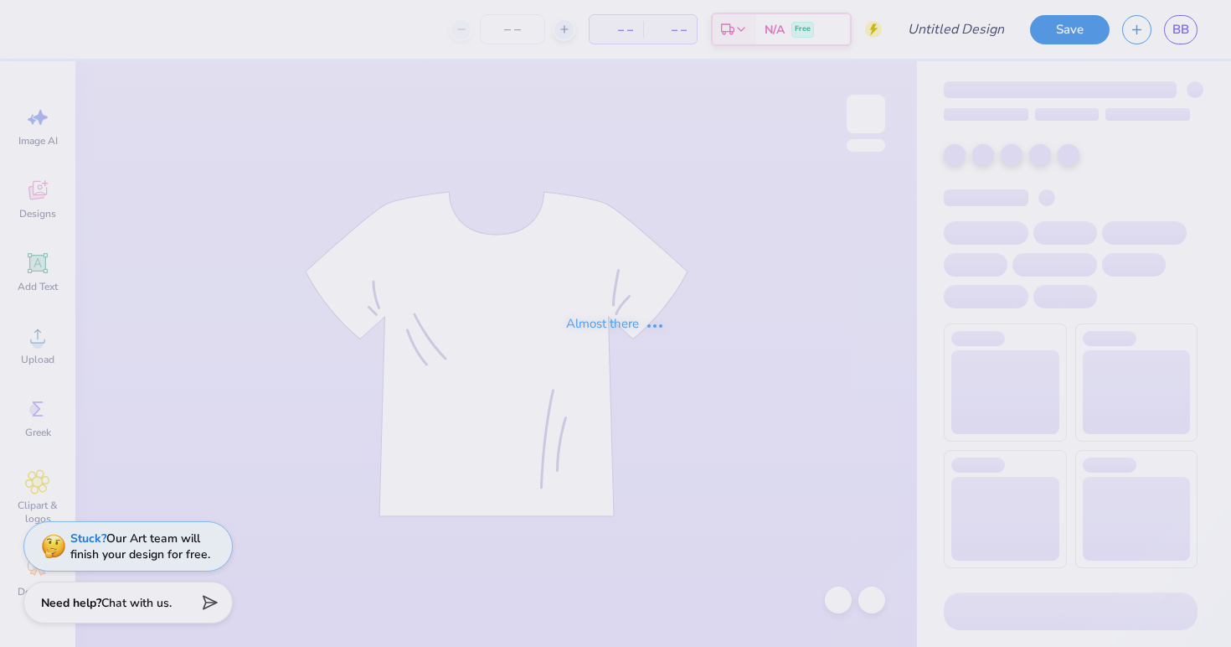
type input "Club Soccer Shirt"
type input "35"
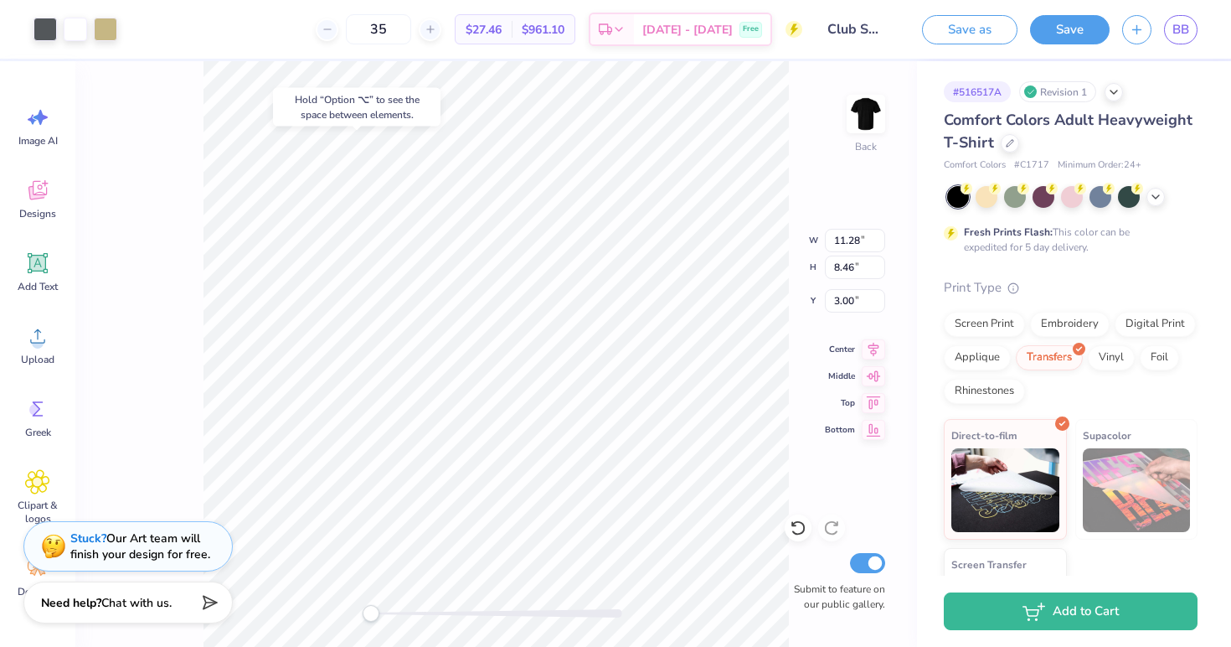
type input "12.00"
type input "1.15"
type input "11.75"
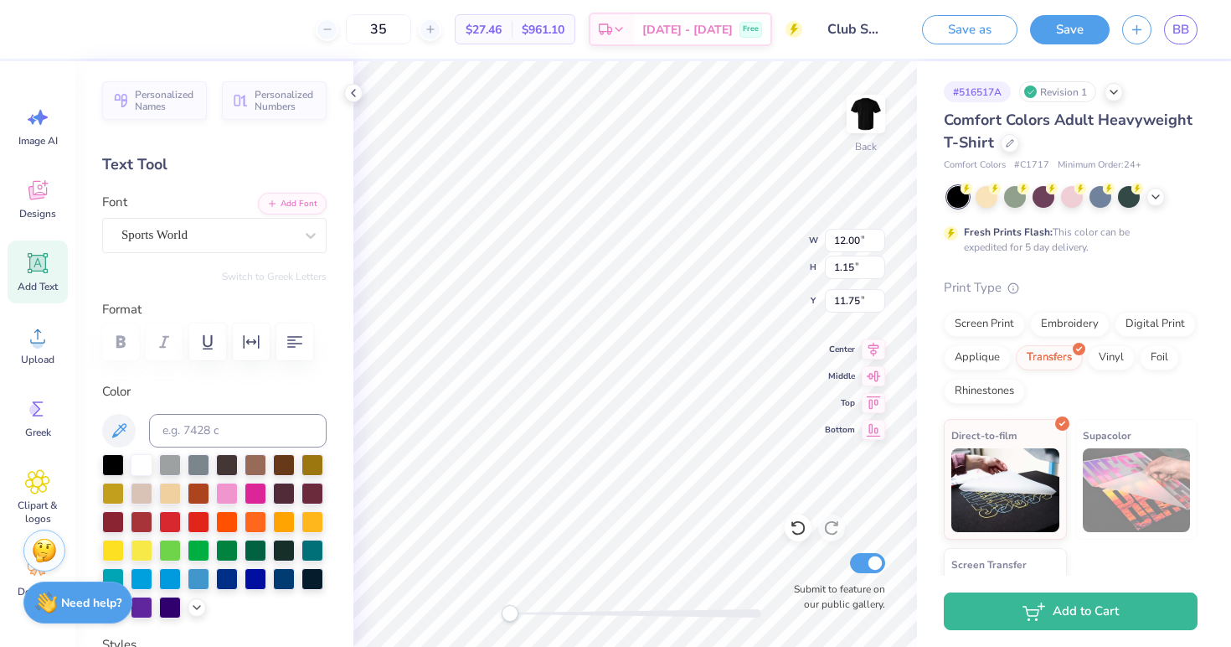
type input "11.28"
type input "8.46"
type input "0.50"
type input "12.00"
type input "1.15"
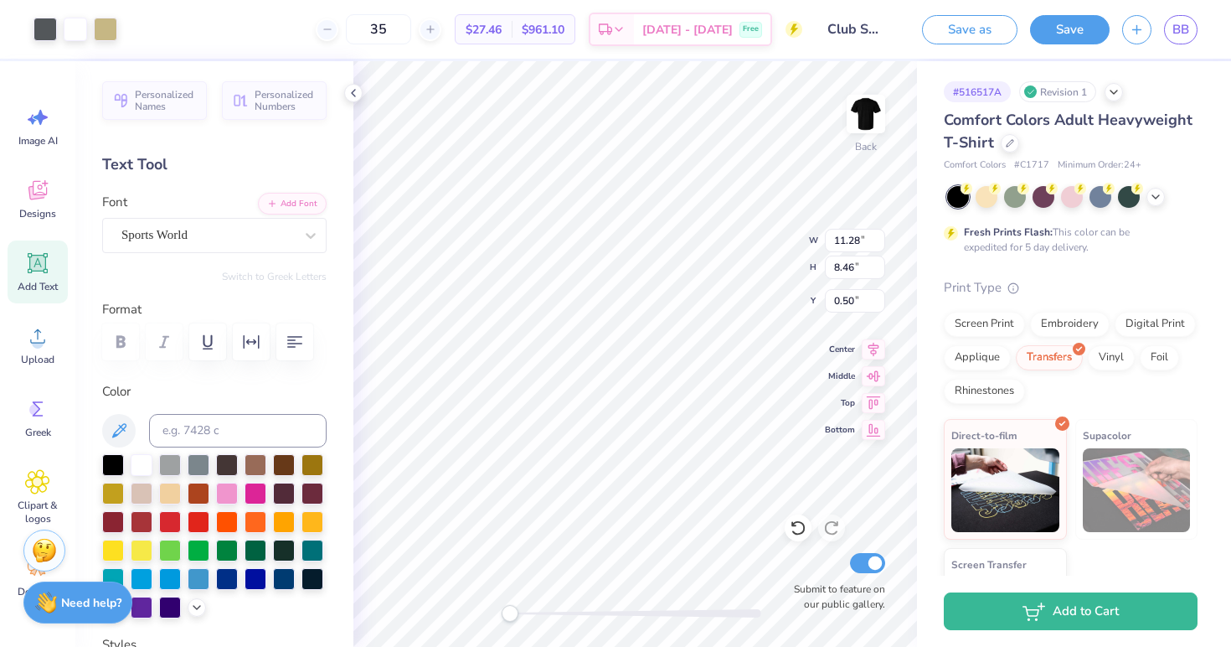
type input "11.75"
type textarea "S"
type textarea "CLUB SOCCER"
type input "11.28"
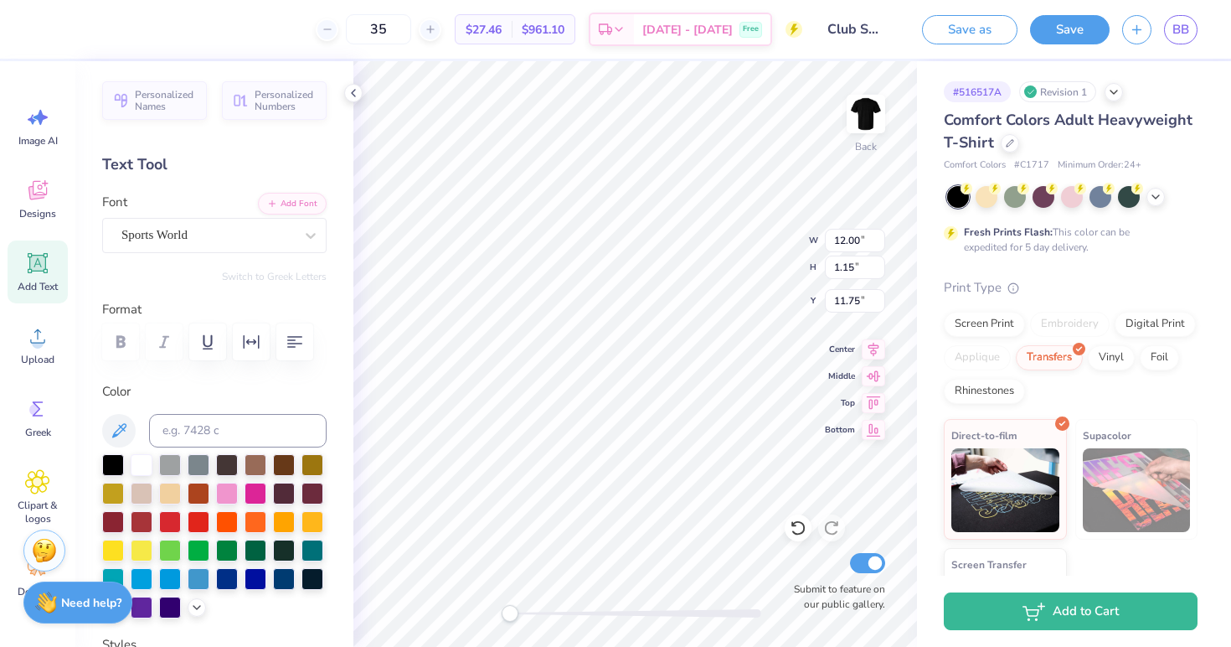
type input "8.46"
type input "2.41"
click at [114, 32] on div at bounding box center [105, 27] width 23 height 23
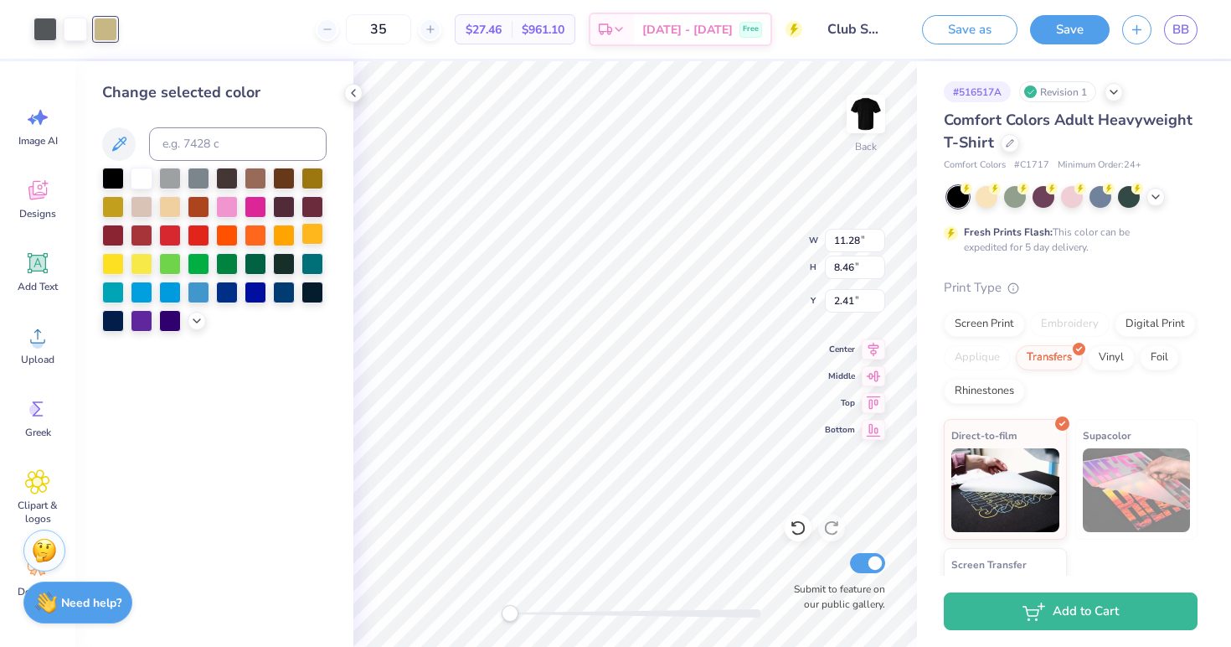
click at [307, 234] on div at bounding box center [312, 234] width 22 height 22
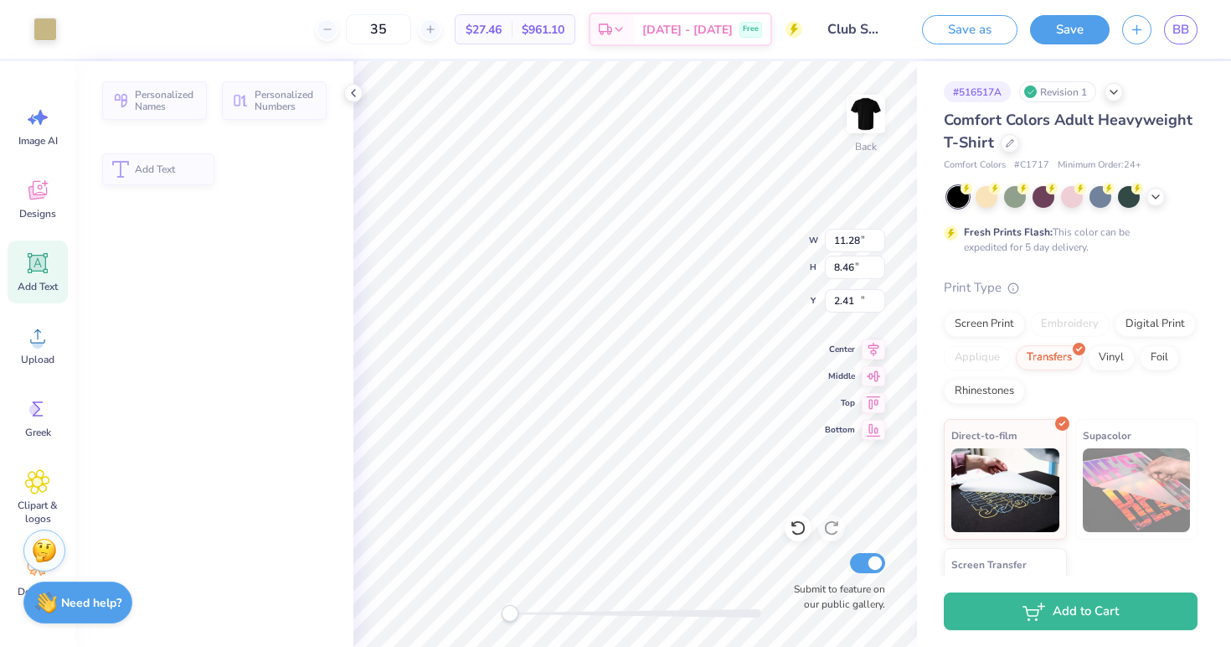
type input "12.05"
type input "1.15"
type input "11.75"
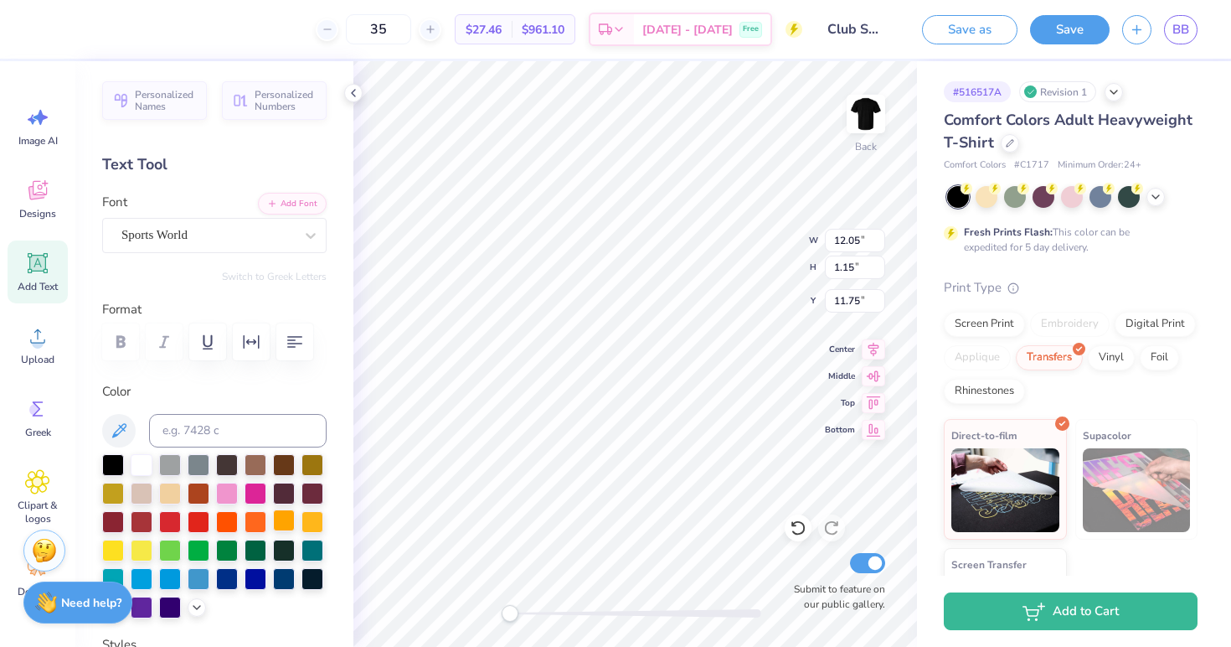
click at [279, 524] on div at bounding box center [284, 520] width 22 height 22
click at [302, 528] on div at bounding box center [312, 520] width 22 height 22
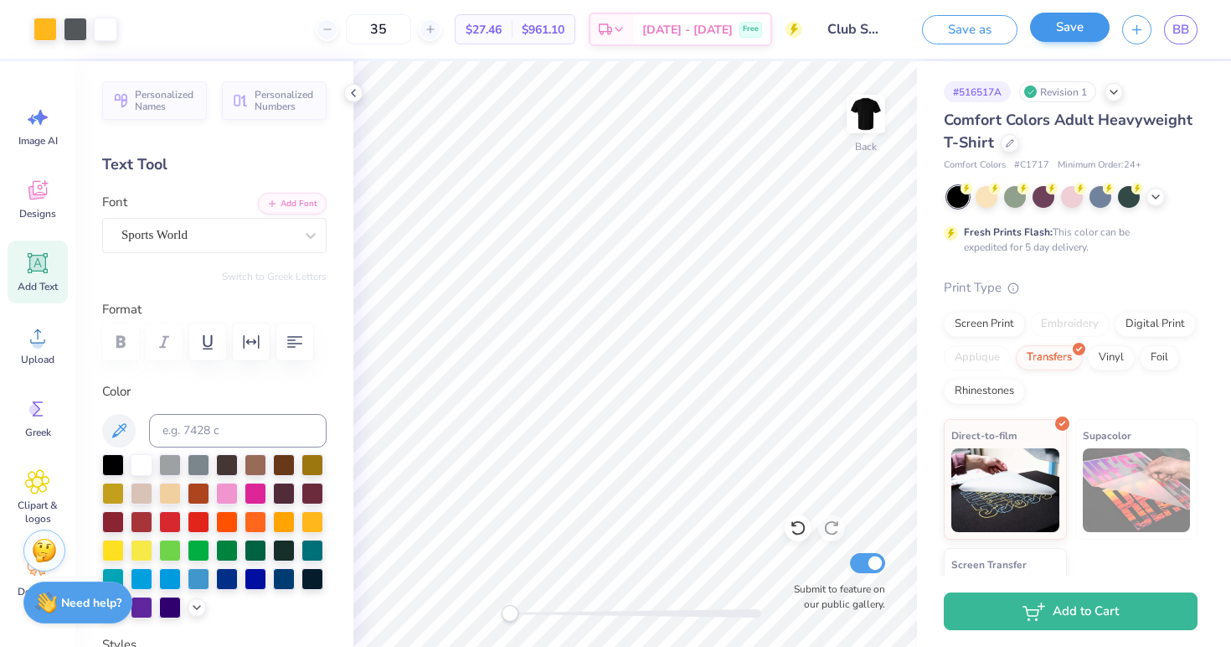
click at [1058, 35] on button "Save" at bounding box center [1070, 27] width 80 height 29
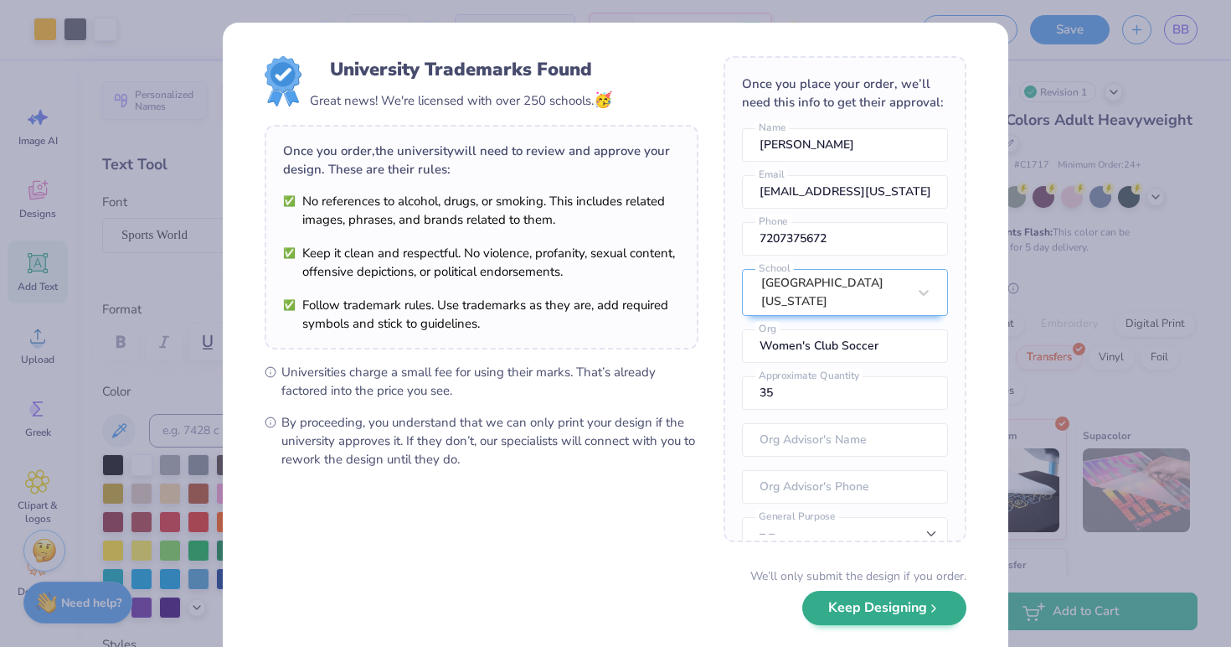
click at [835, 608] on button "Keep Designing" at bounding box center [884, 607] width 164 height 34
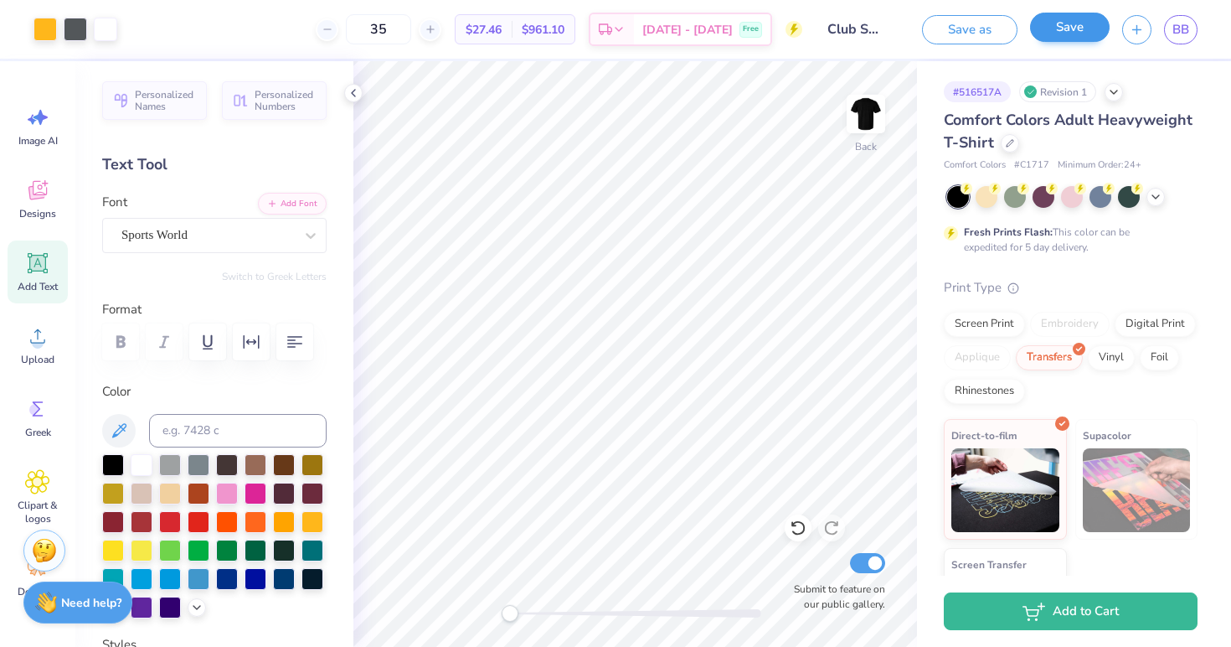
click at [1076, 26] on button "Save" at bounding box center [1070, 27] width 80 height 29
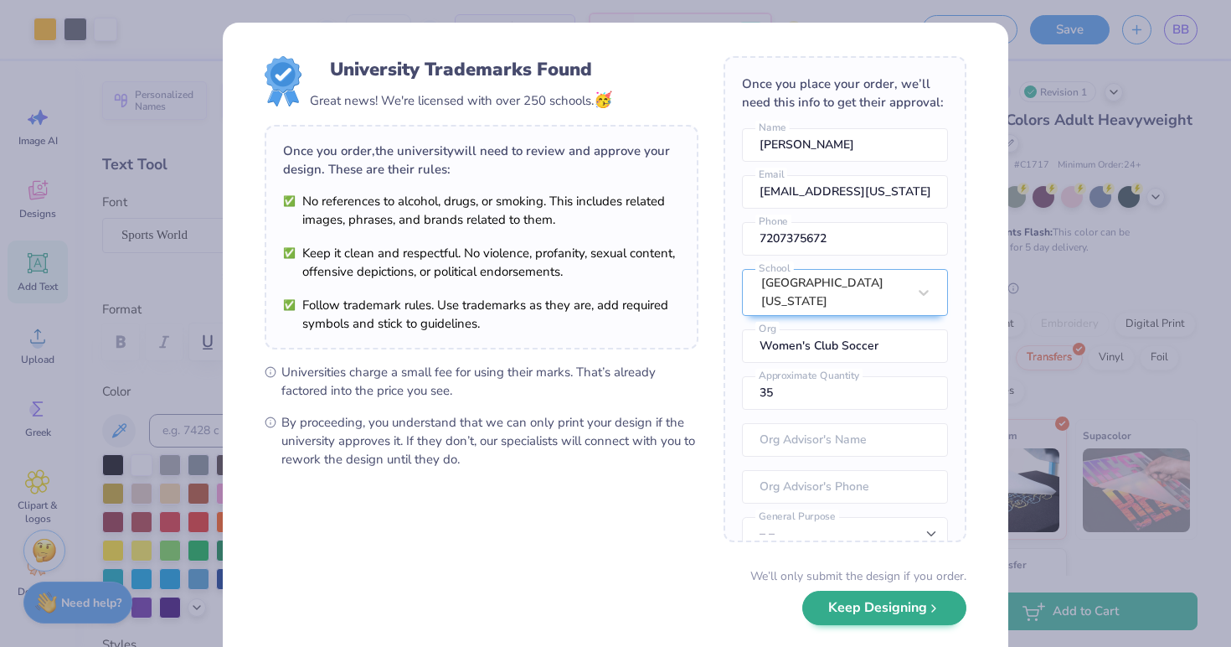
click at [849, 612] on button "Keep Designing" at bounding box center [884, 607] width 164 height 34
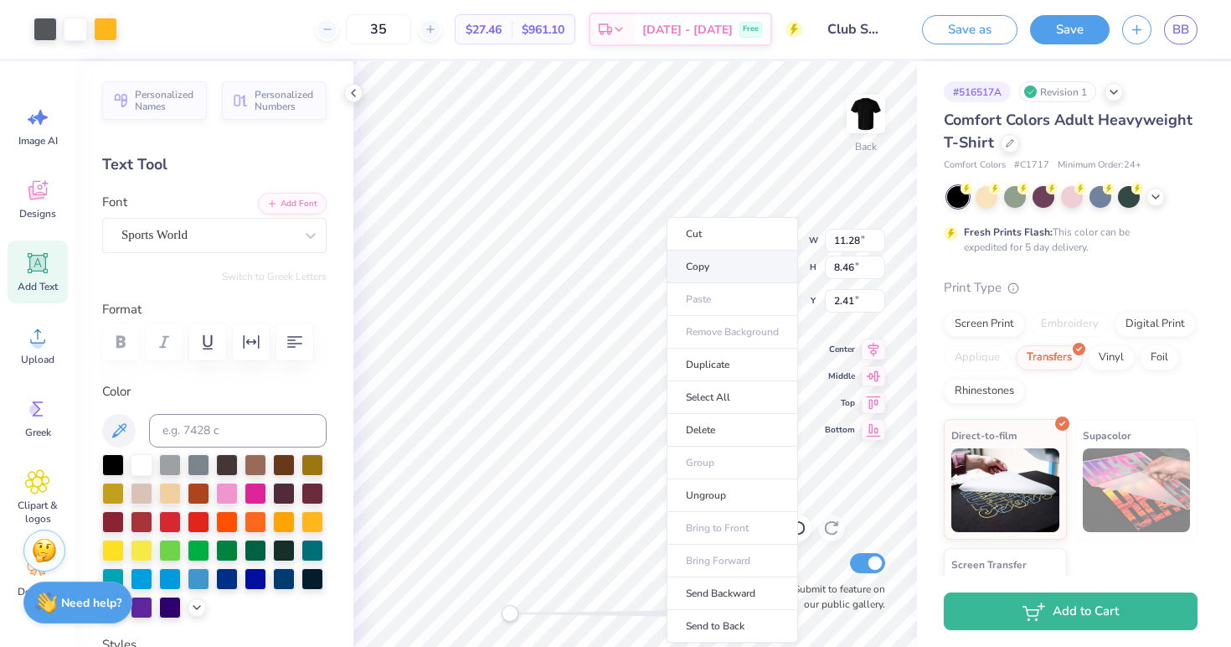
click at [708, 259] on li "Copy" at bounding box center [732, 266] width 131 height 33
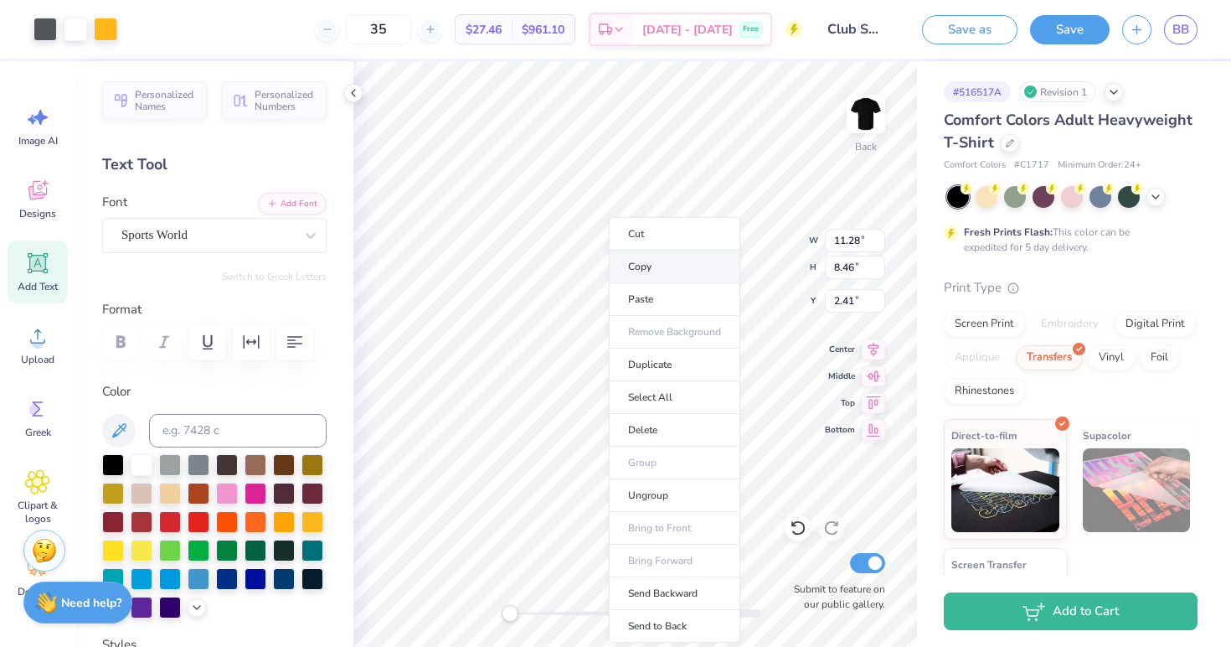
click at [630, 275] on li "Copy" at bounding box center [674, 266] width 131 height 33
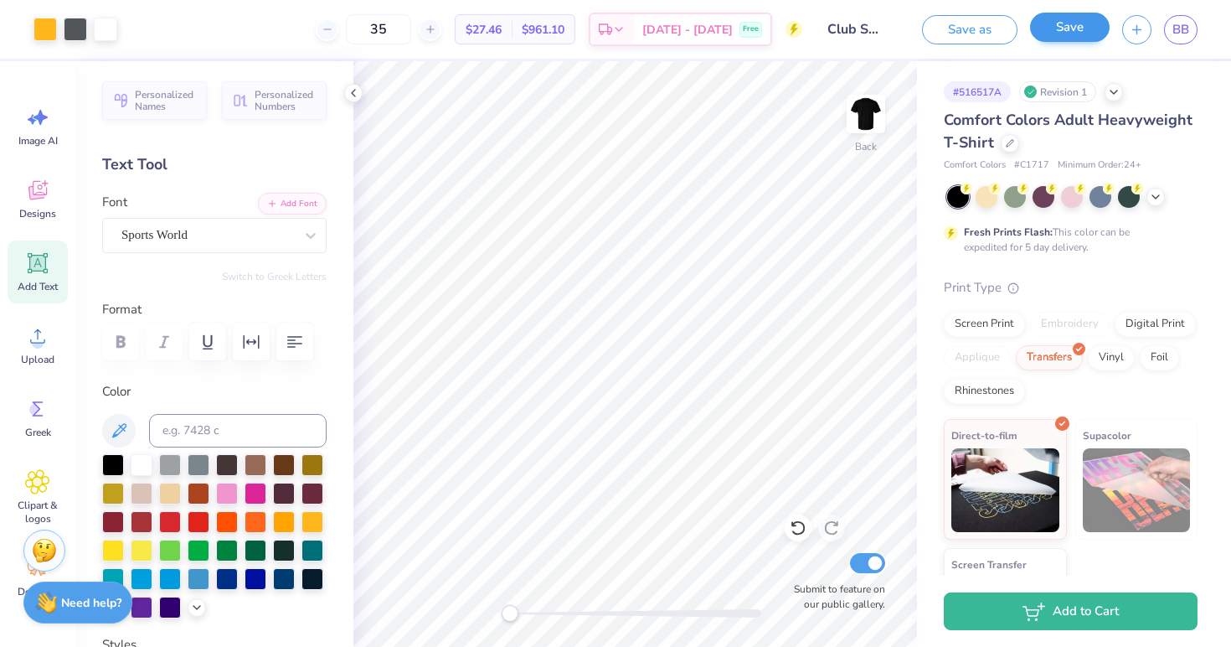
click at [1070, 23] on button "Save" at bounding box center [1070, 27] width 80 height 29
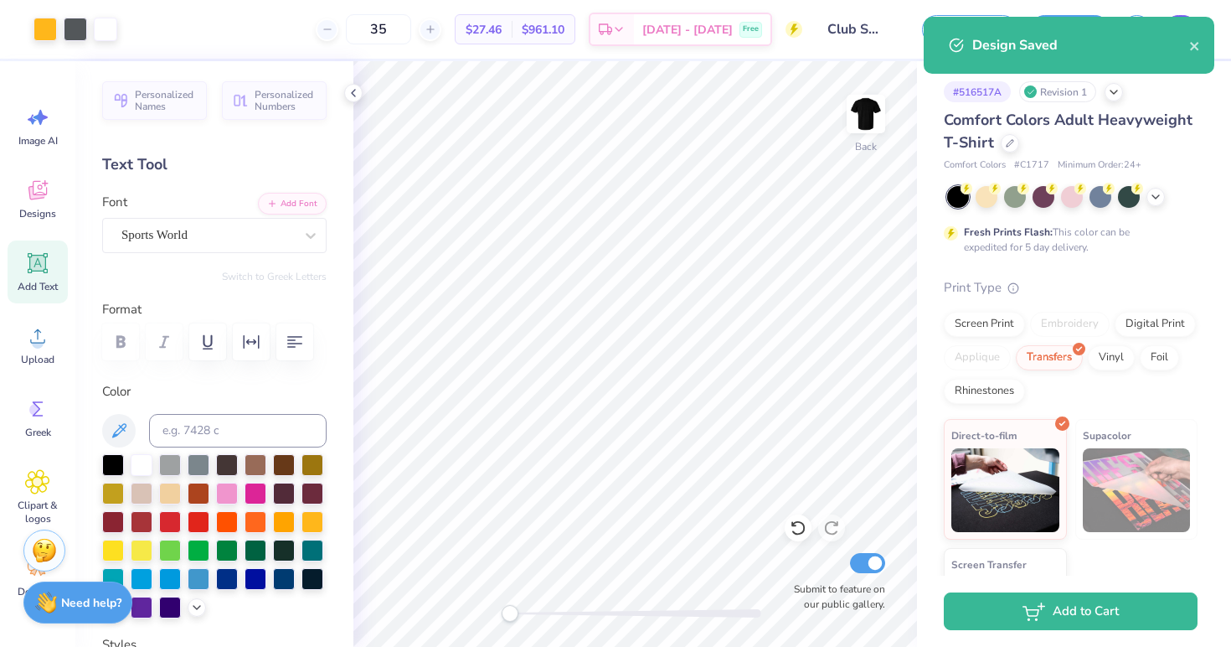
click at [1182, 29] on div "Design Saved" at bounding box center [1069, 45] width 291 height 57
click at [1200, 59] on div "Design Saved" at bounding box center [1069, 45] width 291 height 57
click at [1199, 53] on button "close" at bounding box center [1195, 45] width 12 height 20
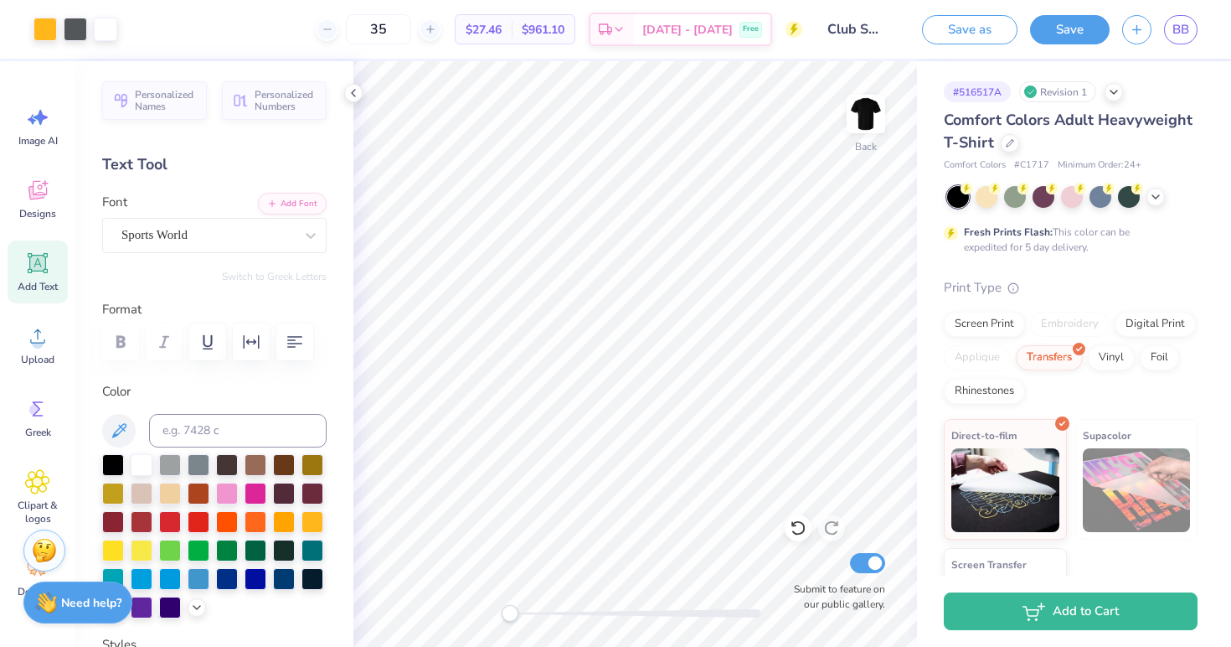
click at [1185, 20] on div "Design Saved" at bounding box center [1068, 16] width 297 height 7
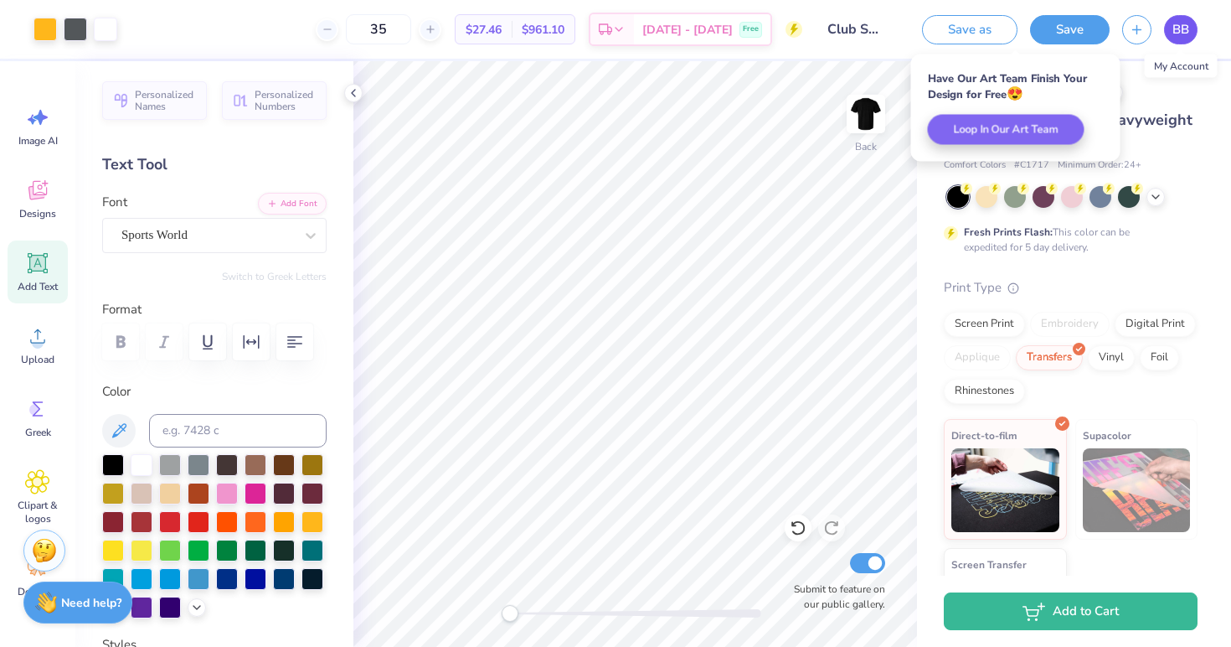
click at [1176, 23] on span "BB" at bounding box center [1180, 29] width 17 height 19
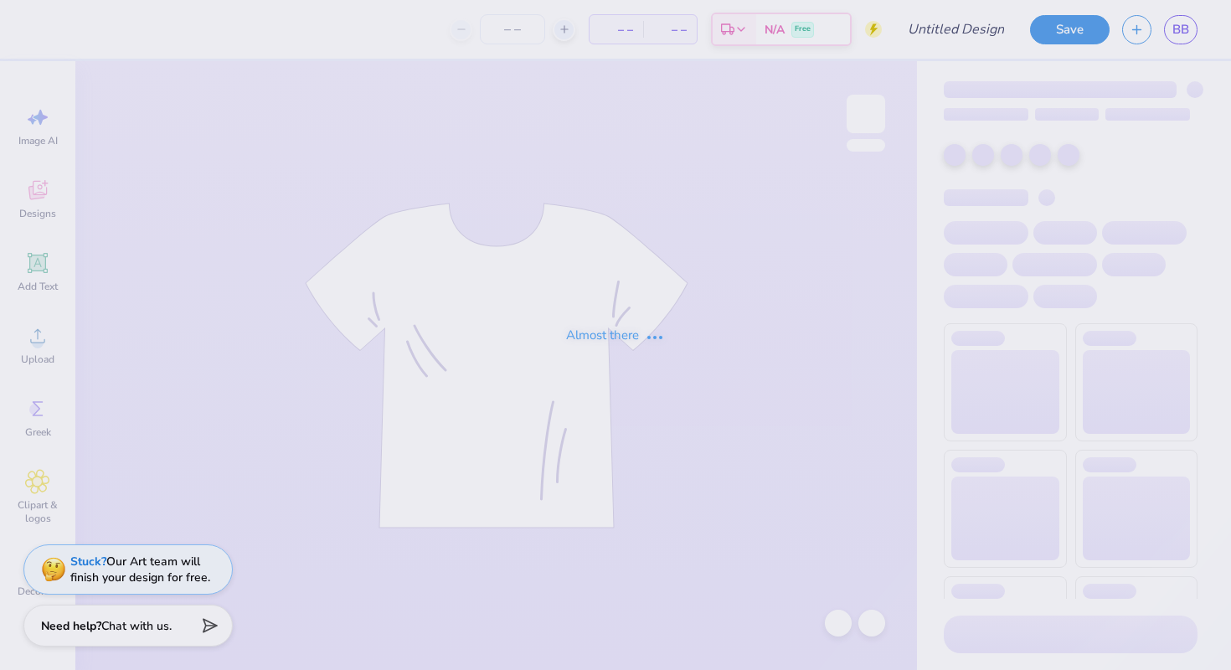
type input "Club Soccer Shirt"
type input "35"
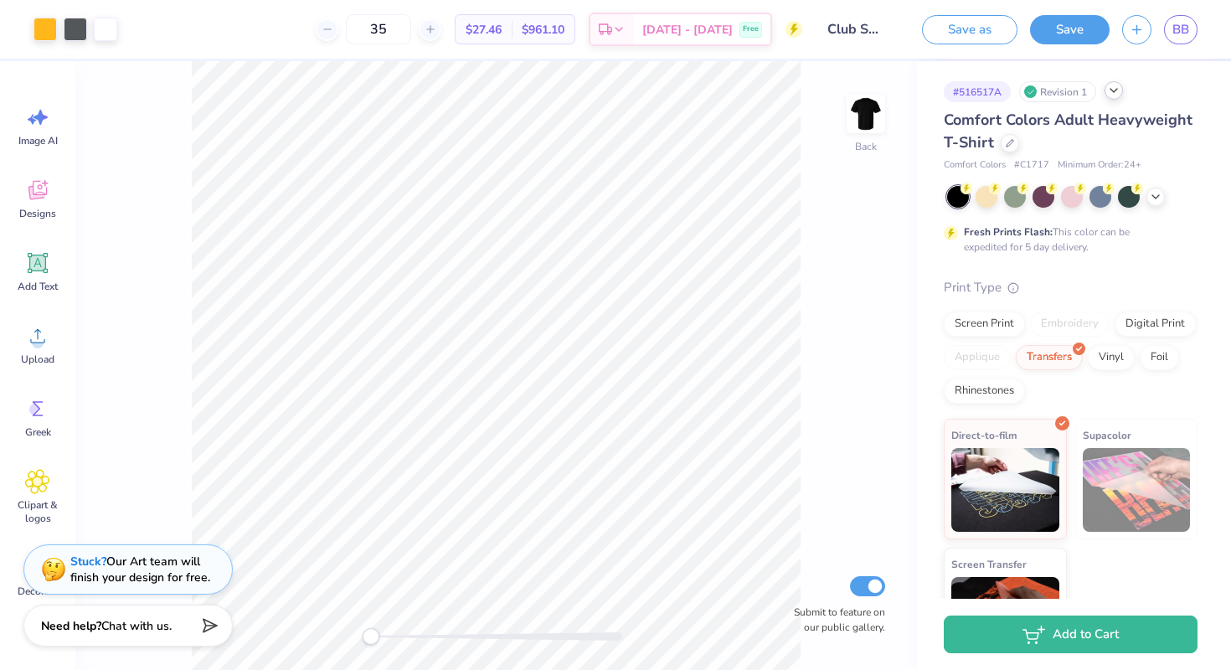
click at [1107, 90] on div at bounding box center [1114, 90] width 18 height 18
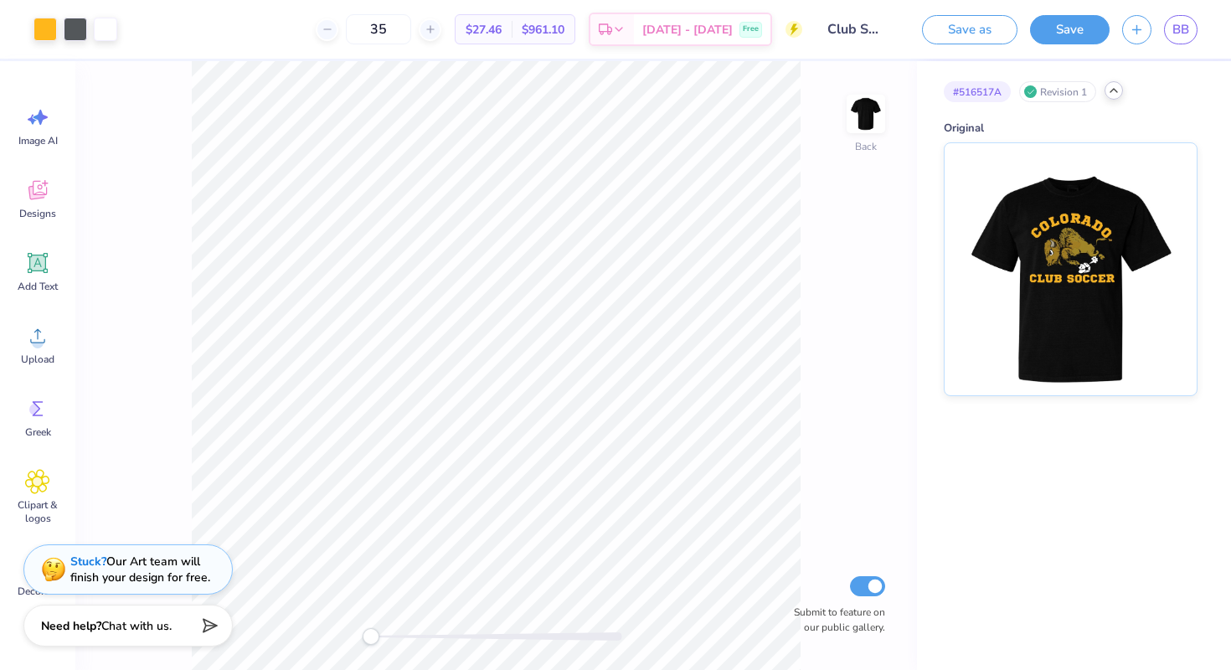
click at [1114, 93] on icon at bounding box center [1113, 90] width 13 height 13
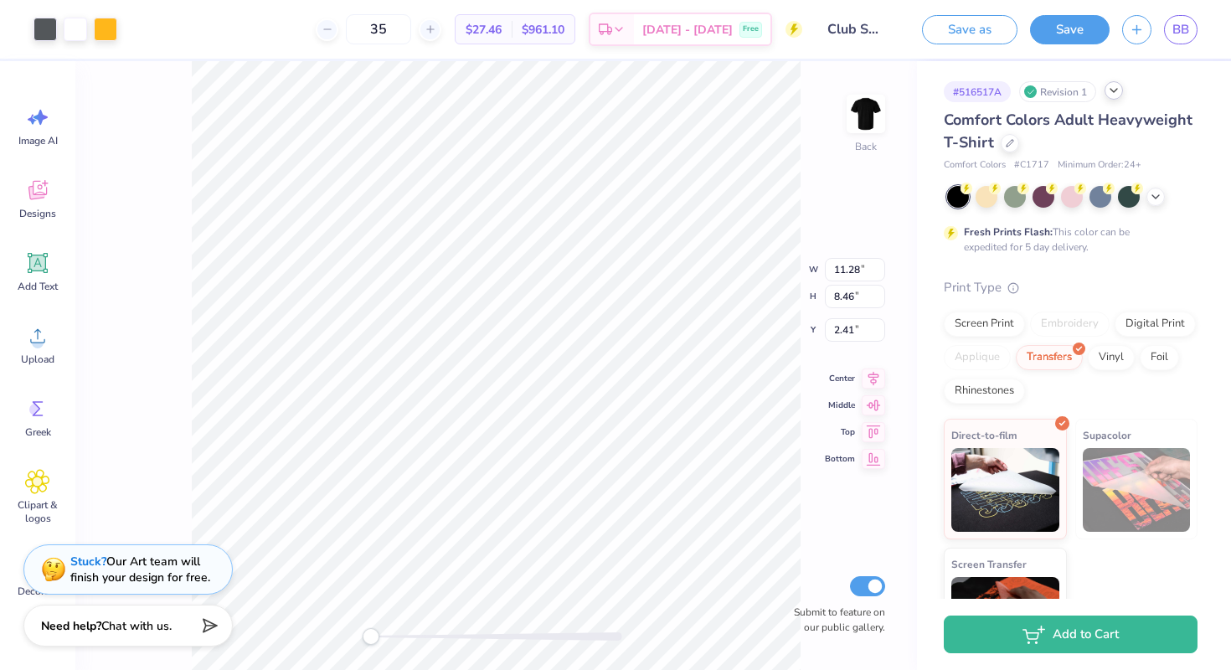
type input "12.05"
type input "9.87"
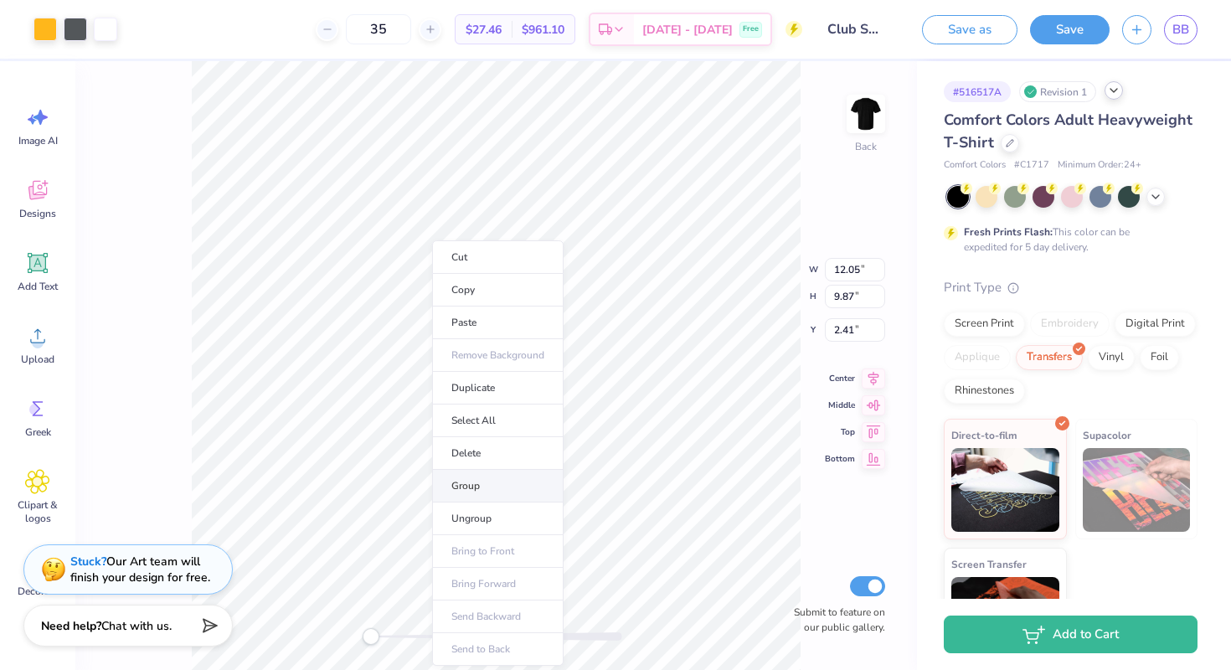
click at [467, 487] on li "Group" at bounding box center [497, 486] width 131 height 33
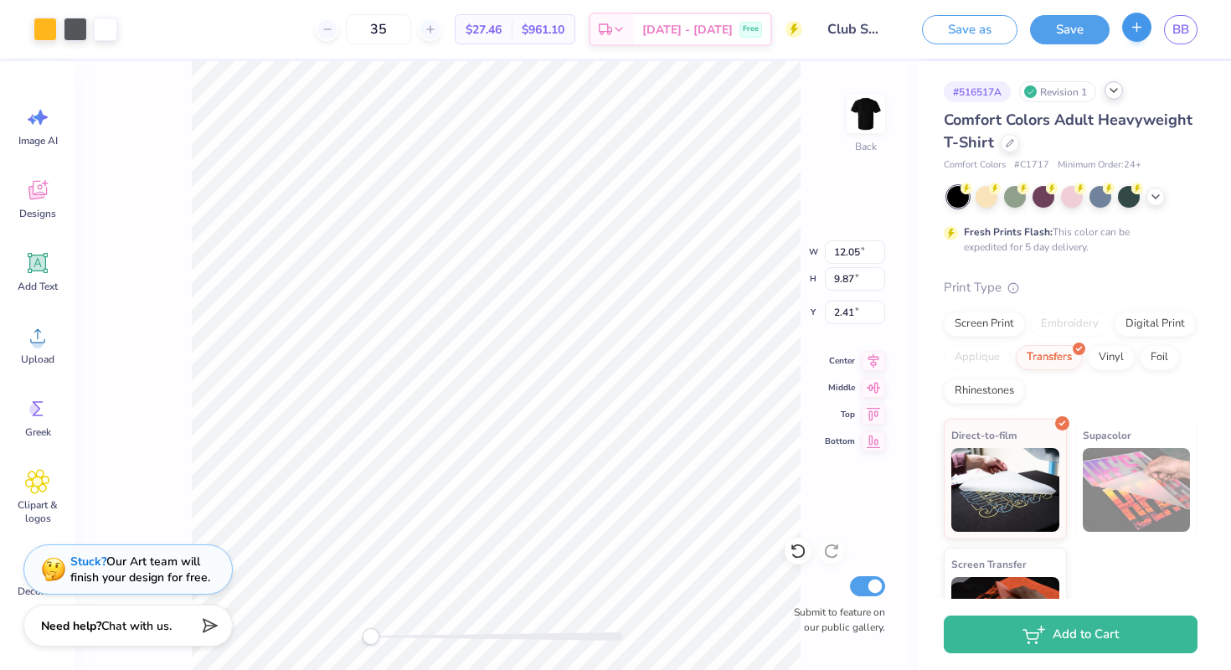
click at [1139, 28] on icon "button" at bounding box center [1137, 27] width 14 height 14
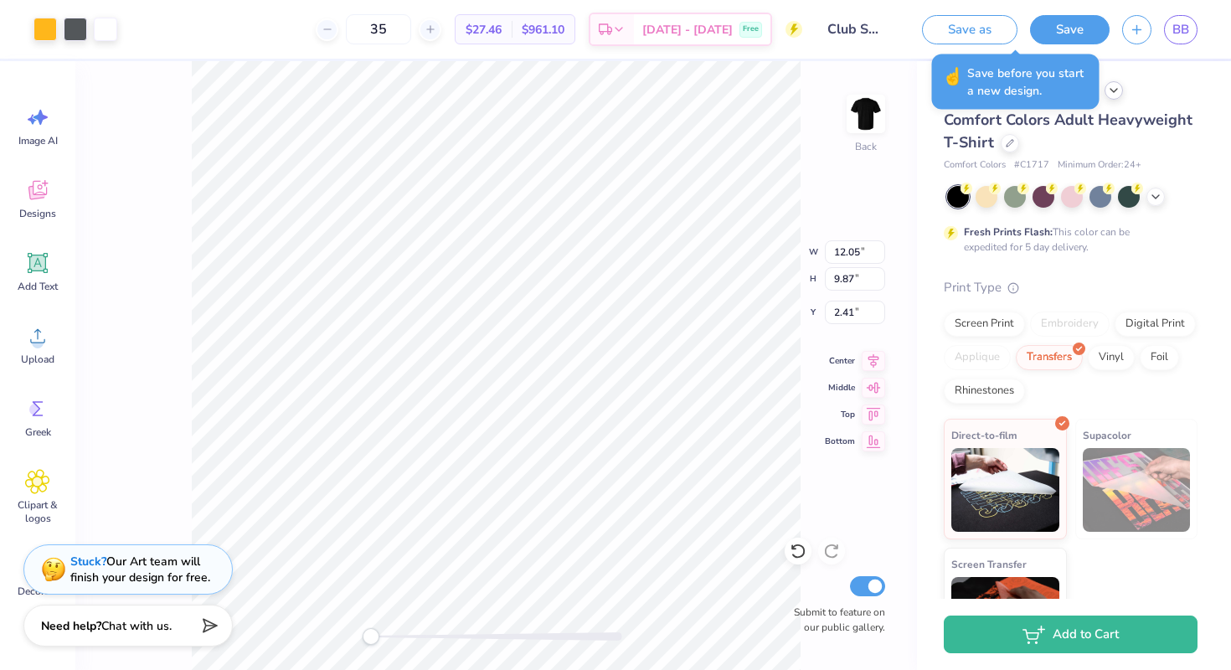
click at [1176, 108] on div "# 516517A Revision 1 Comfort Colors Adult Heavyweight T-Shirt Comfort Colors # …" at bounding box center [1074, 364] width 314 height 607
click at [1083, 33] on button "Save" at bounding box center [1070, 27] width 80 height 29
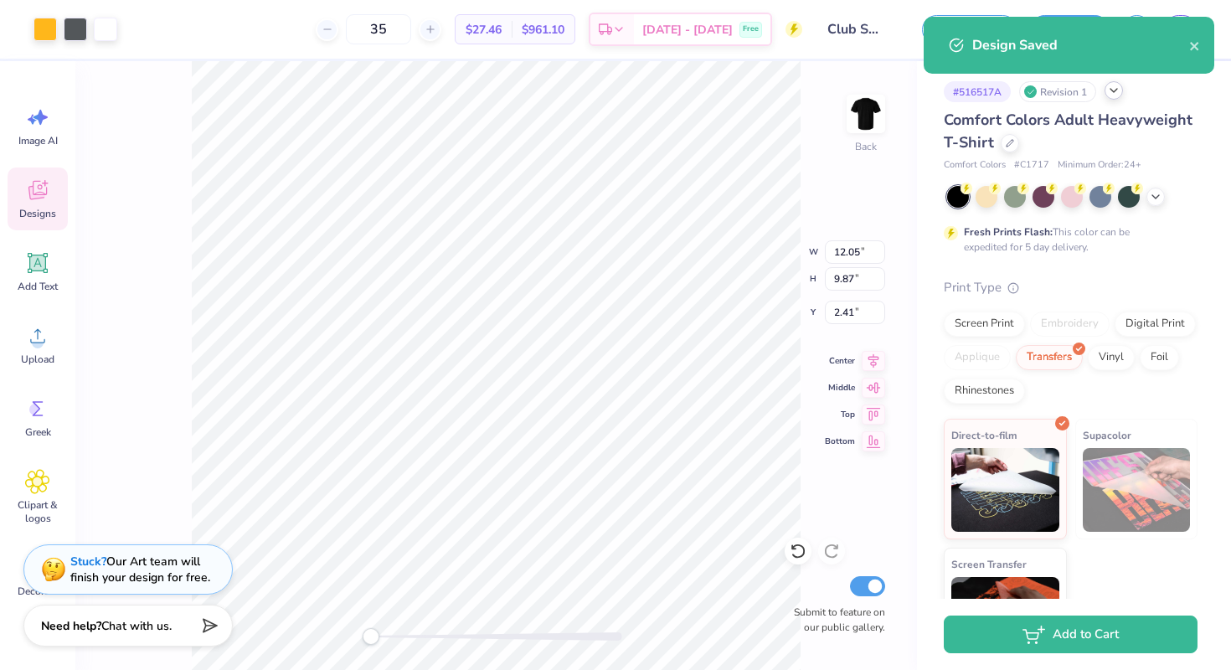
click at [23, 202] on div "Designs" at bounding box center [38, 198] width 60 height 63
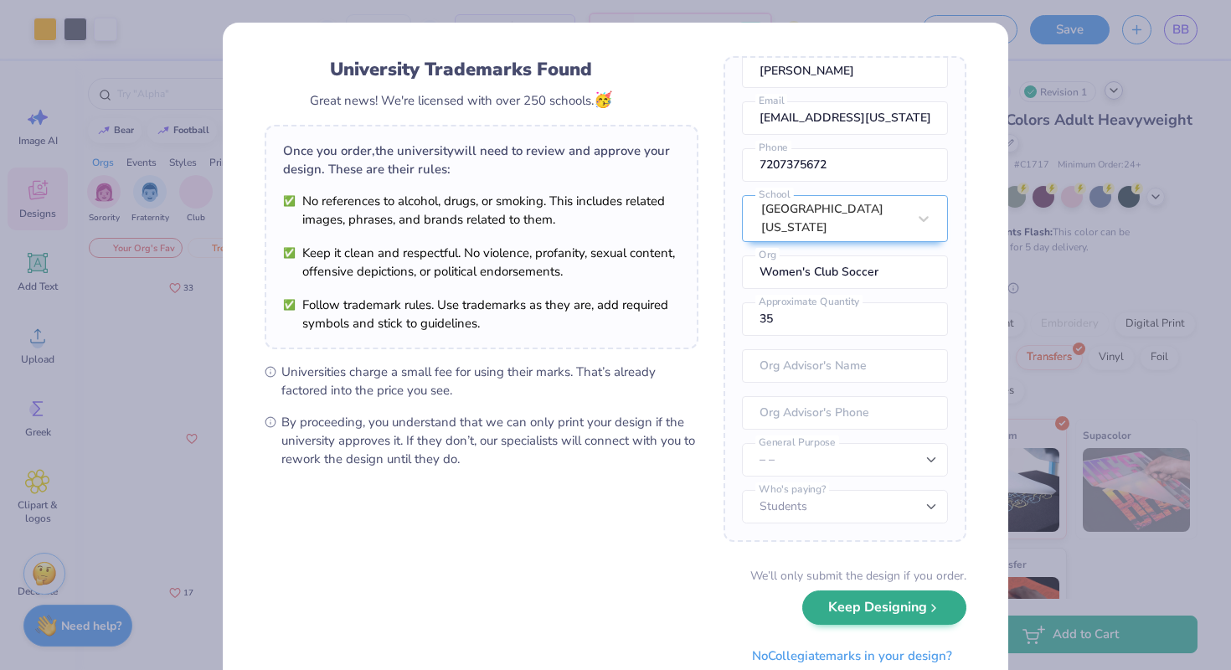
scroll to position [74, 0]
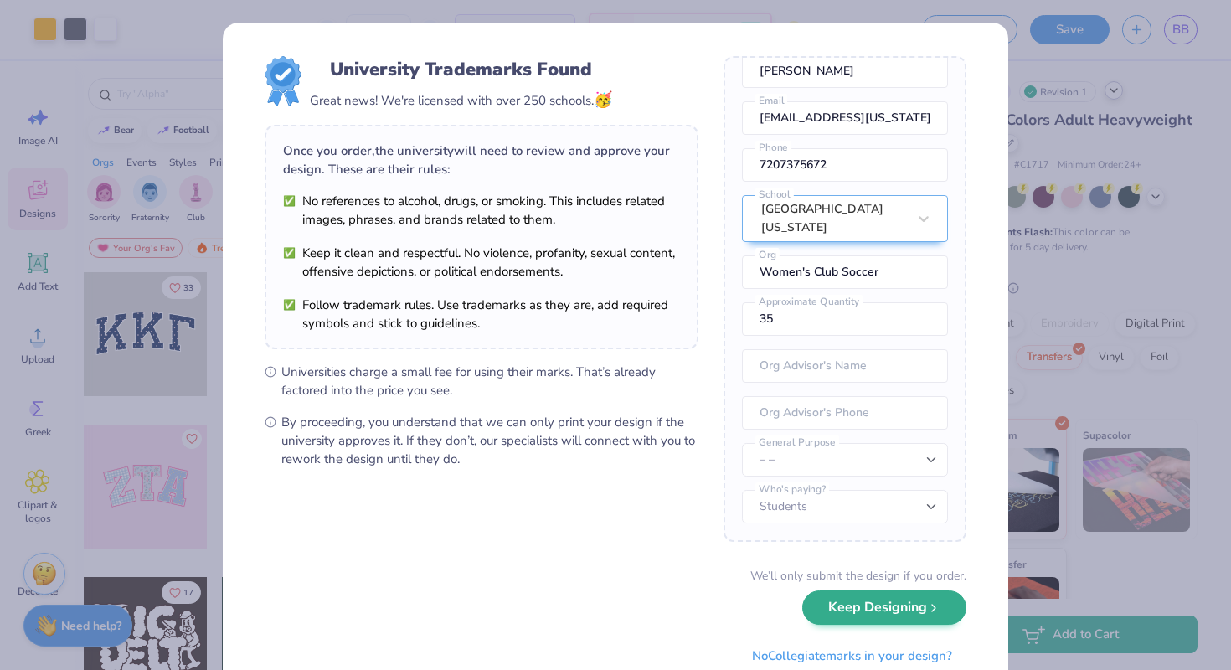
click at [889, 621] on button "Keep Designing" at bounding box center [884, 607] width 164 height 34
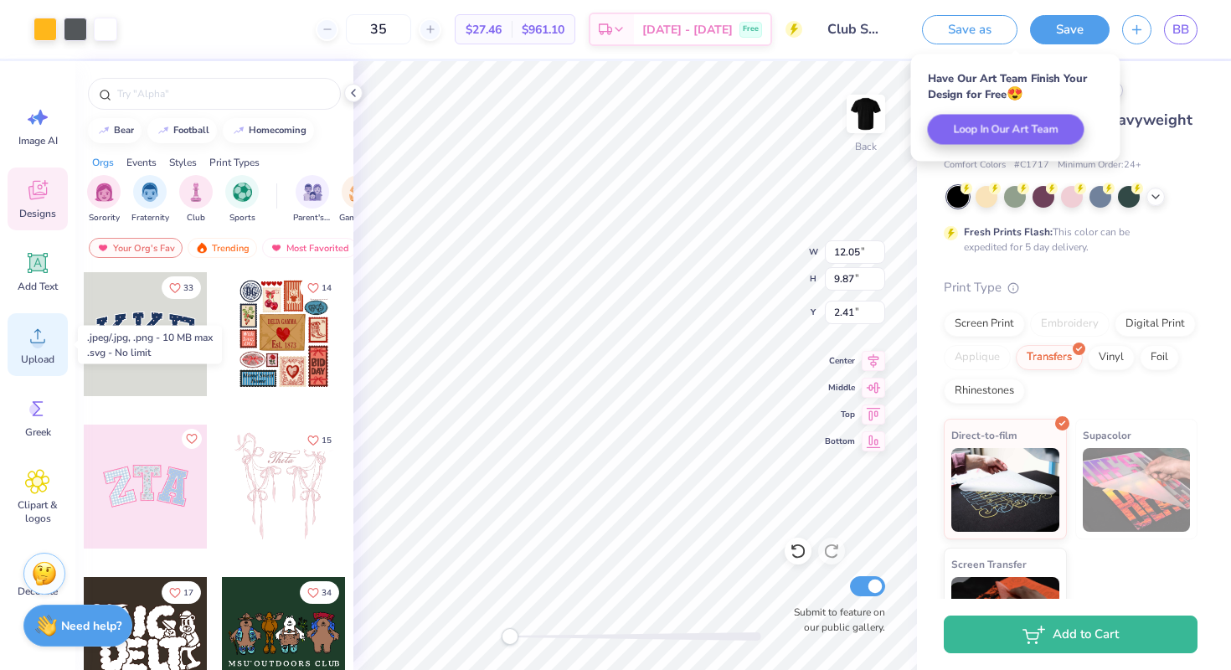
click at [42, 353] on span "Upload" at bounding box center [37, 359] width 33 height 13
